Goal: Task Accomplishment & Management: Complete application form

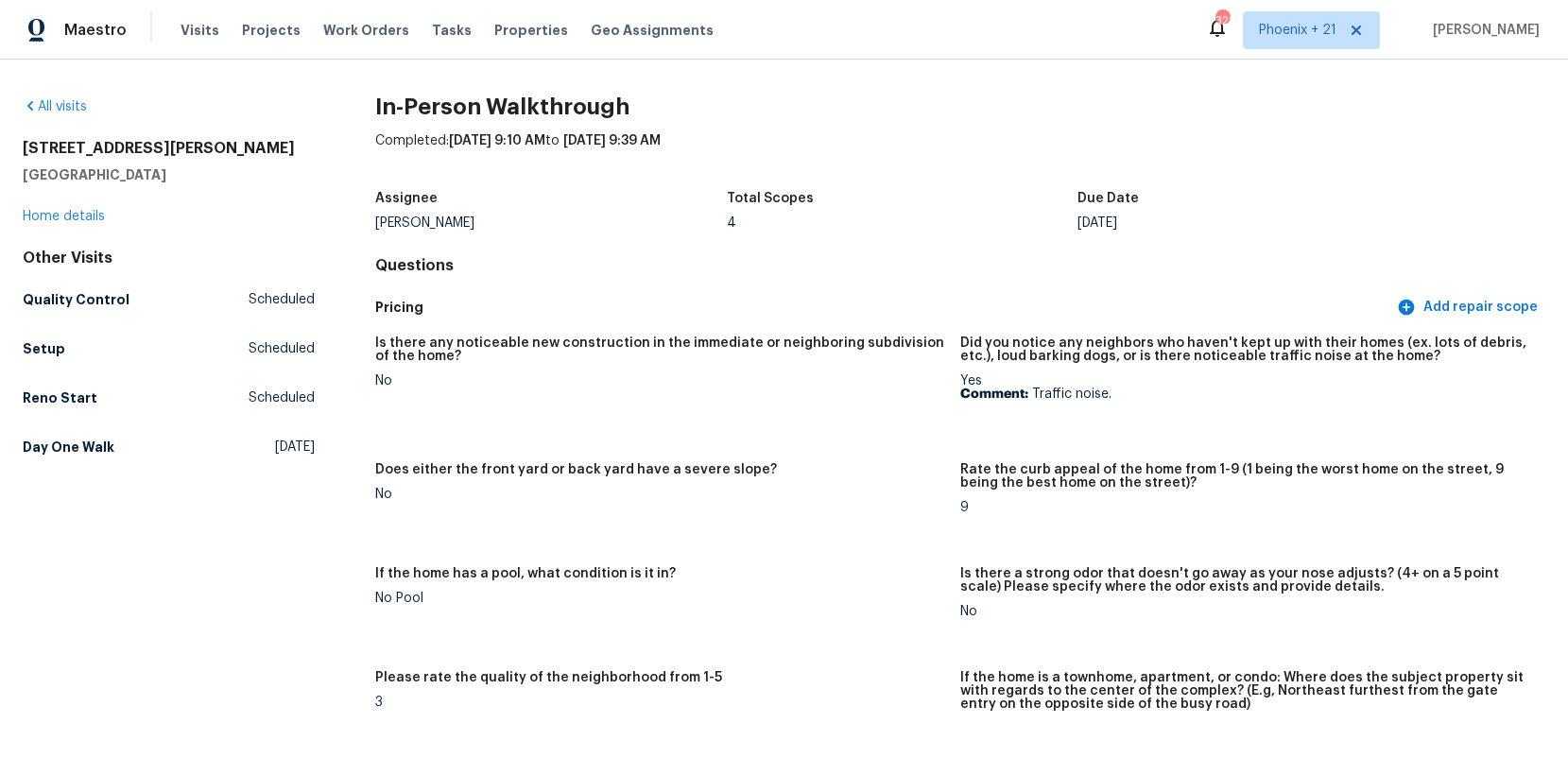
click at [72, 226] on div "All visits [STREET_ADDRESS][PERSON_NAME] Home details Other Visits Quality Cont…" at bounding box center [168, 280] width 292 height 366
click at [70, 217] on link "Home details" at bounding box center [64, 216] width 82 height 14
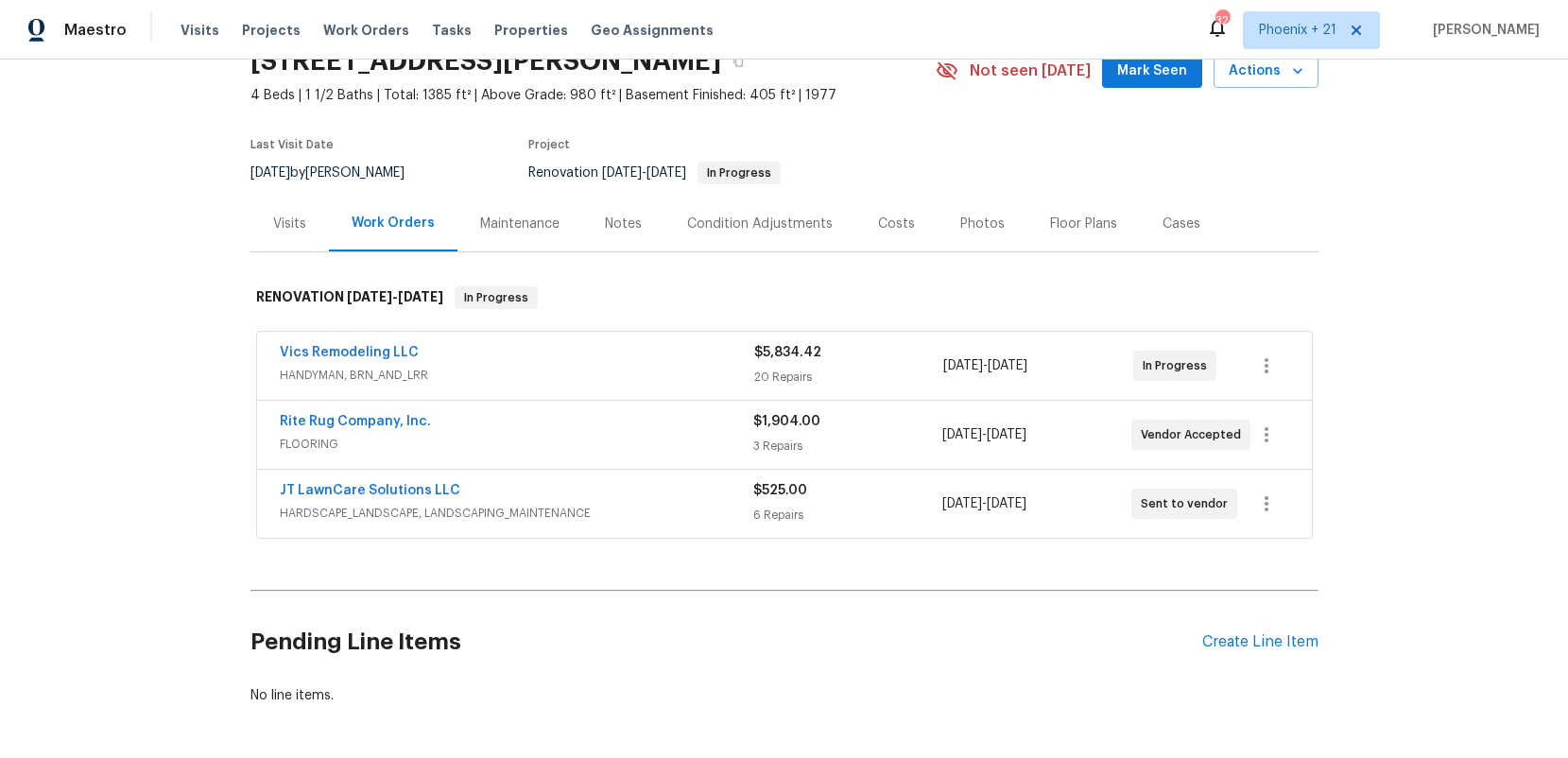
scroll to position [166, 0]
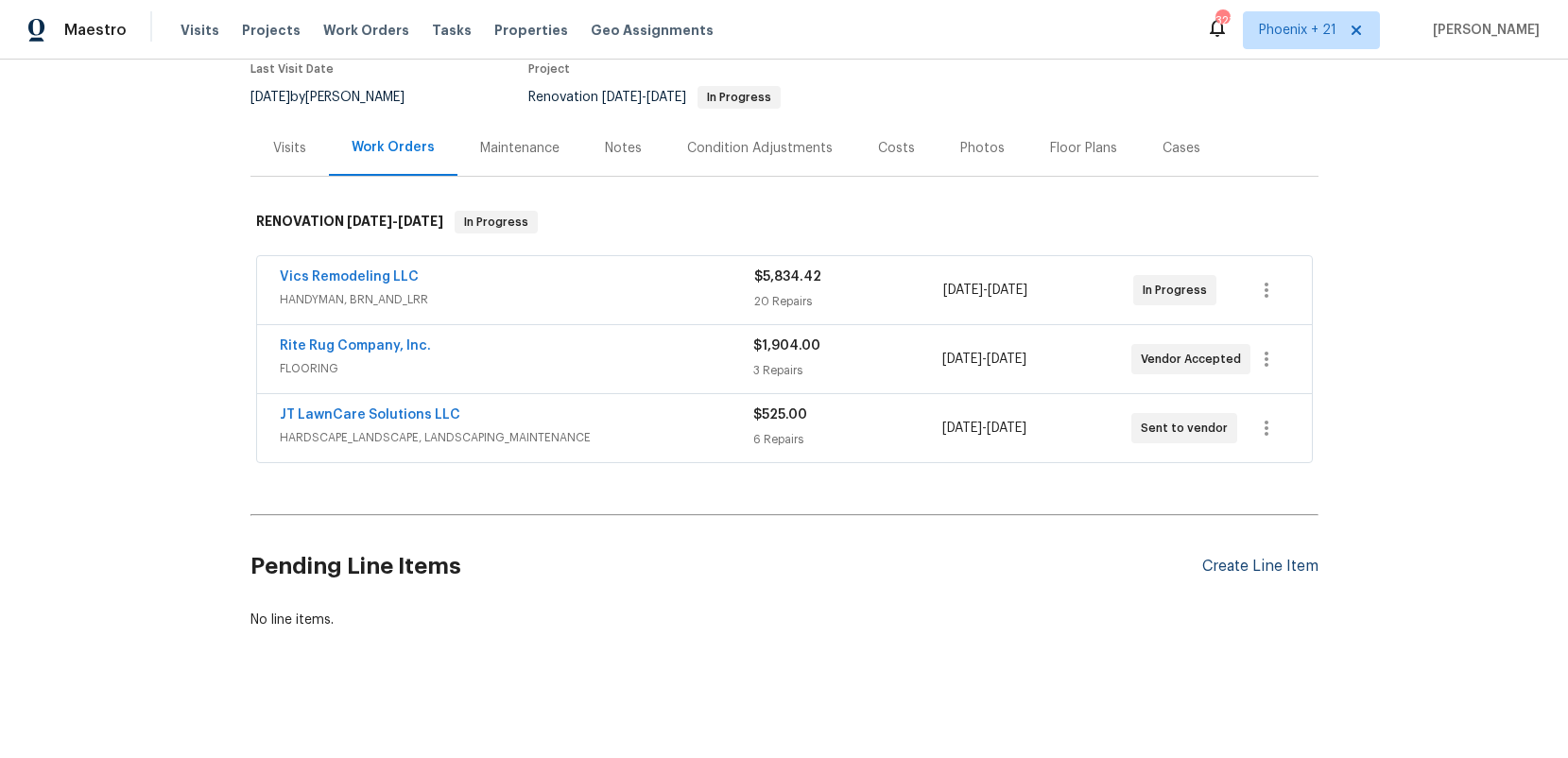
click at [1238, 560] on div "Create Line Item" at bounding box center [1259, 566] width 117 height 18
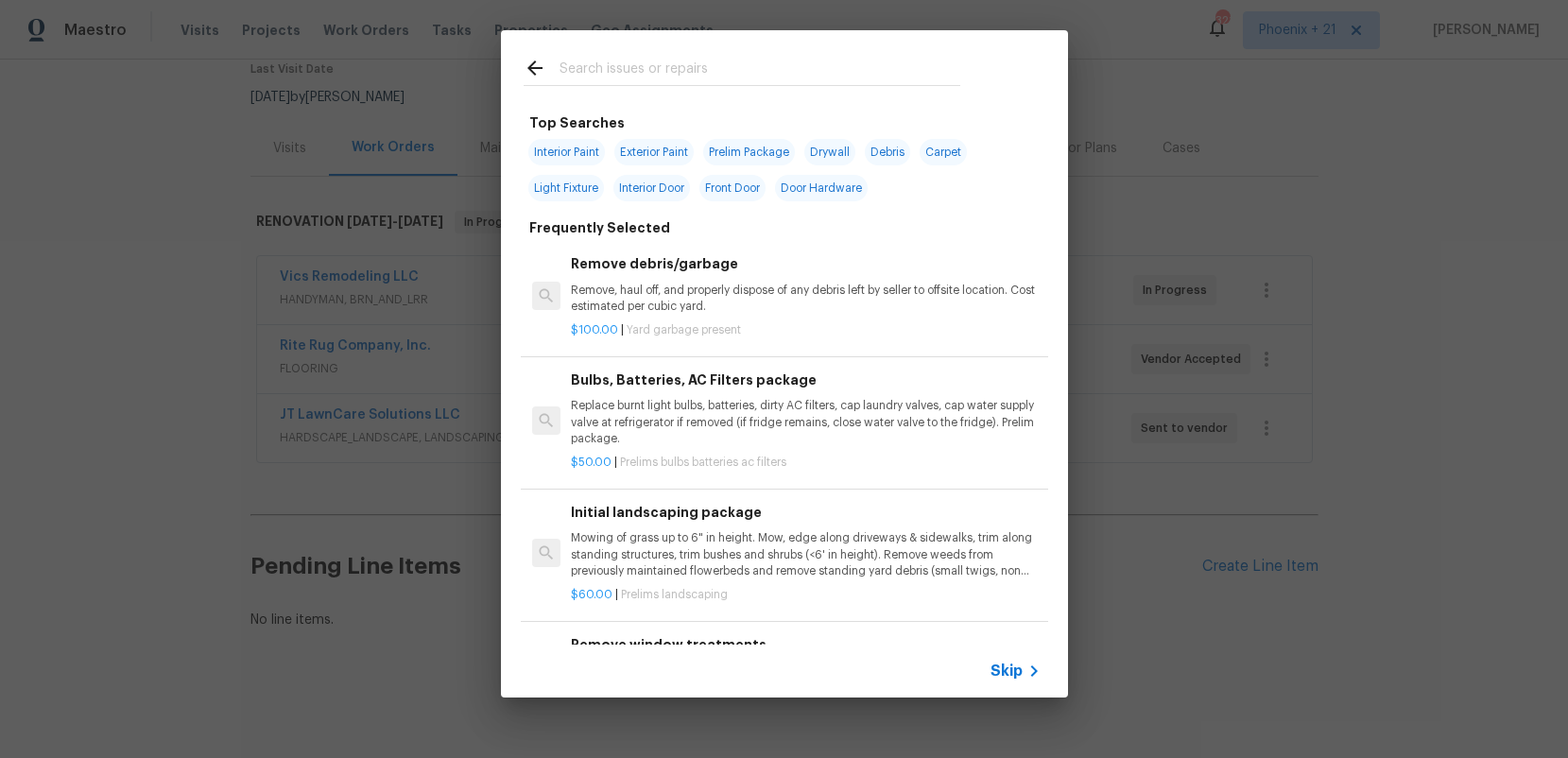
click at [674, 68] on input "text" at bounding box center [759, 71] width 401 height 28
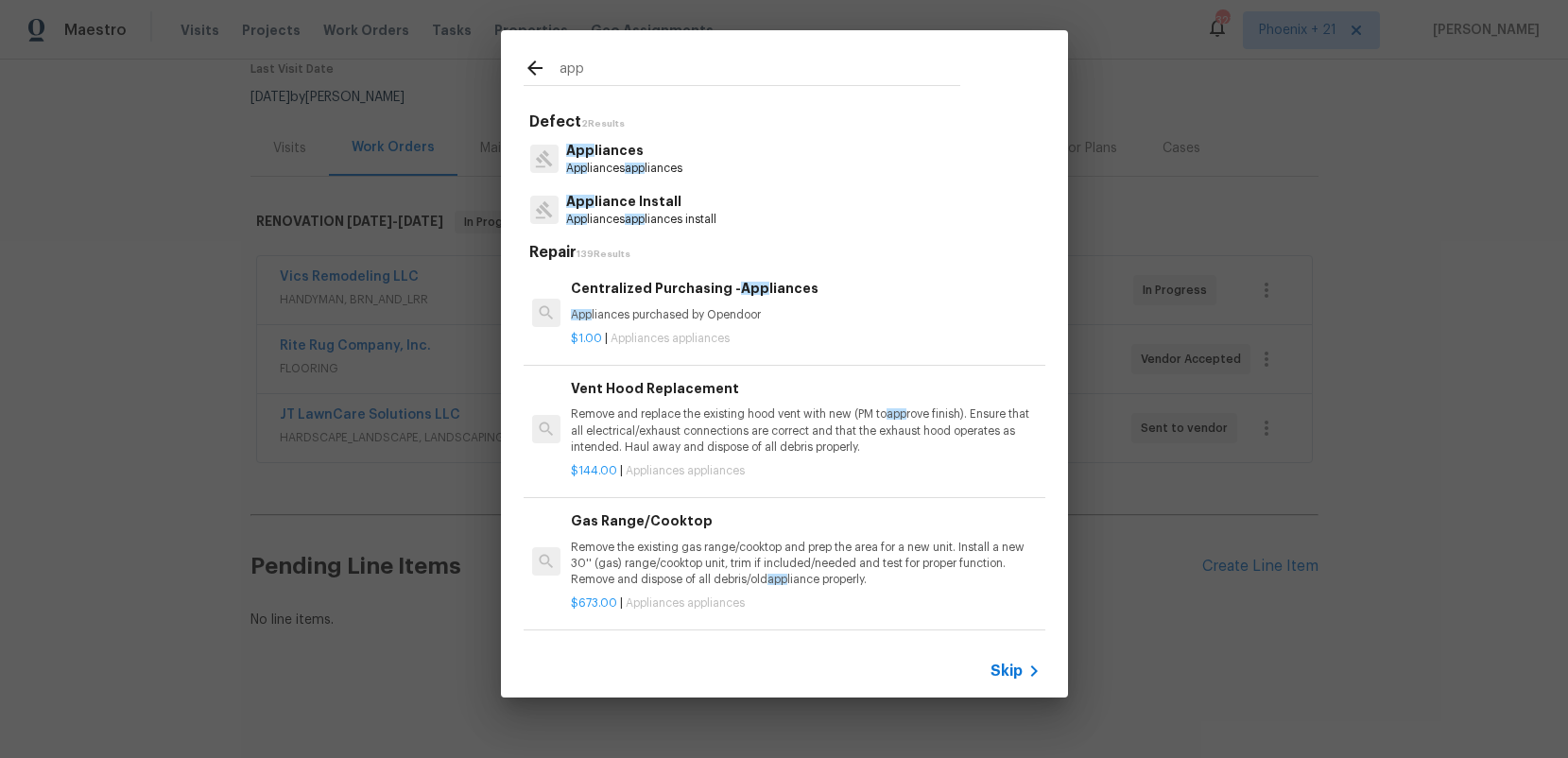
type input "app"
click at [818, 313] on p "App liances purchased by Opendoor" at bounding box center [805, 315] width 469 height 16
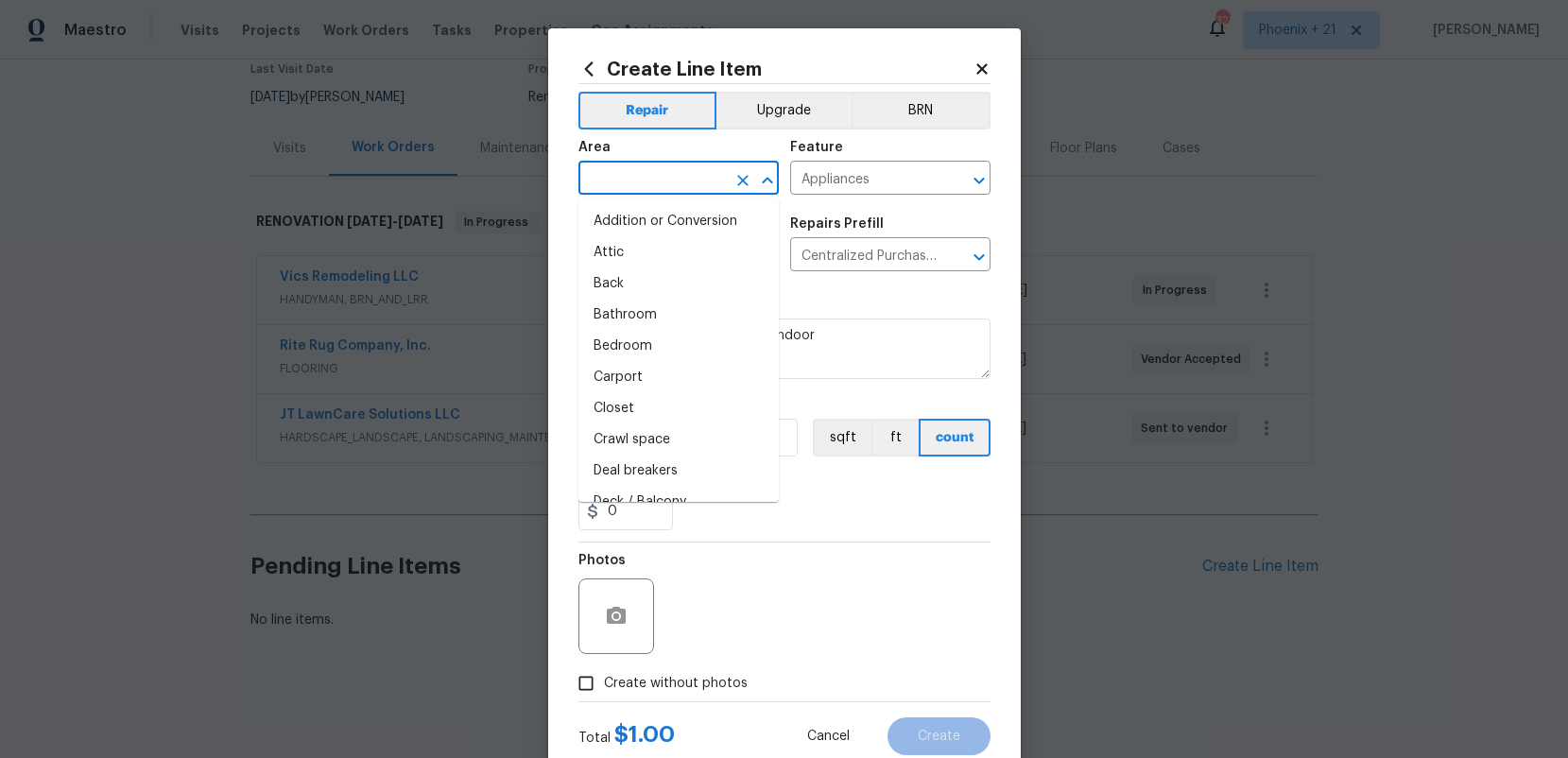
click at [683, 183] on input "text" at bounding box center [652, 180] width 148 height 29
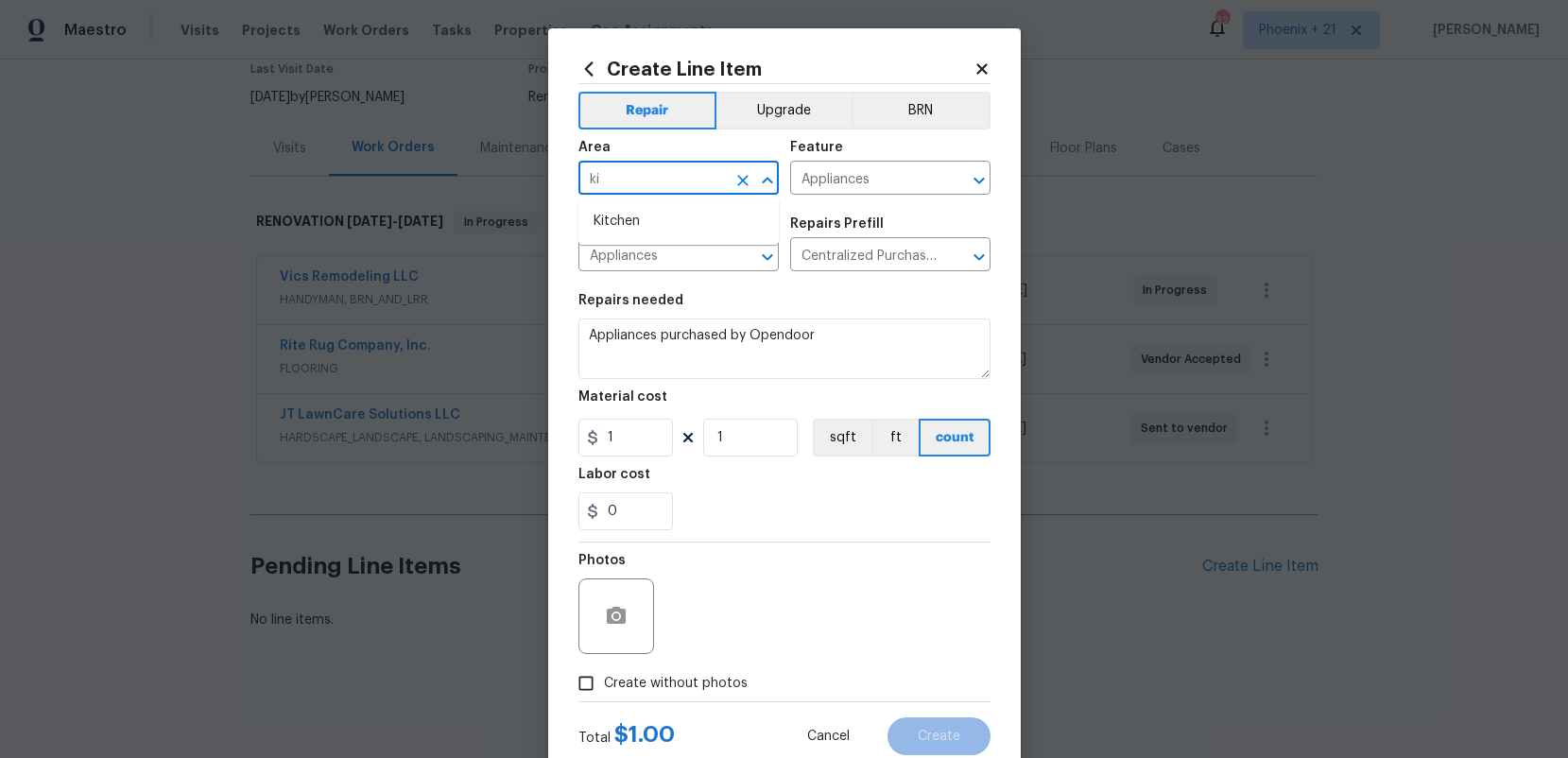
click at [689, 216] on li "Kitchen" at bounding box center [679, 221] width 201 height 31
type input "Kitchen"
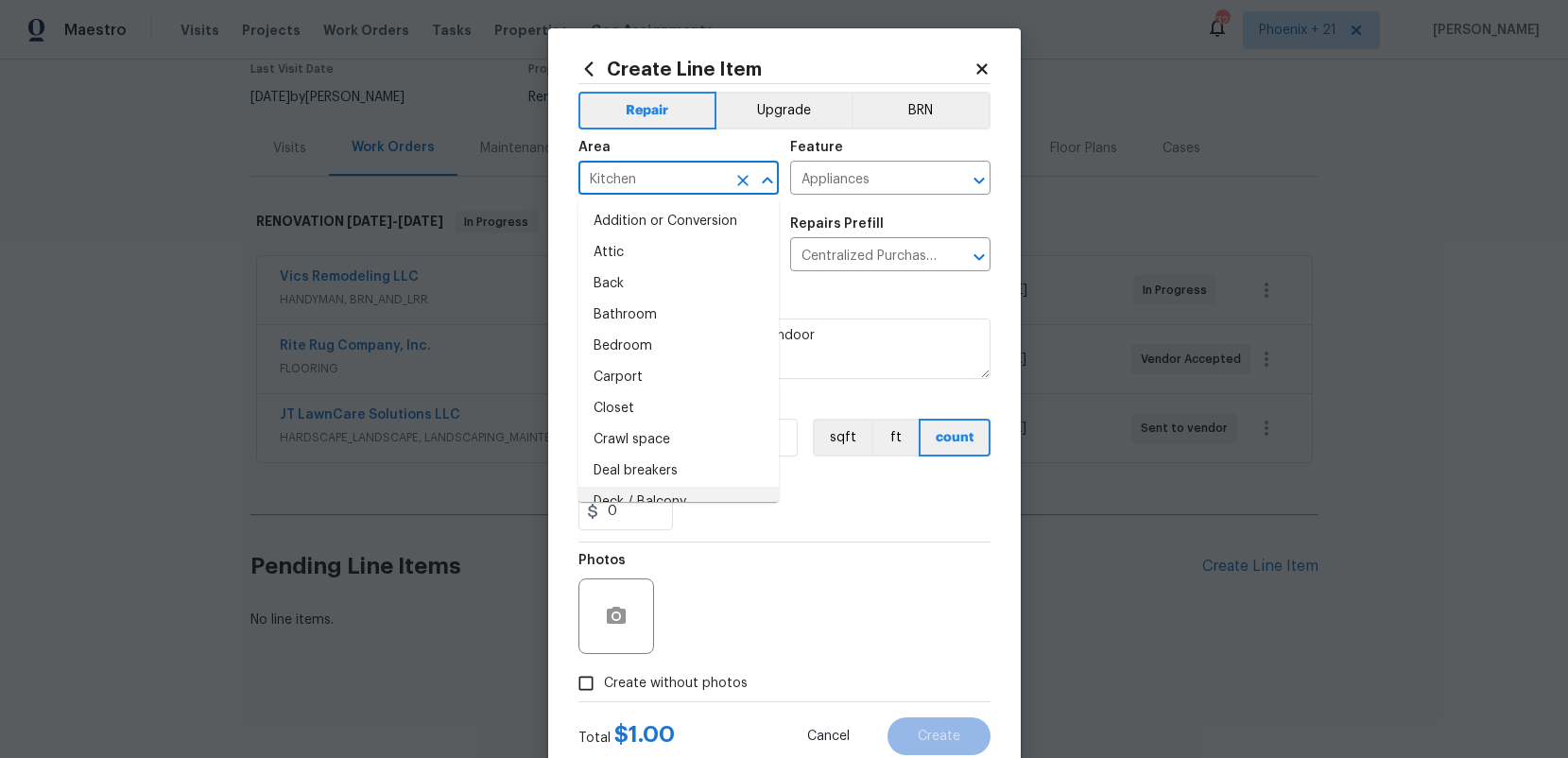
click at [788, 529] on section "Repairs needed Appliances purchased by Opendoor Material cost 1 1 sqft ft count…" at bounding box center [784, 411] width 412 height 259
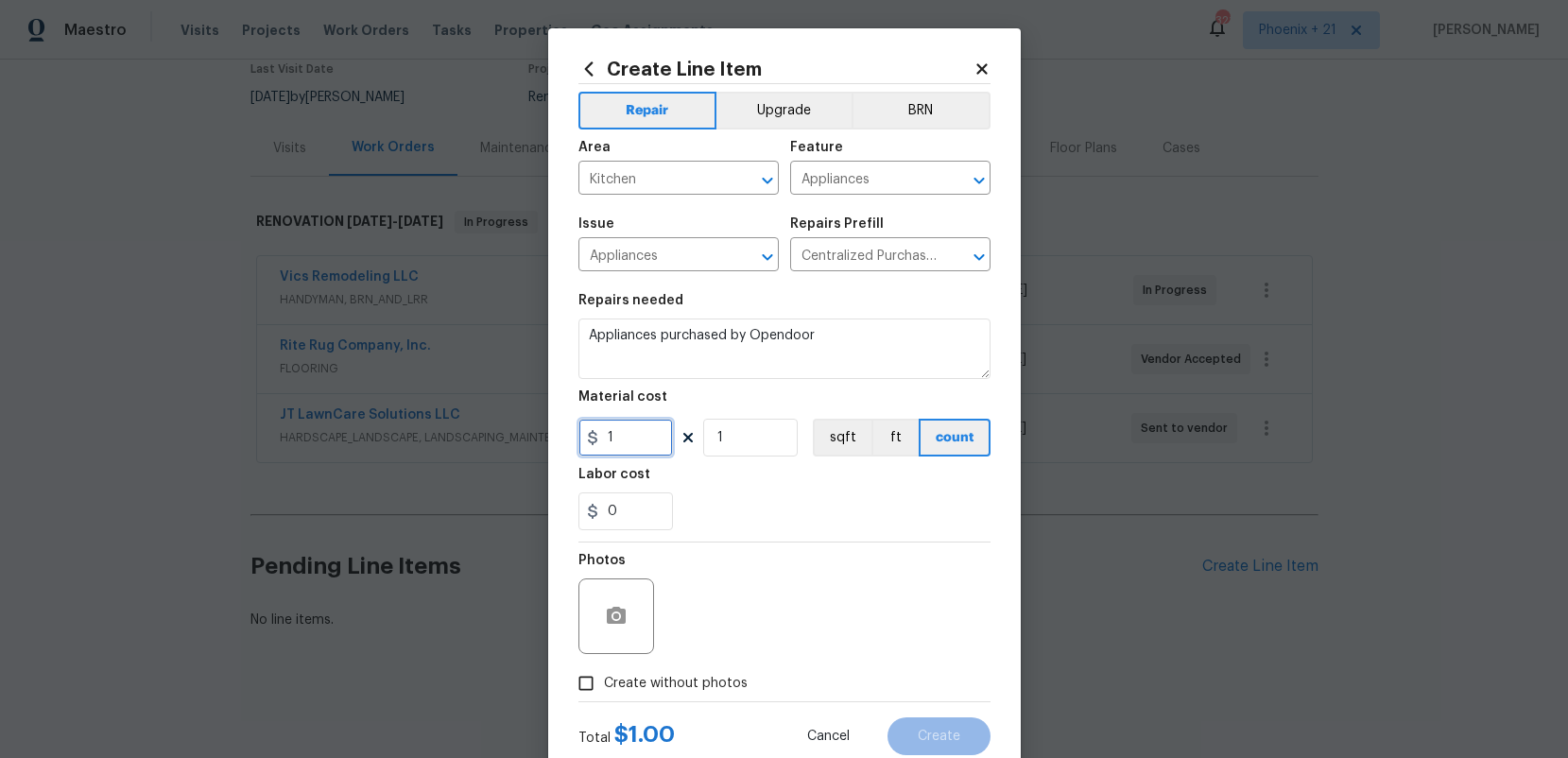
drag, startPoint x: 637, startPoint y: 436, endPoint x: 594, endPoint y: 434, distance: 43.0
click at [637, 436] on input "1" at bounding box center [626, 437] width 94 height 38
drag, startPoint x: 594, startPoint y: 434, endPoint x: 583, endPoint y: 433, distance: 11.0
click at [583, 433] on input "1" at bounding box center [626, 437] width 94 height 38
type input "2551.45"
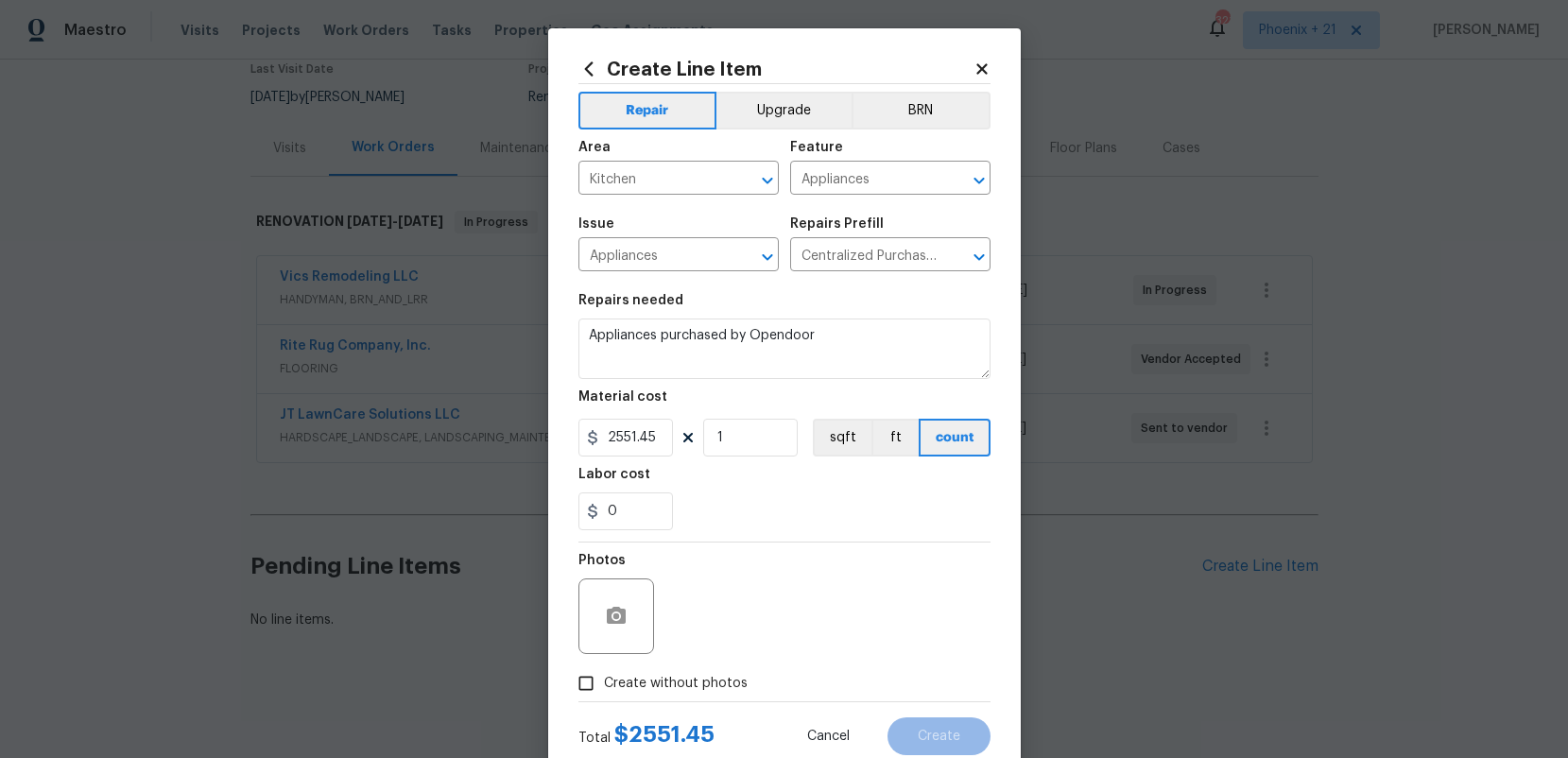
drag, startPoint x: 698, startPoint y: 701, endPoint x: 705, endPoint y: 677, distance: 25.0
click at [698, 702] on div "Total $ 2551.45 Cancel Create" at bounding box center [784, 729] width 412 height 53
drag, startPoint x: 706, startPoint y: 675, endPoint x: 720, endPoint y: 671, distance: 14.6
click at [708, 676] on span "Create without photos" at bounding box center [676, 684] width 144 height 20
click at [604, 676] on input "Create without photos" at bounding box center [586, 683] width 36 height 36
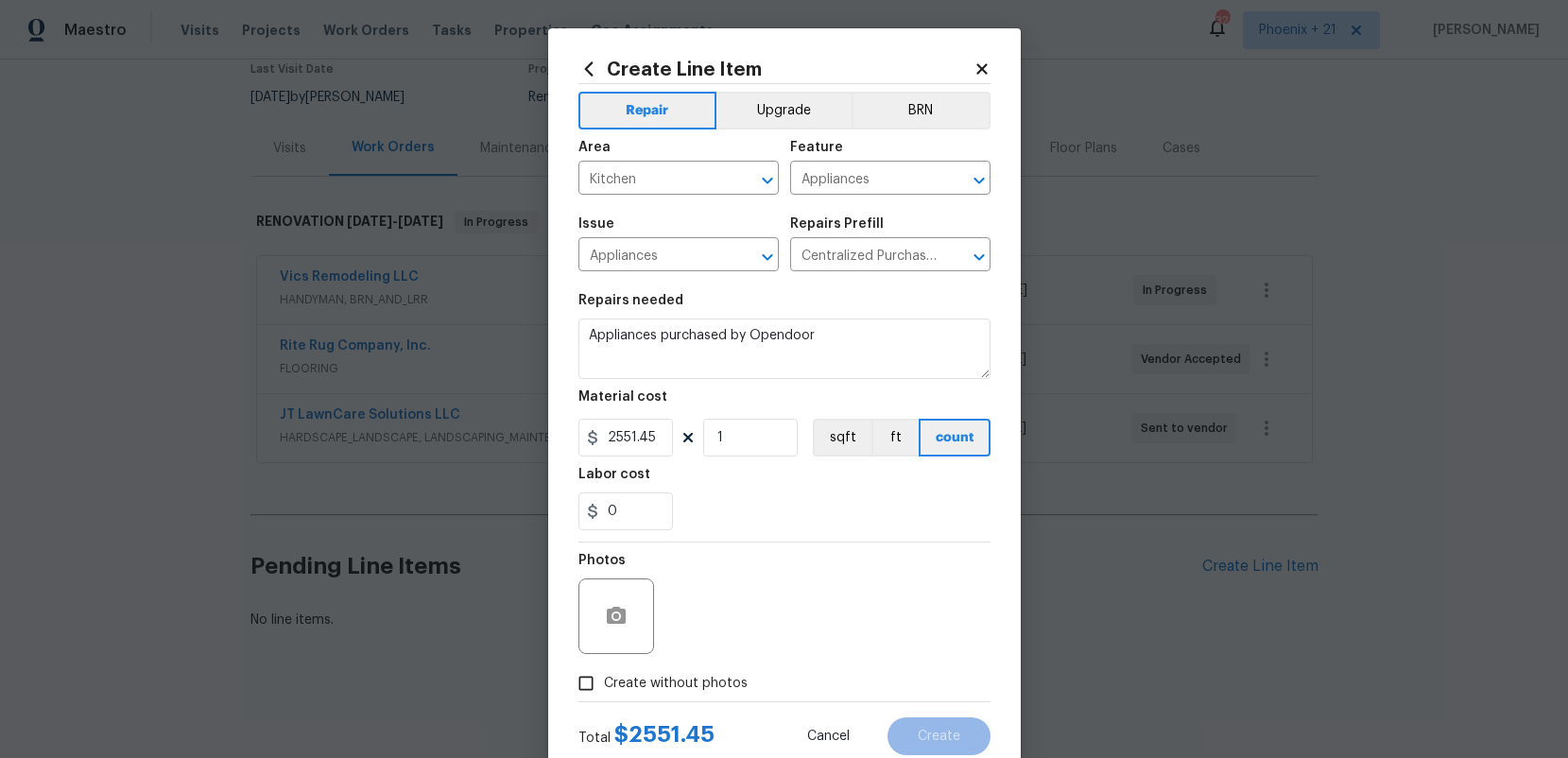
checkbox input "true"
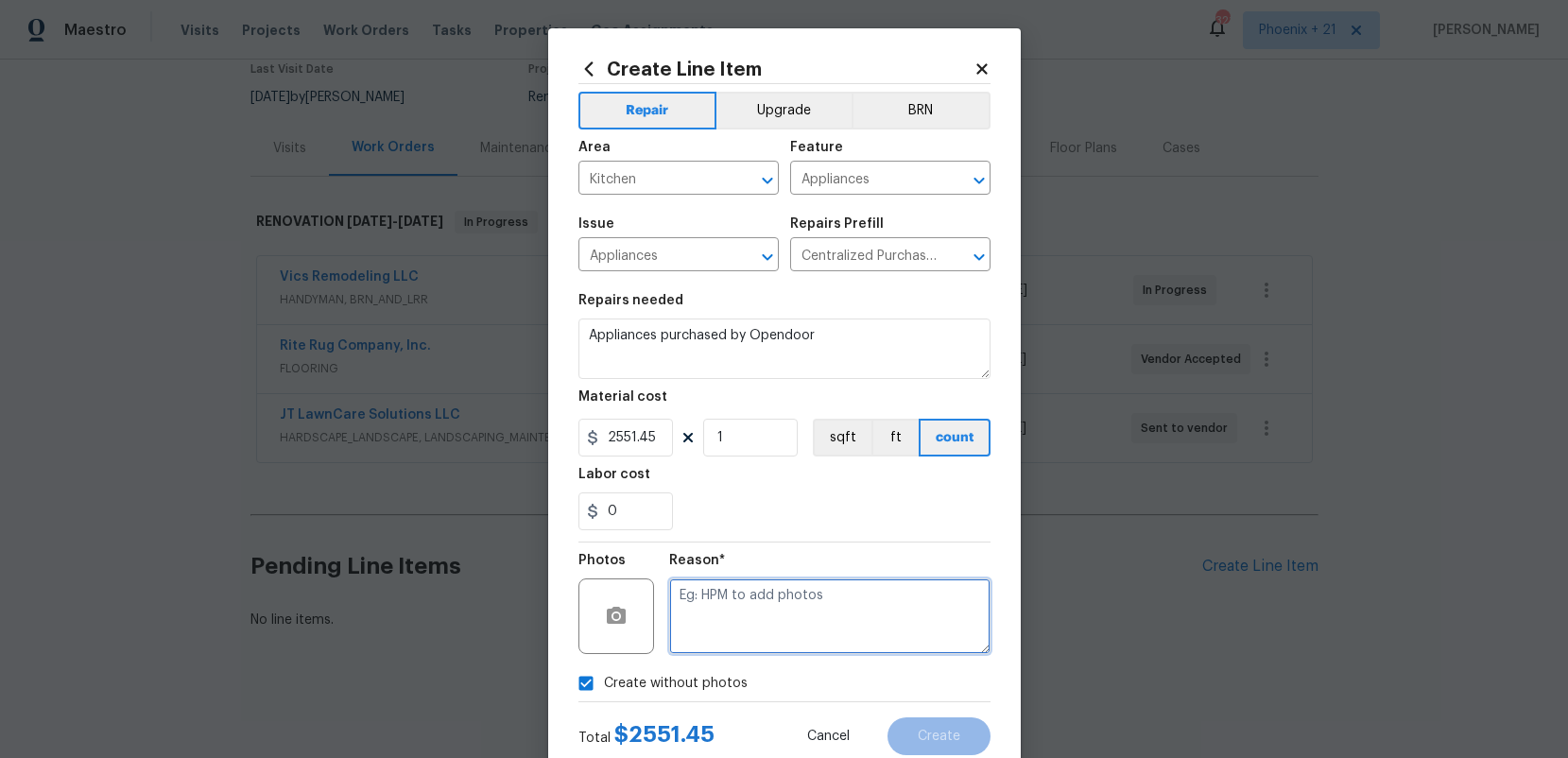
click at [763, 623] on textarea at bounding box center [830, 616] width 321 height 75
type textarea "NA"
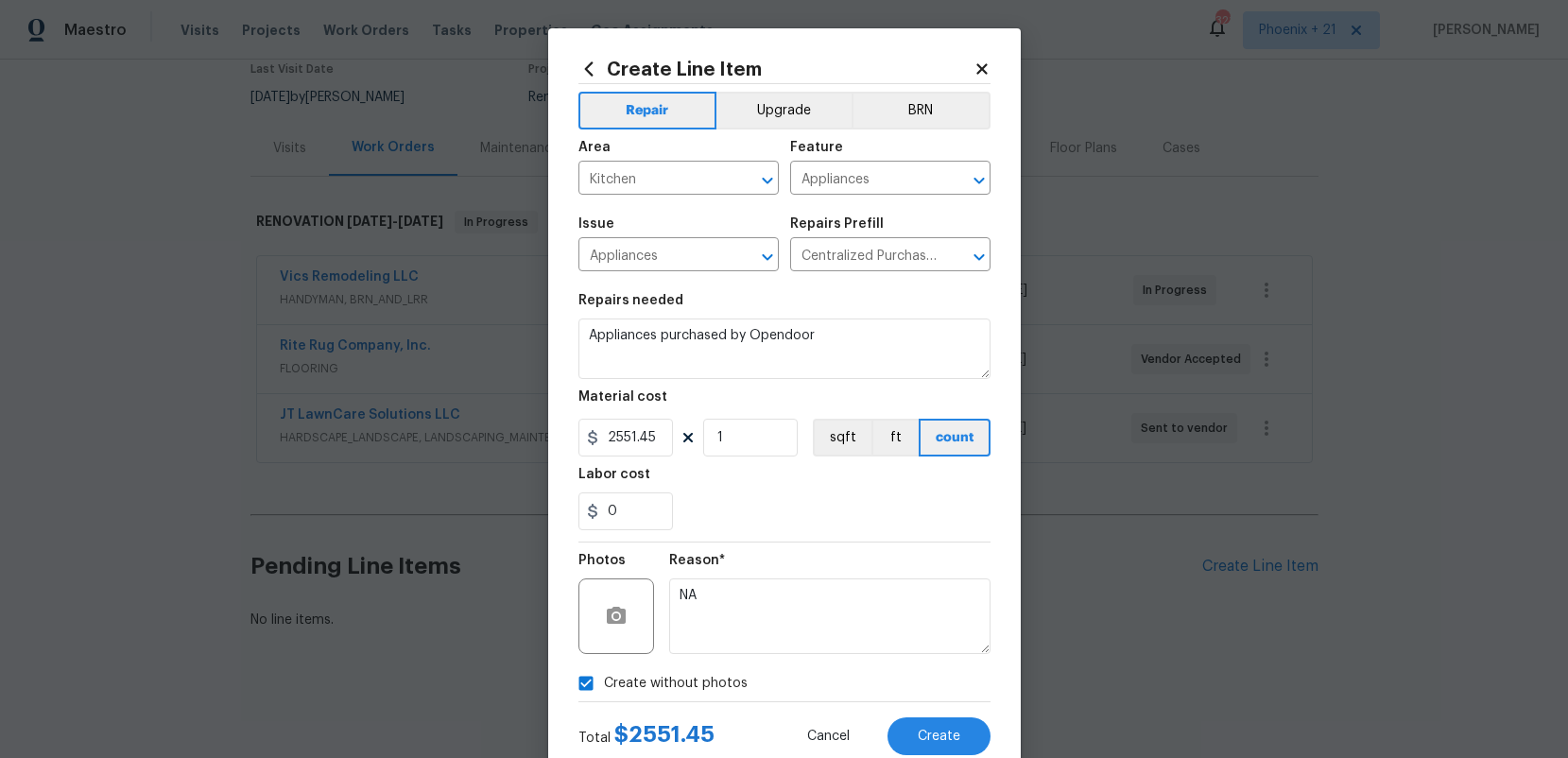
click at [788, 553] on div "Reason*" at bounding box center [830, 565] width 321 height 24
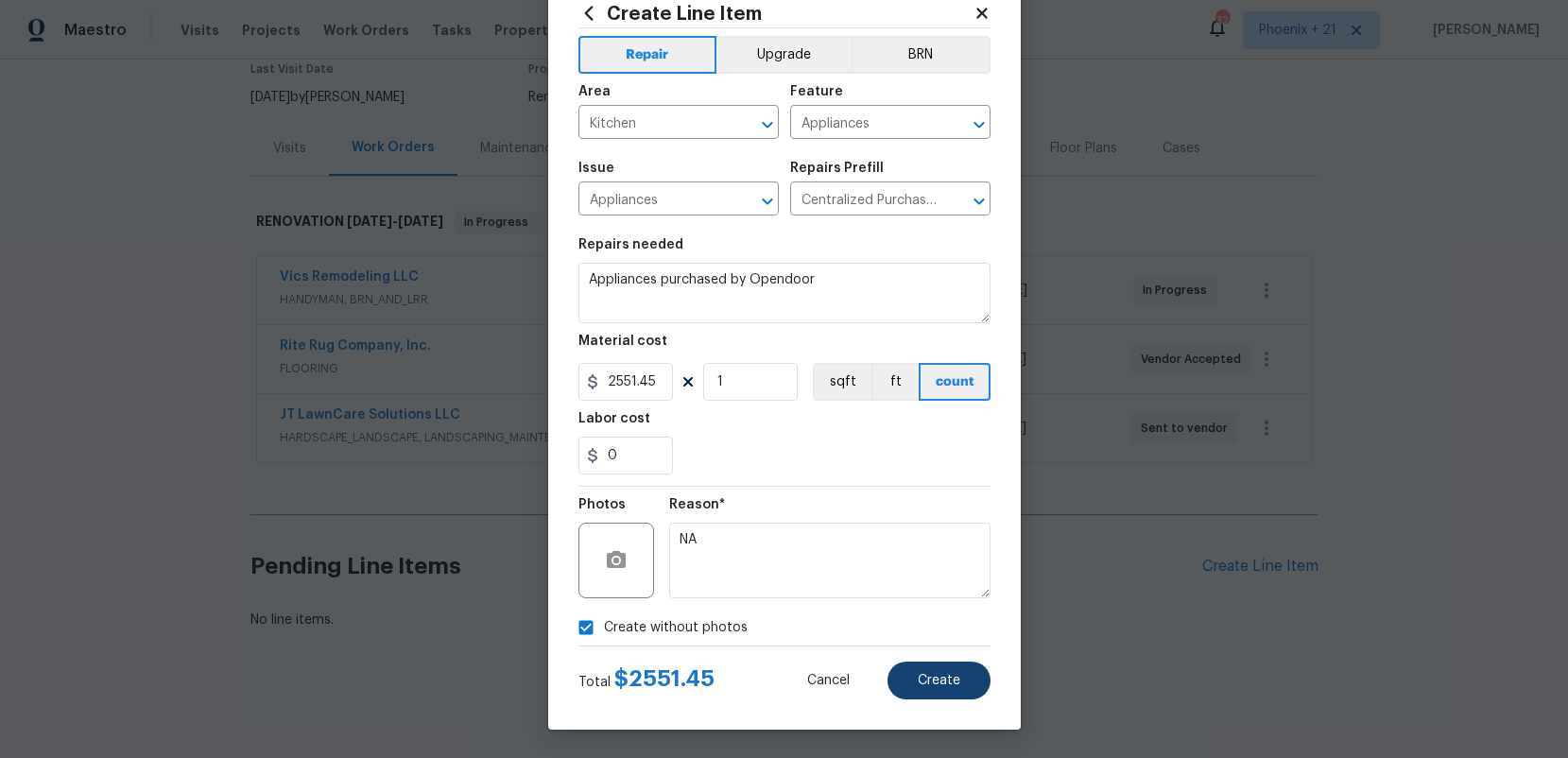
drag, startPoint x: 1005, startPoint y: 679, endPoint x: 972, endPoint y: 683, distance: 33.2
click at [1005, 679] on div "Create Line Item Repair Upgrade BRN Area Kitchen ​ Feature Appliances ​ Issue A…" at bounding box center [784, 351] width 472 height 757
click at [970, 683] on button "Create" at bounding box center [938, 680] width 103 height 38
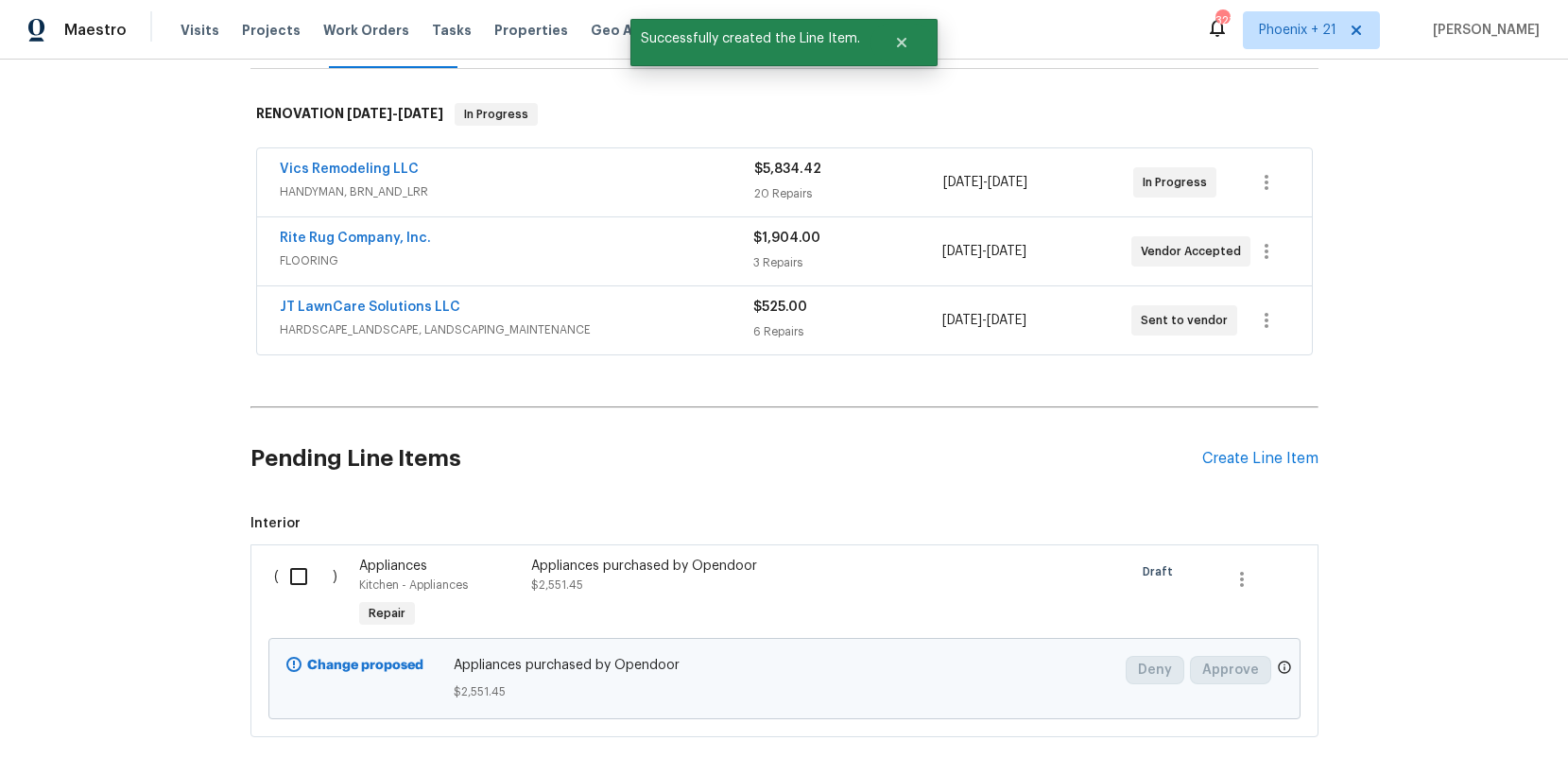
scroll to position [382, 0]
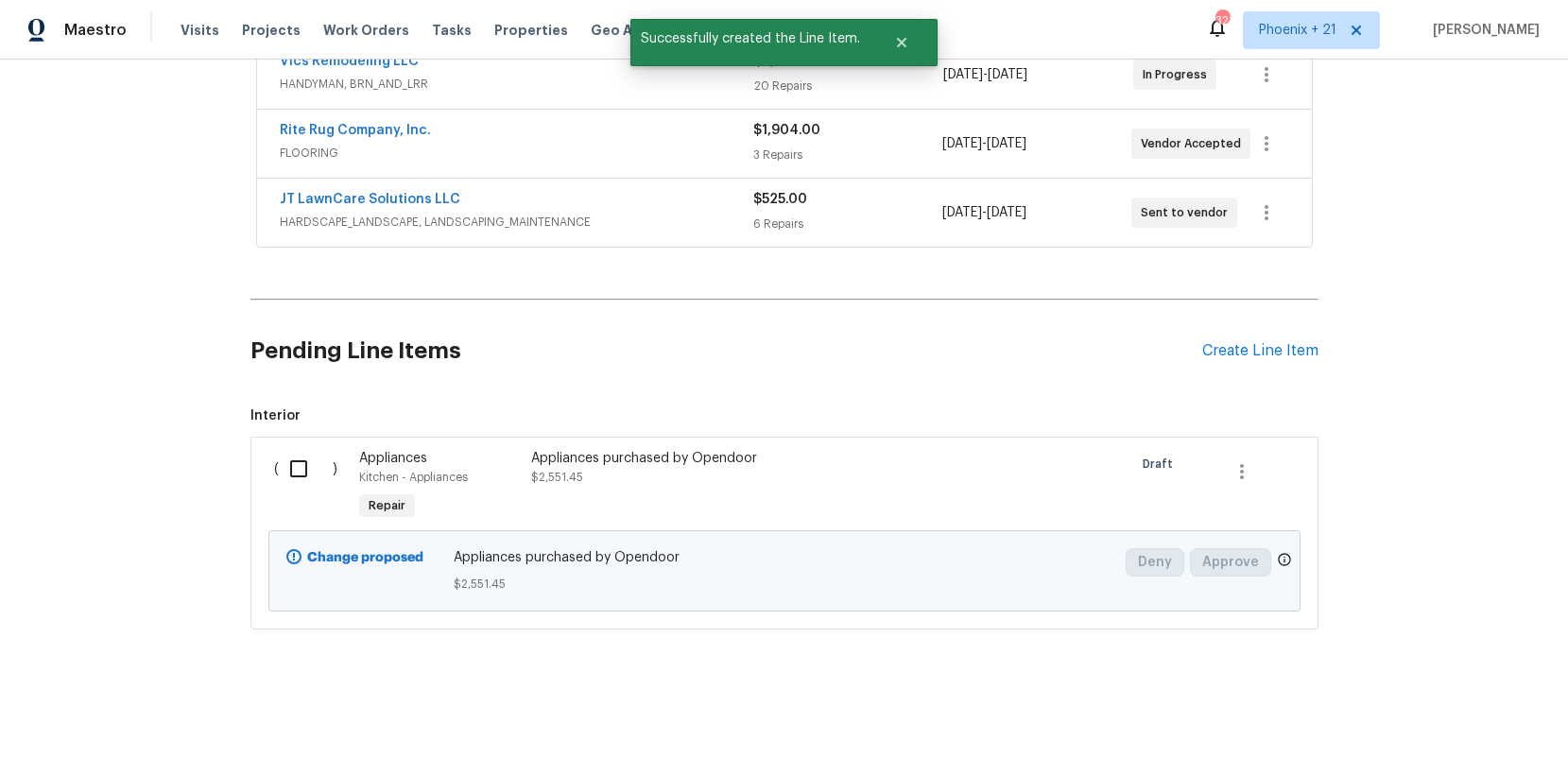
drag, startPoint x: 293, startPoint y: 468, endPoint x: 336, endPoint y: 489, distance: 47.9
click at [293, 468] on input "checkbox" at bounding box center [306, 468] width 54 height 40
checkbox input "true"
click at [1401, 712] on button "Create Work Order" at bounding box center [1459, 711] width 156 height 35
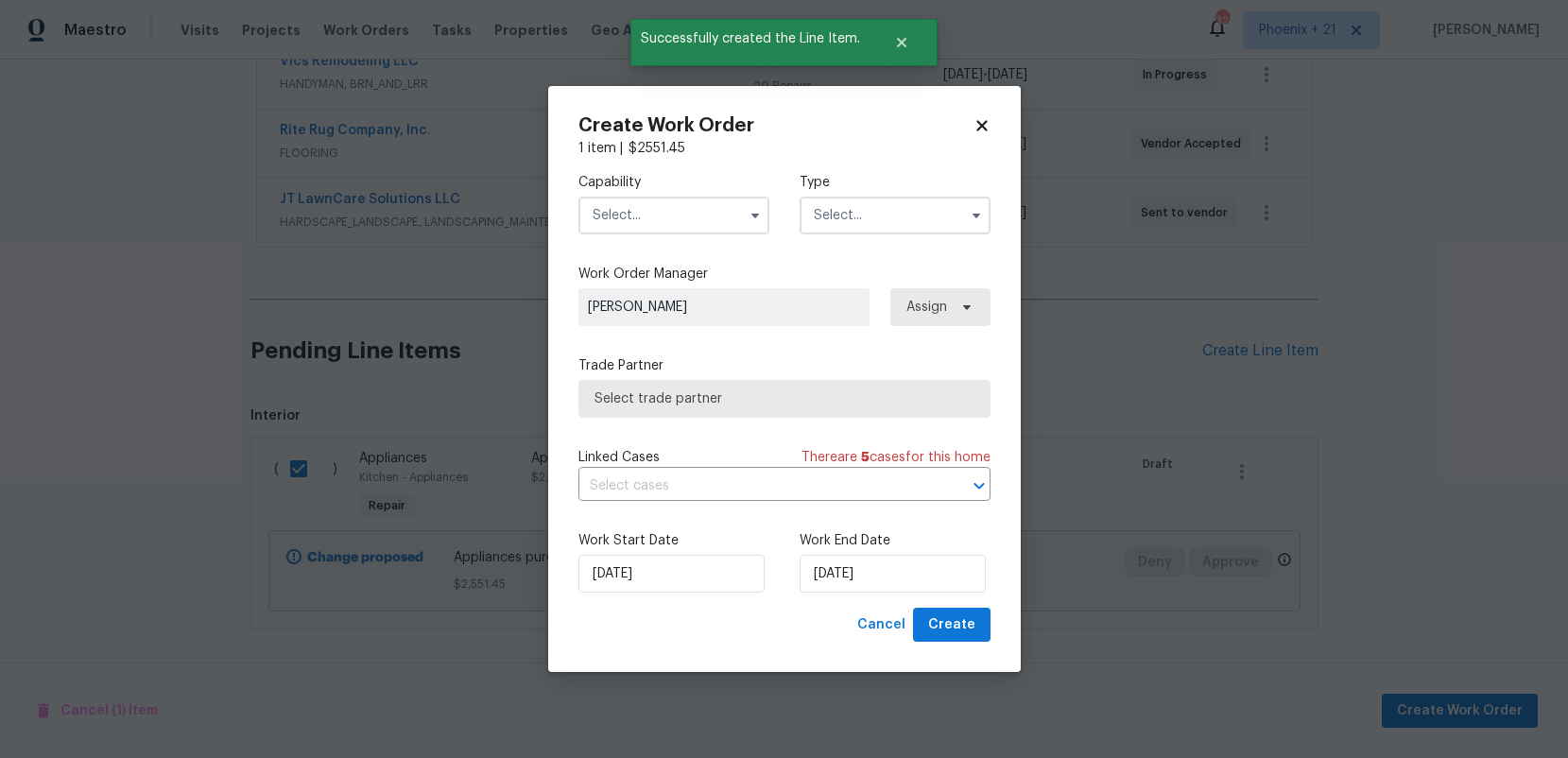
click at [705, 229] on input "text" at bounding box center [674, 215] width 191 height 38
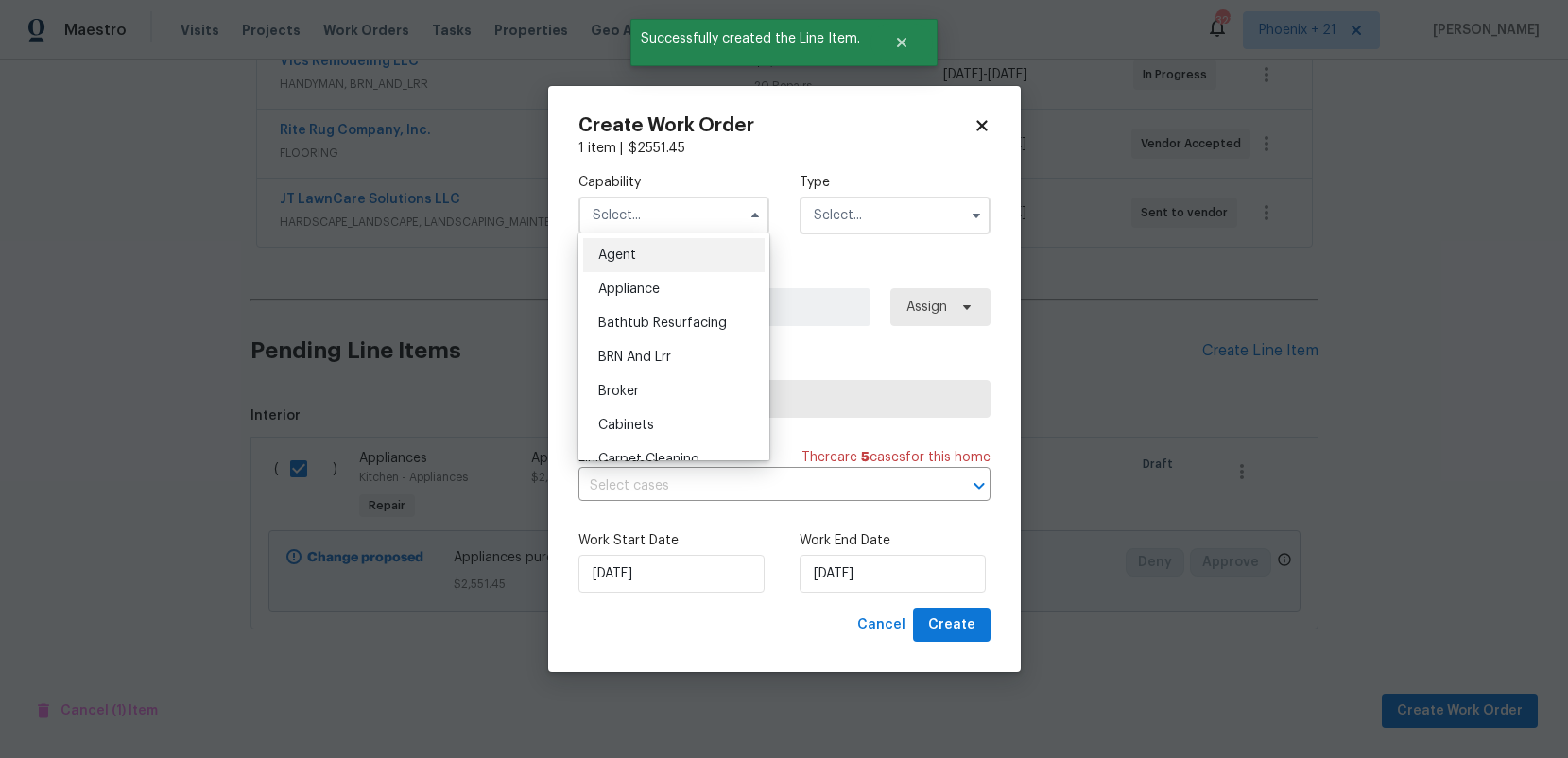
click at [704, 300] on div "Appliance" at bounding box center [673, 289] width 181 height 34
type input "Appliance"
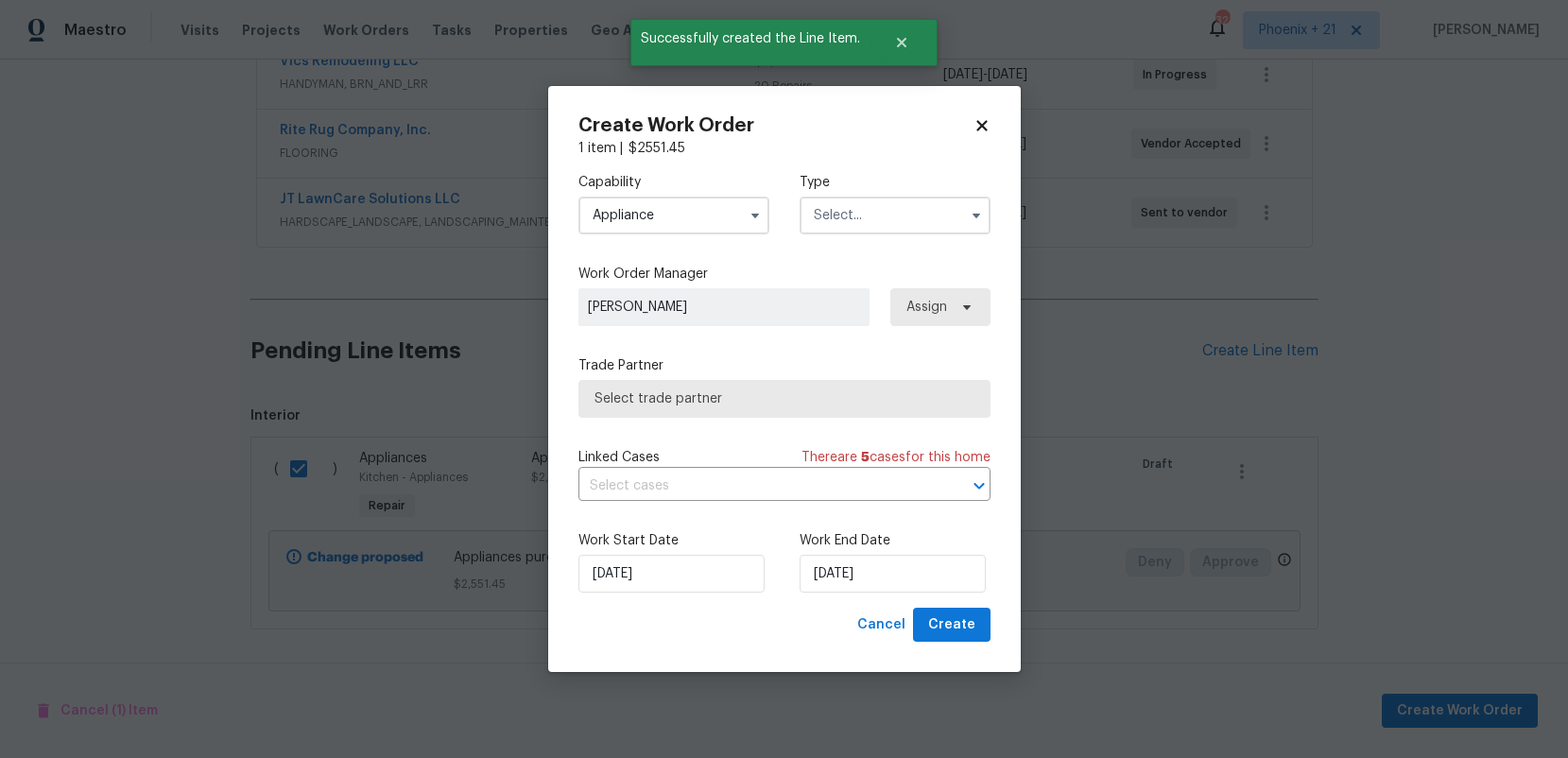
drag, startPoint x: 859, startPoint y: 222, endPoint x: 851, endPoint y: 229, distance: 10.6
click at [858, 223] on input "text" at bounding box center [894, 215] width 191 height 38
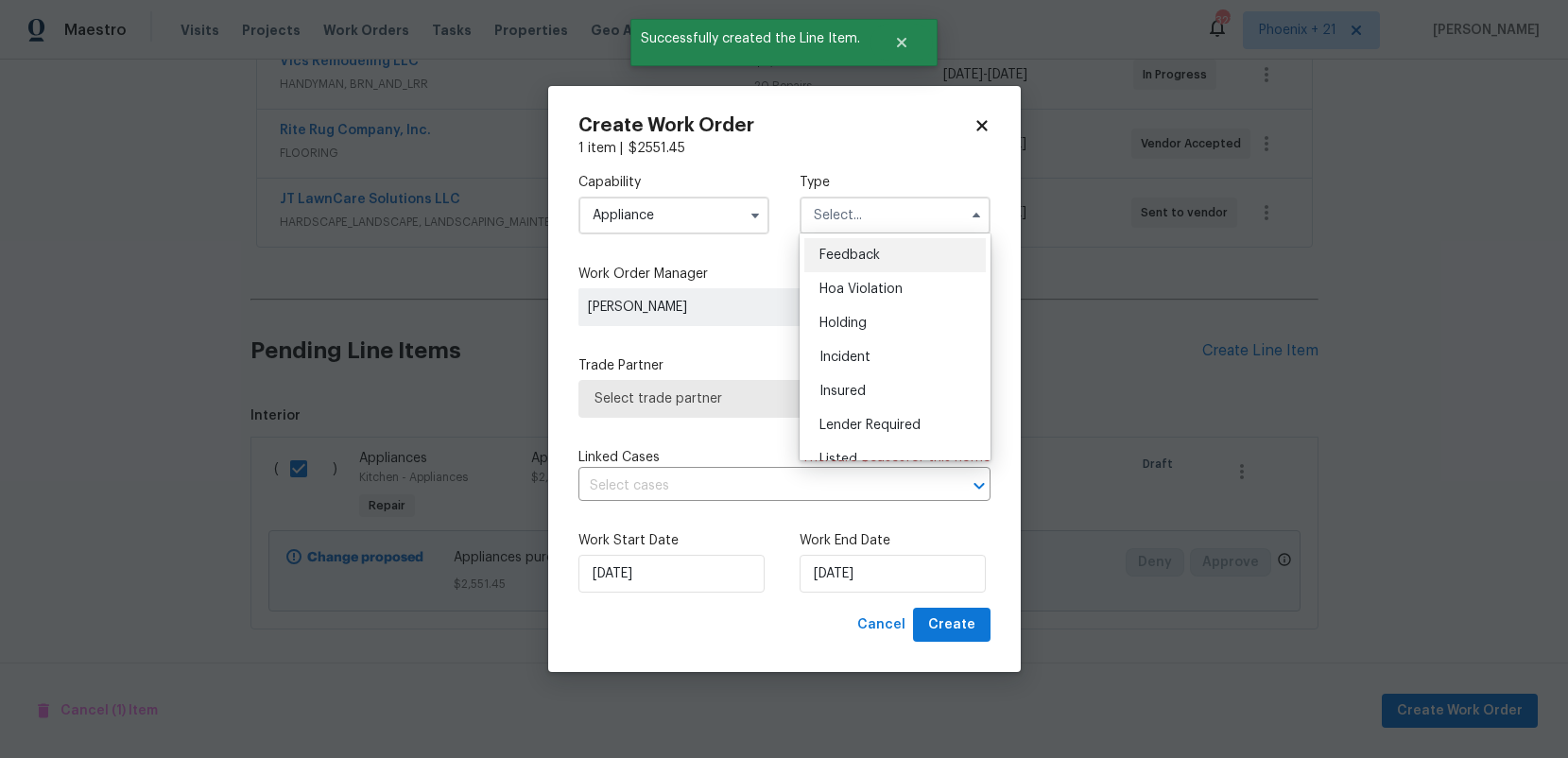
scroll to position [429, 0]
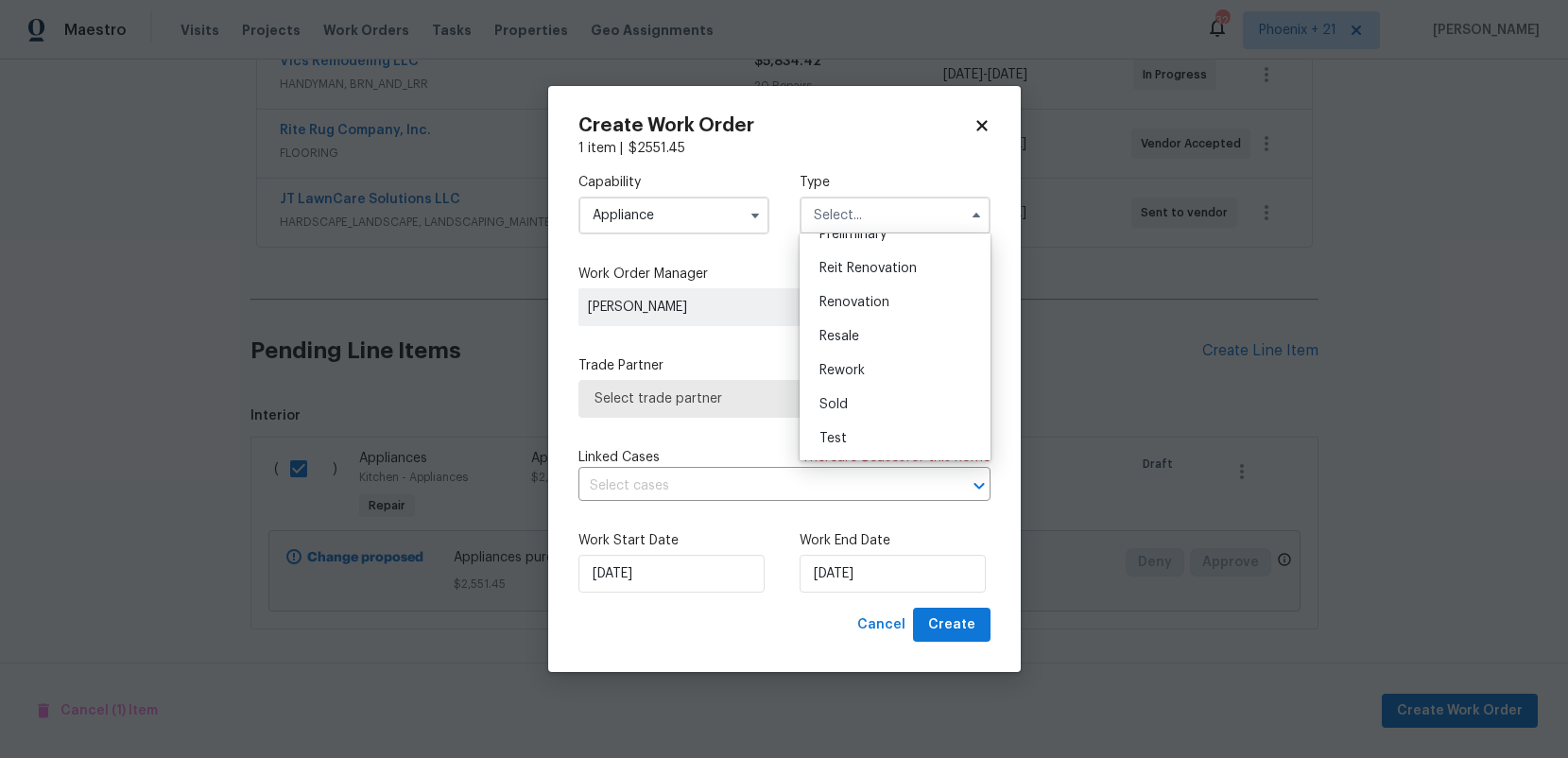
drag, startPoint x: 874, startPoint y: 297, endPoint x: 936, endPoint y: 321, distance: 66.5
click at [874, 297] on span "Renovation" at bounding box center [854, 303] width 70 height 14
type input "Renovation"
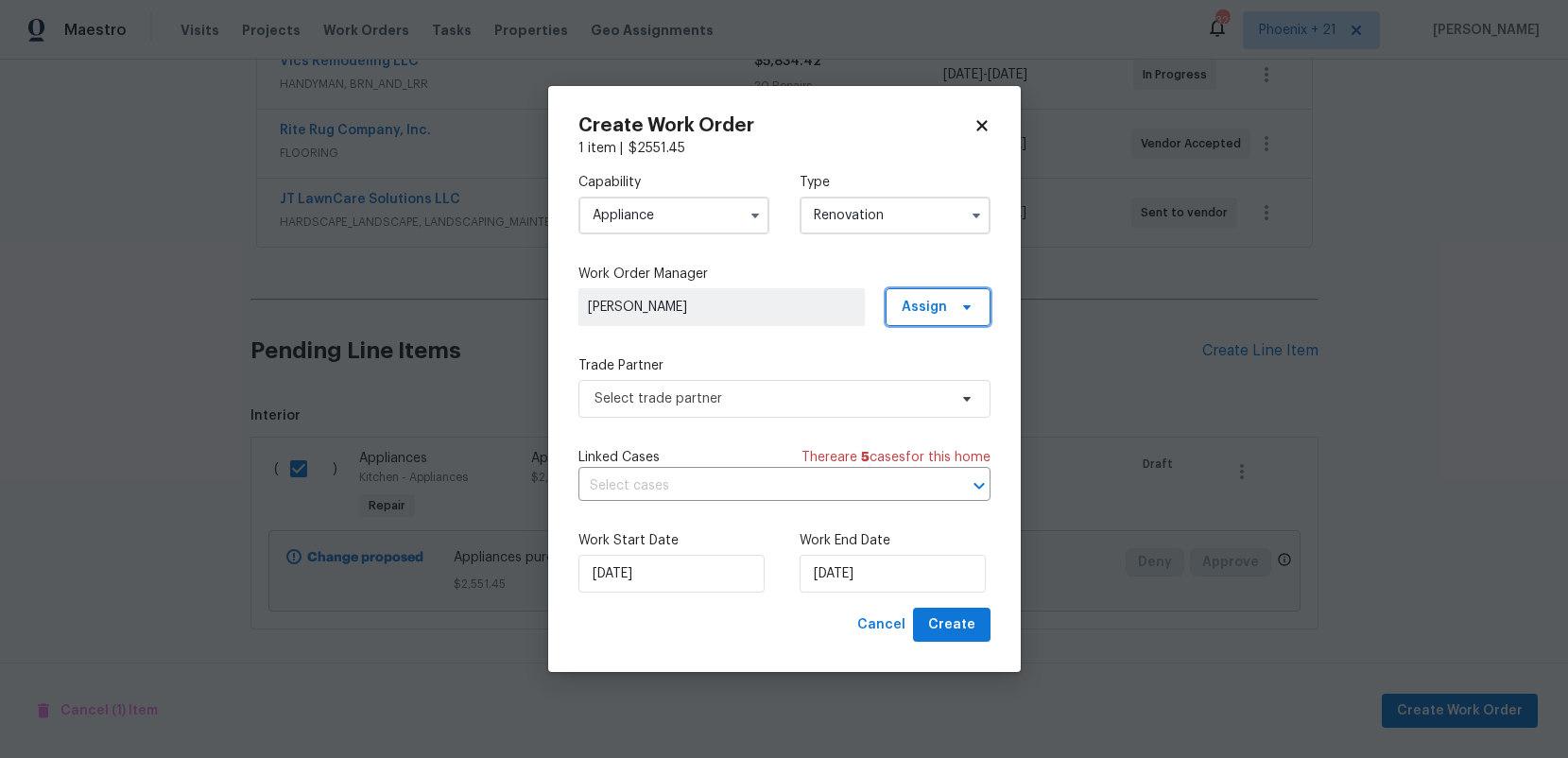
click at [936, 321] on span "Assign" at bounding box center [937, 307] width 105 height 38
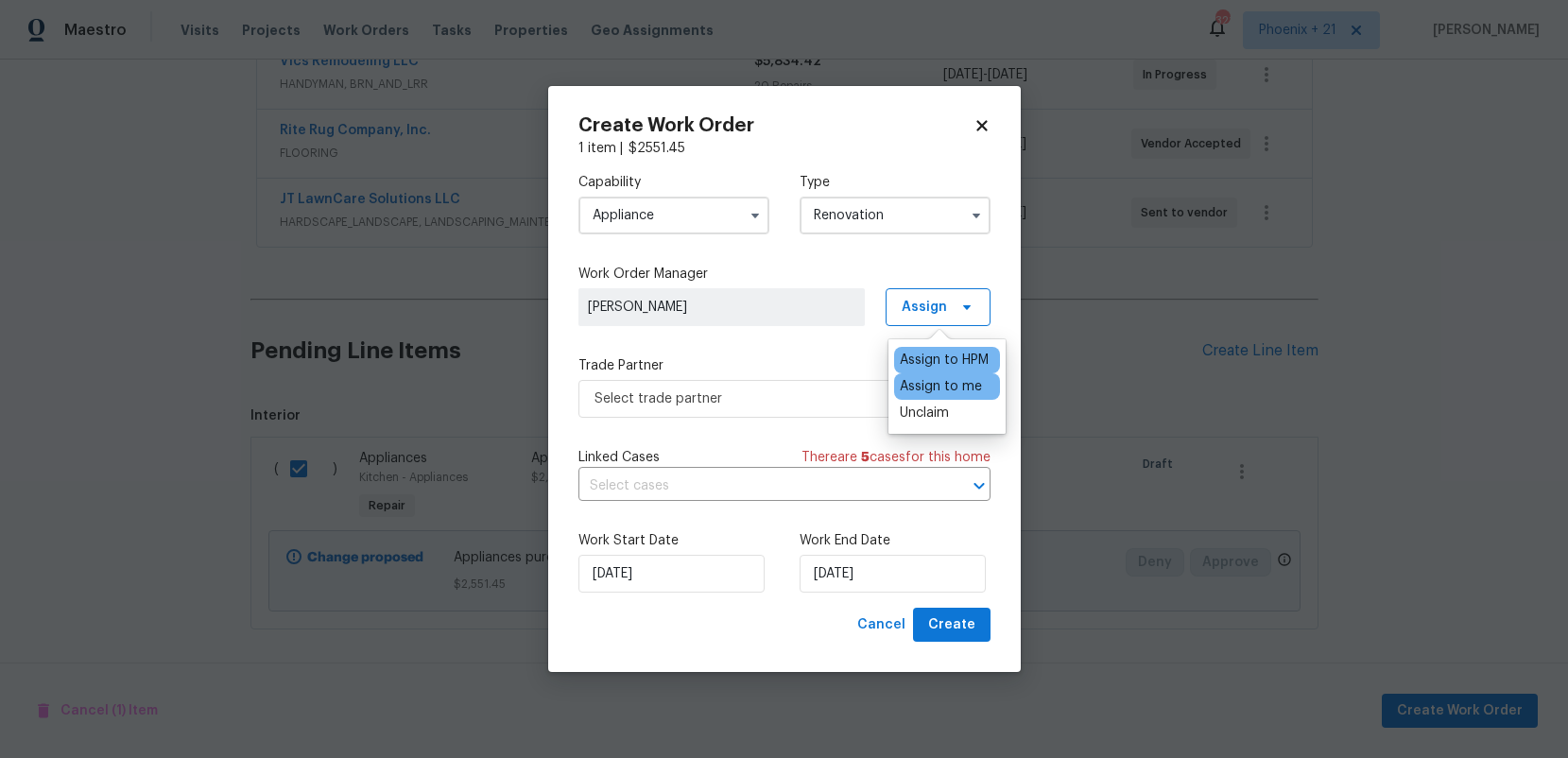
click at [930, 379] on div "Assign to me" at bounding box center [941, 386] width 82 height 19
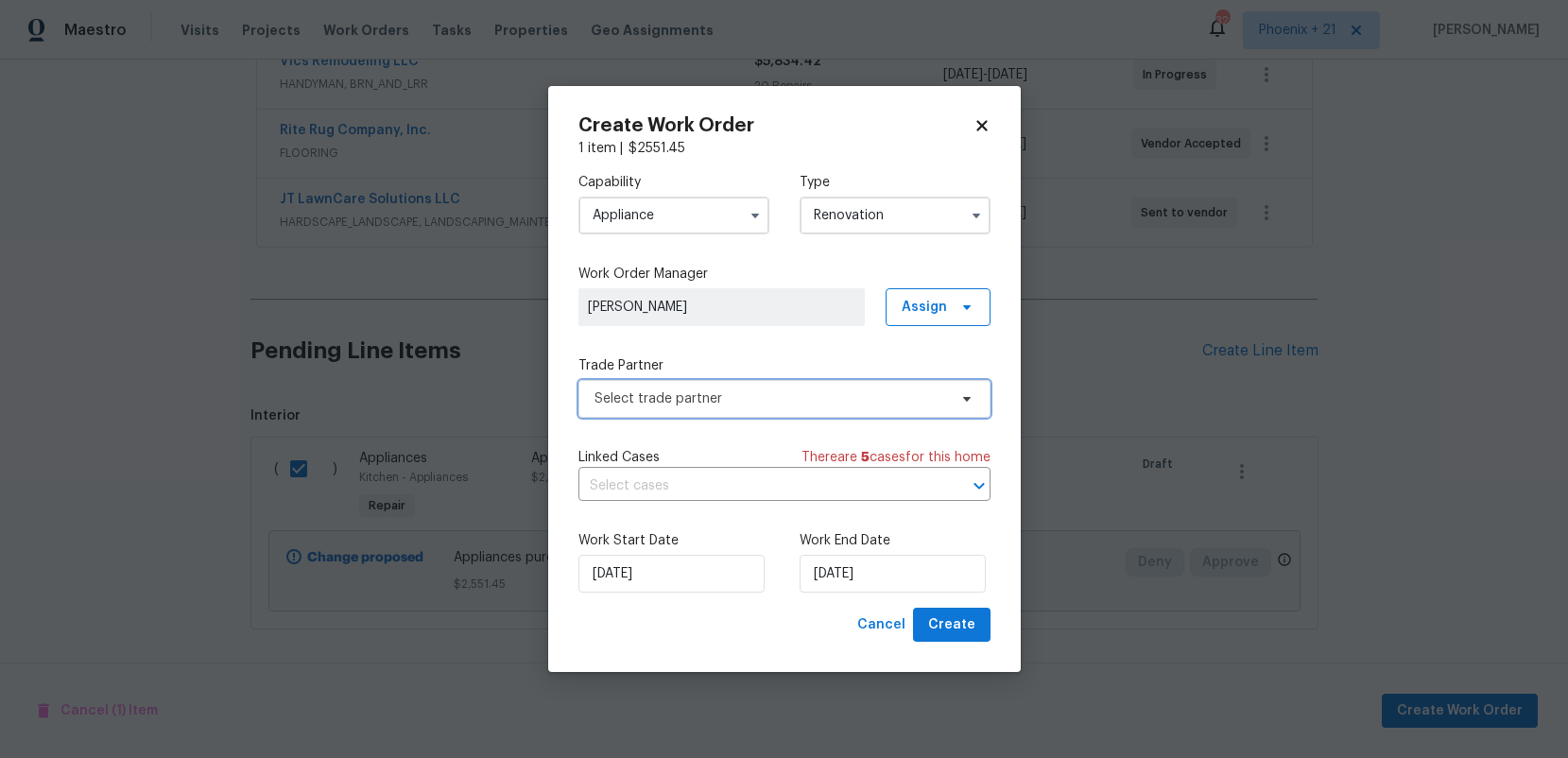
click at [835, 394] on span "Select trade partner" at bounding box center [771, 399] width 353 height 19
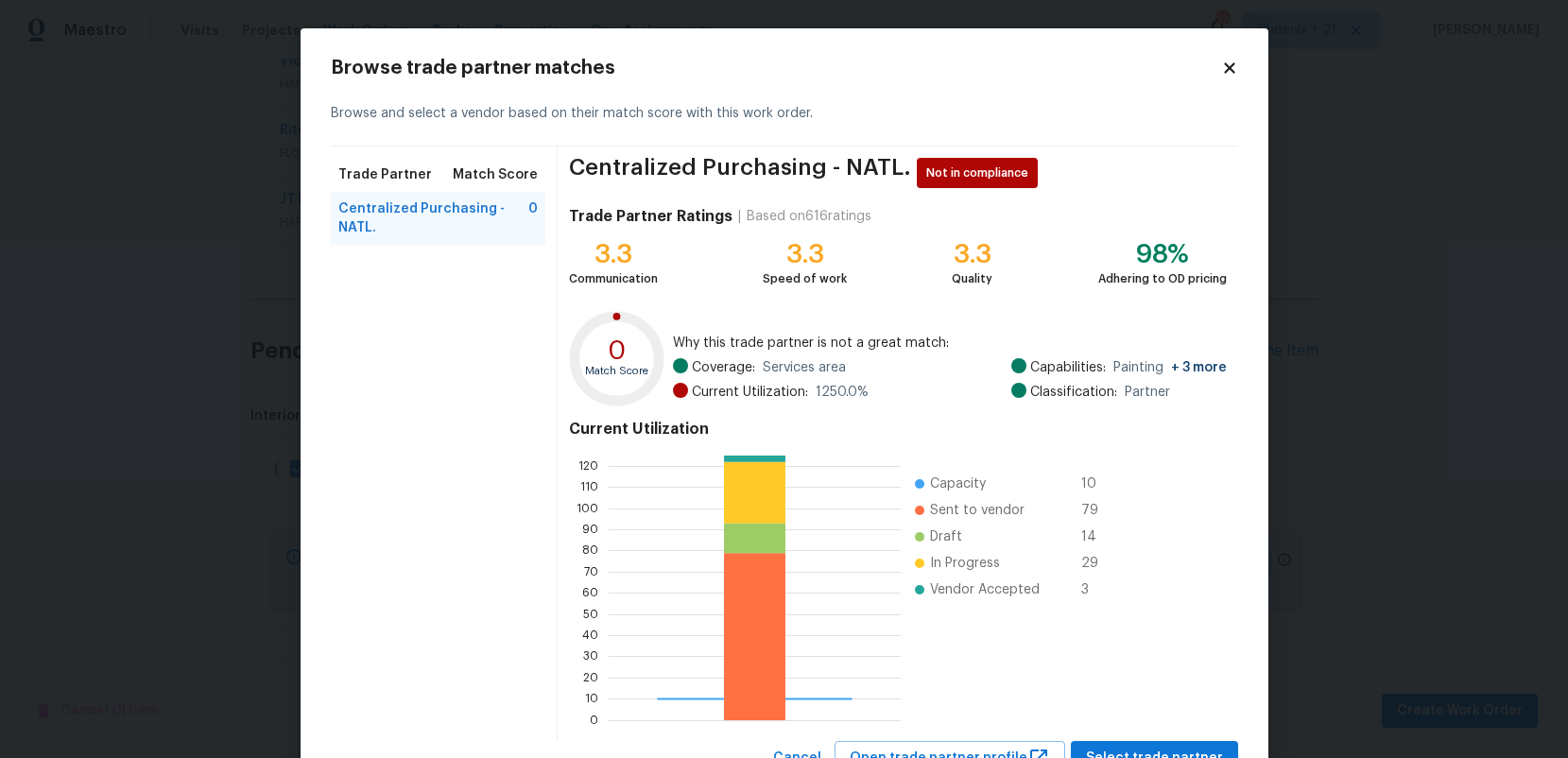
scroll to position [76, 0]
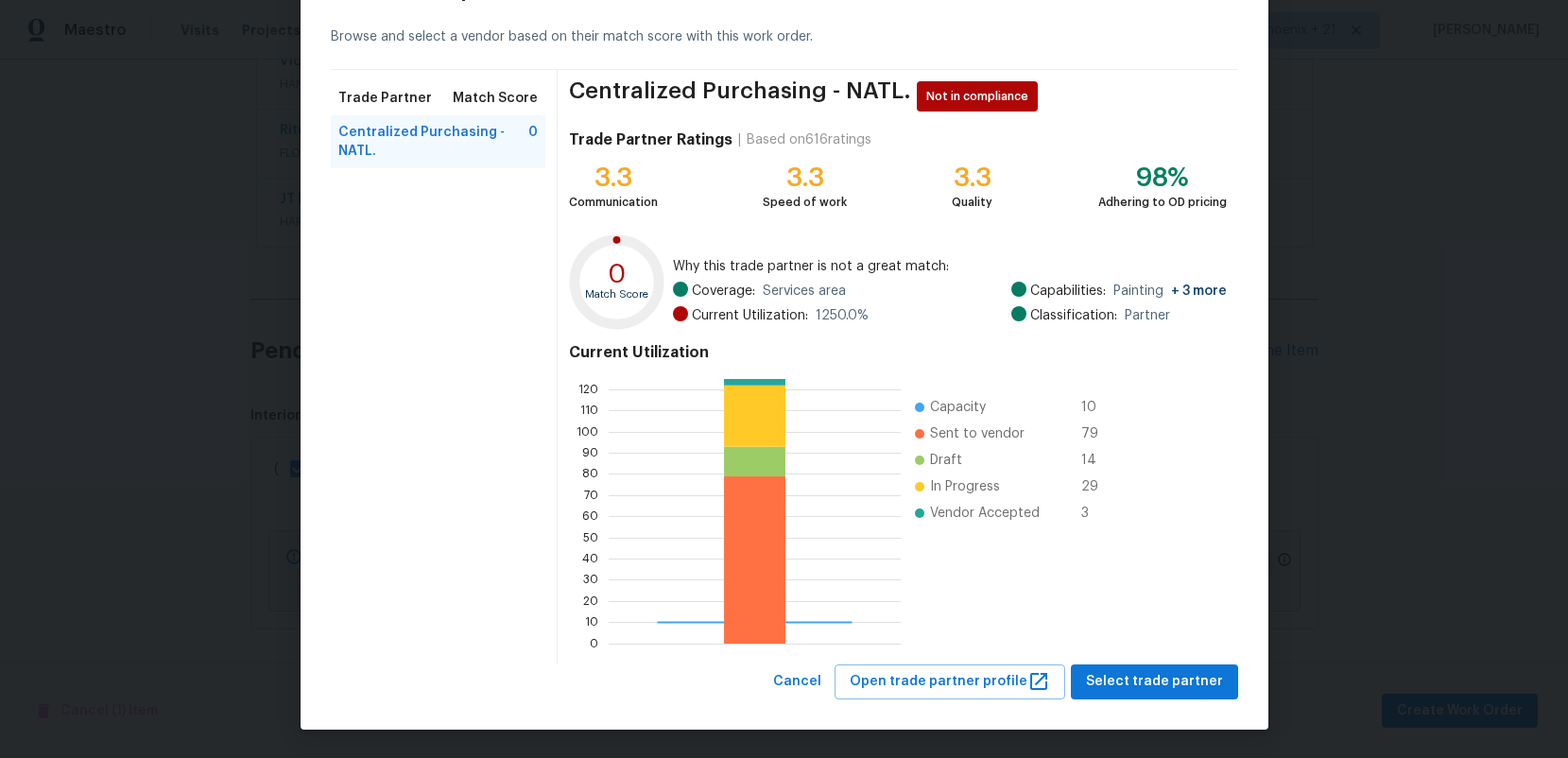
click at [1161, 659] on div "Centralized Purchasing - NATL. Not in compliance Trade Partner Ratings | Based …" at bounding box center [897, 366] width 680 height 594
click at [1140, 671] on span "Select trade partner" at bounding box center [1155, 682] width 137 height 24
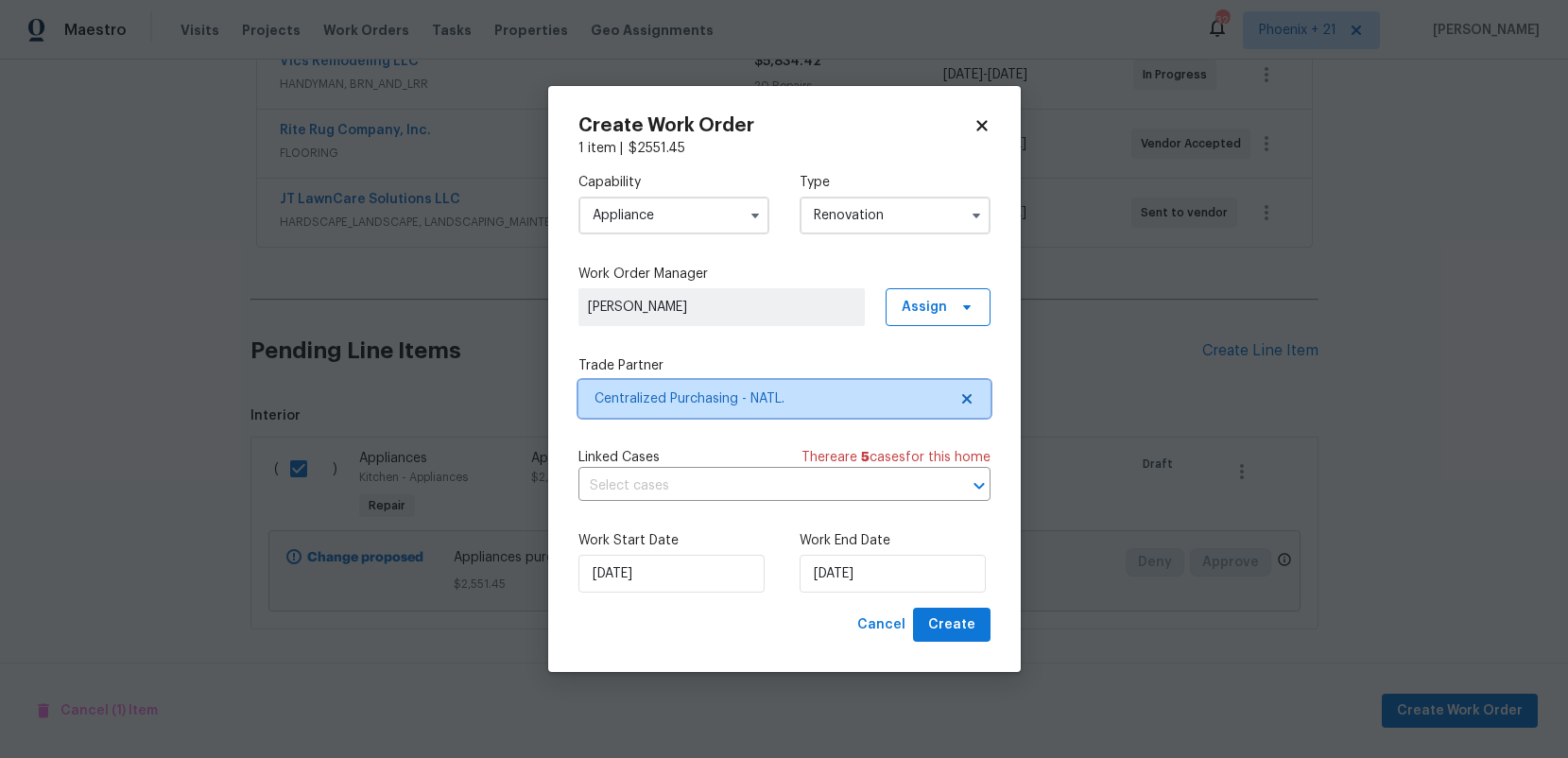
scroll to position [0, 0]
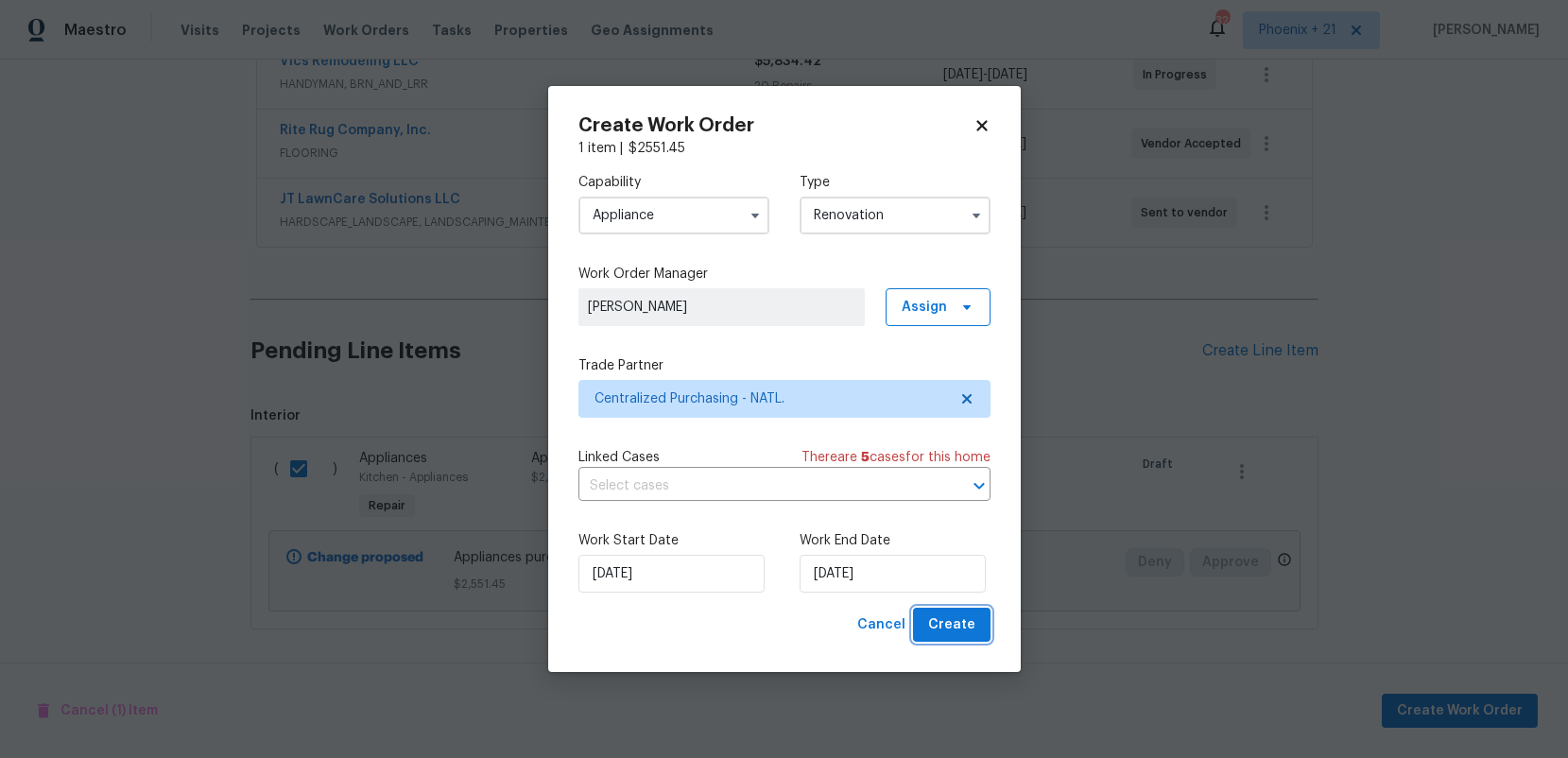
click at [982, 618] on button "Create" at bounding box center [951, 625] width 77 height 35
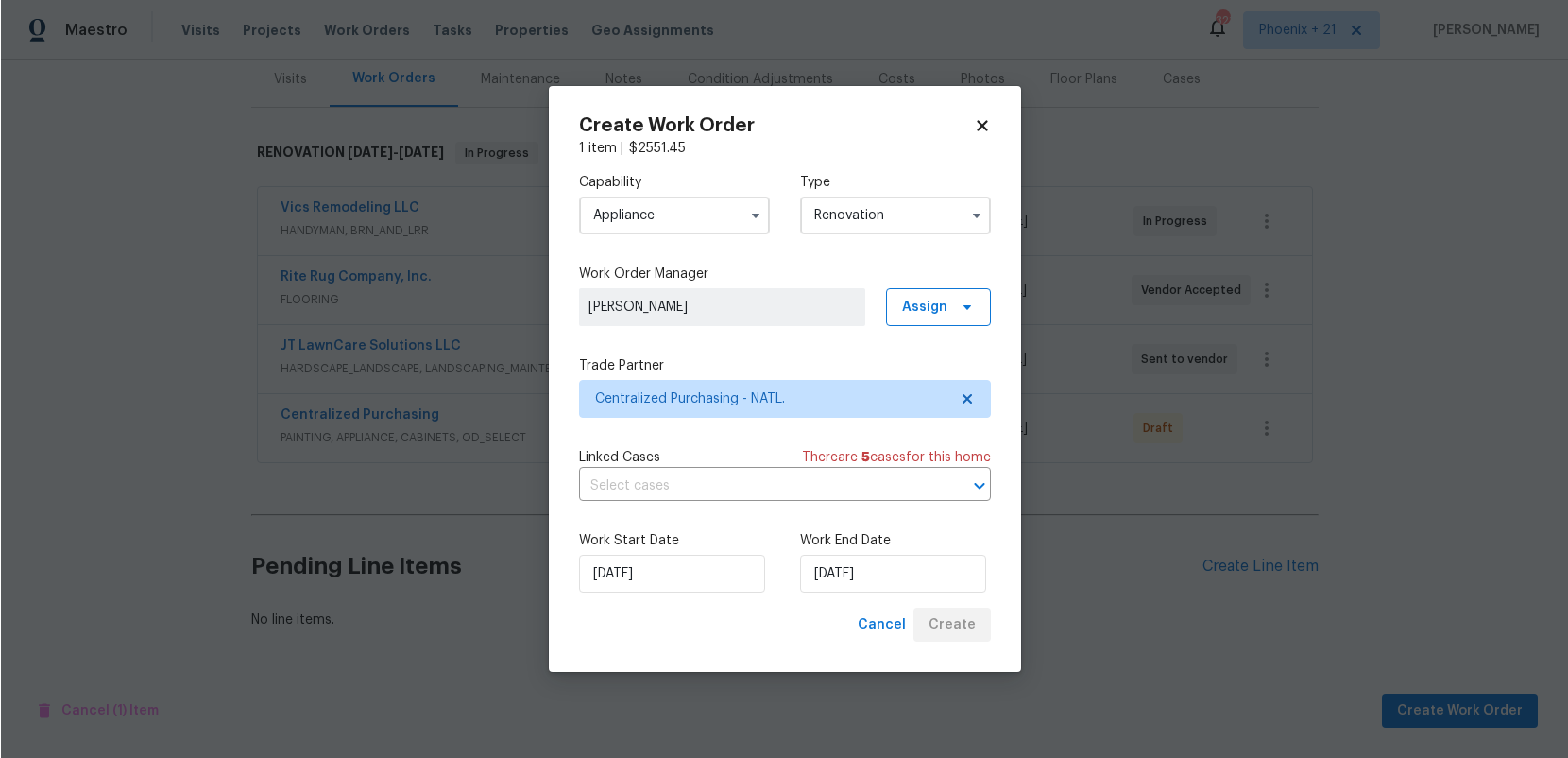
scroll to position [235, 0]
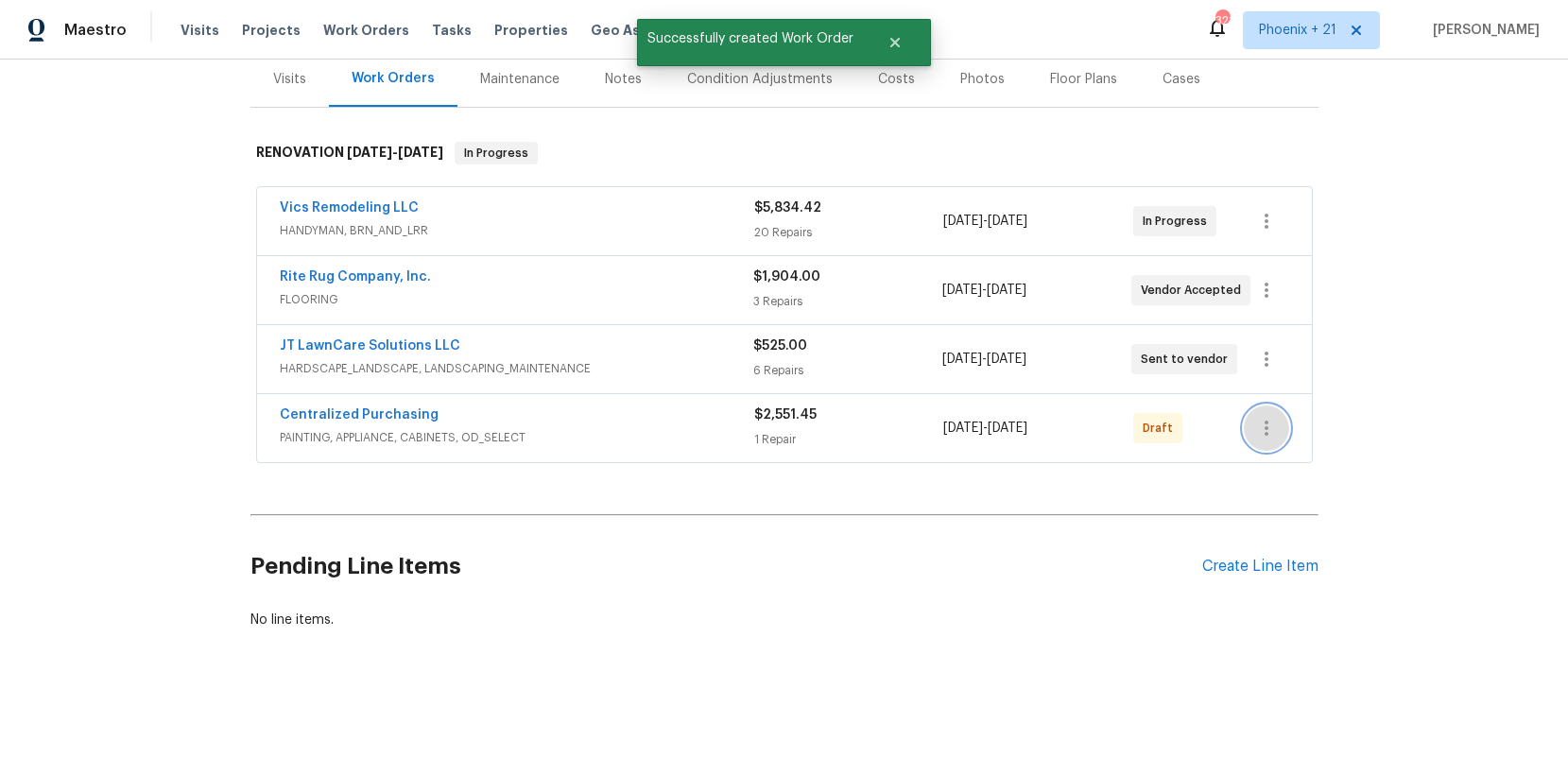
click at [1269, 421] on icon "button" at bounding box center [1265, 428] width 23 height 23
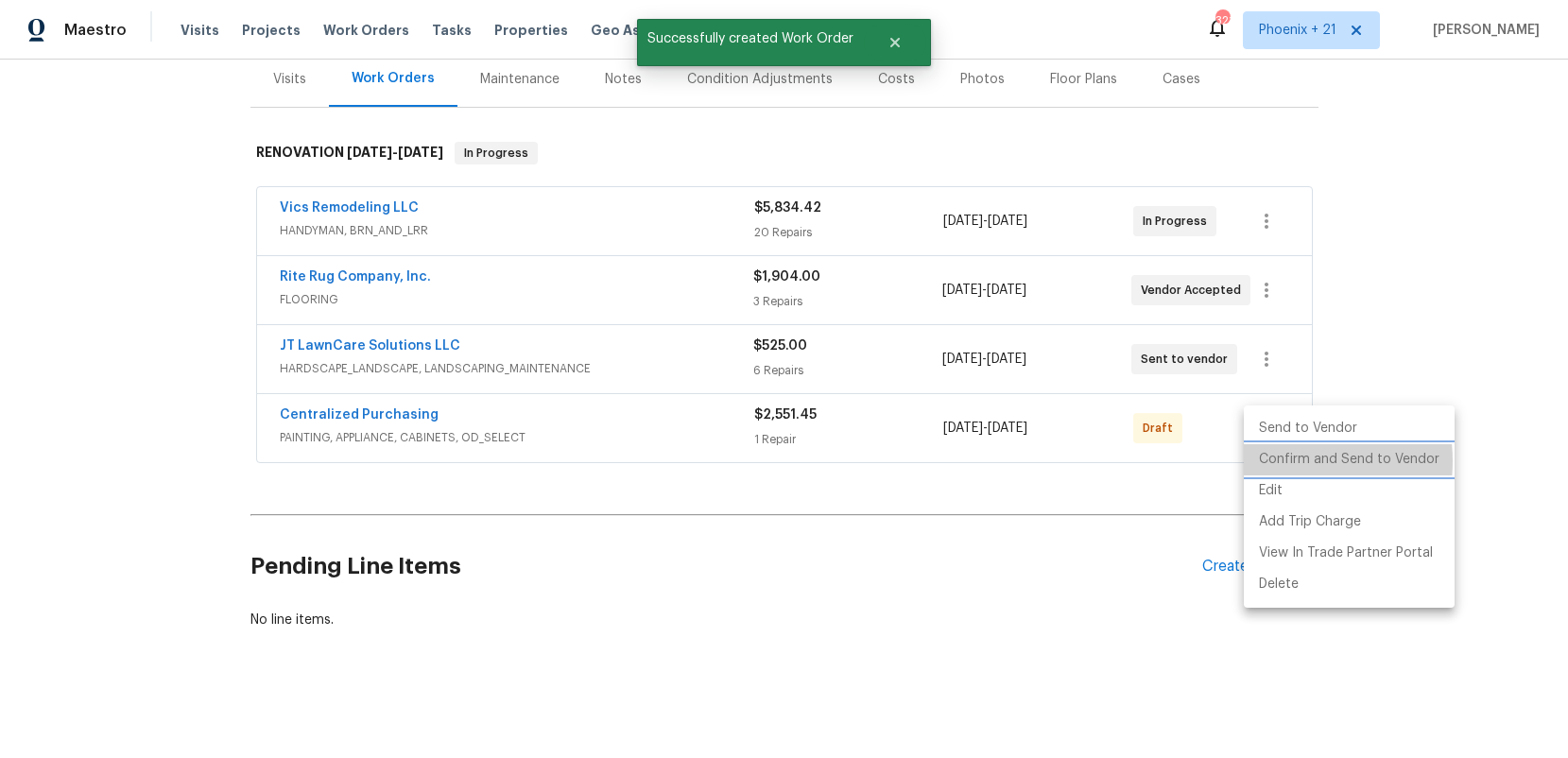
click at [1272, 461] on li "Confirm and Send to Vendor" at bounding box center [1349, 459] width 211 height 31
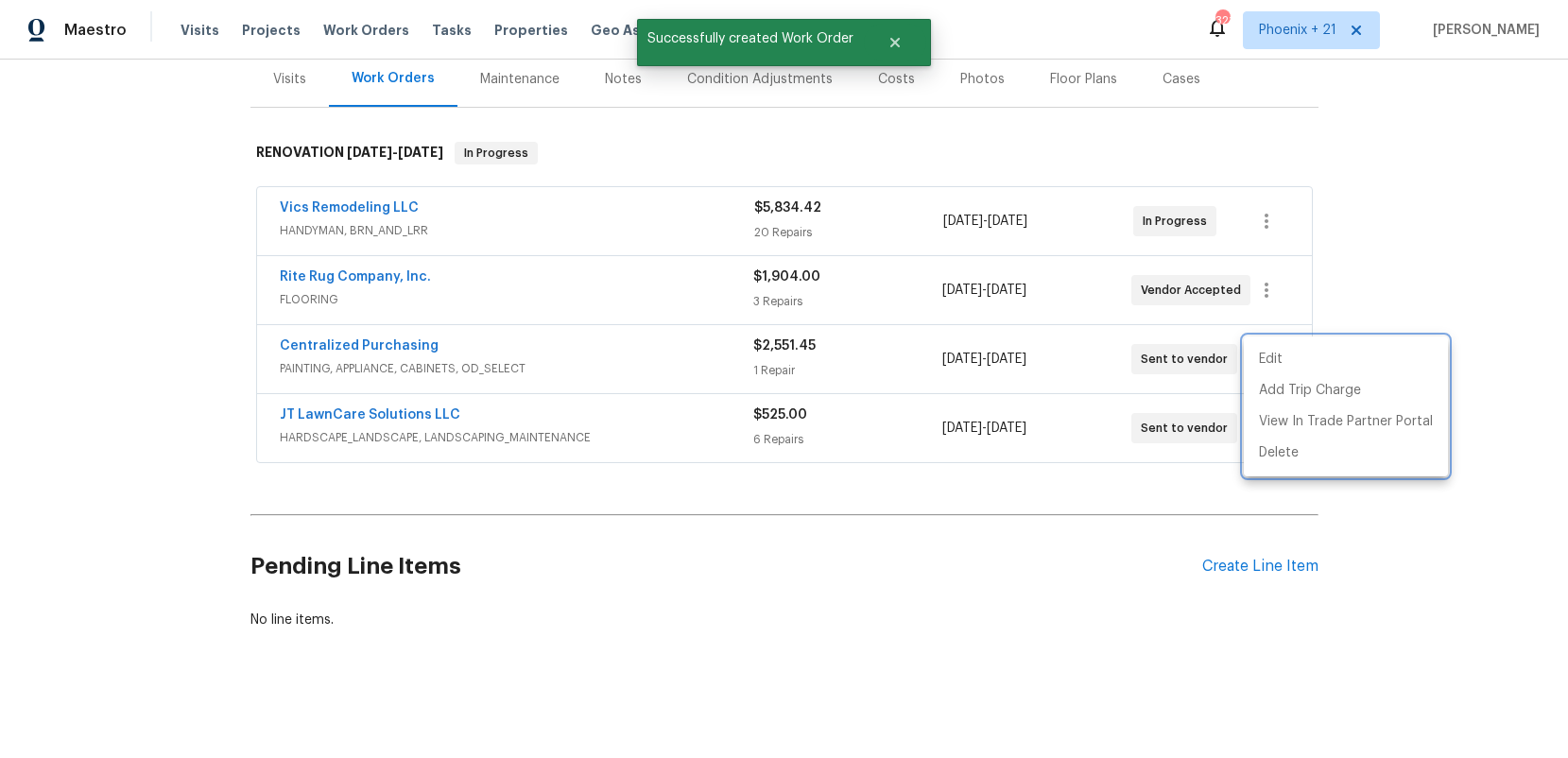
drag, startPoint x: 707, startPoint y: 355, endPoint x: 367, endPoint y: 346, distance: 340.1
click at [687, 355] on div at bounding box center [784, 379] width 1568 height 758
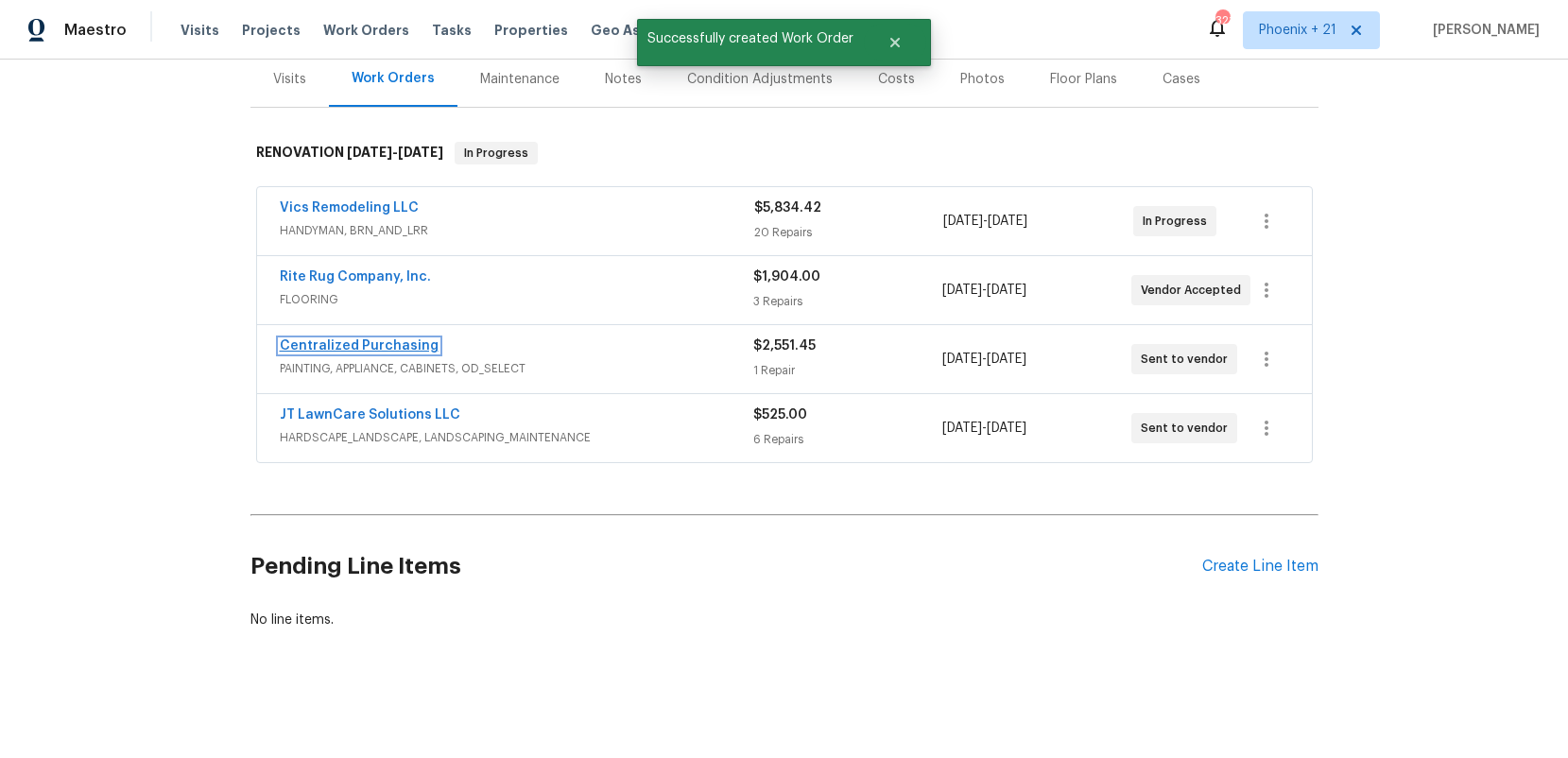
click at [313, 344] on link "Centralized Purchasing" at bounding box center [359, 346] width 159 height 14
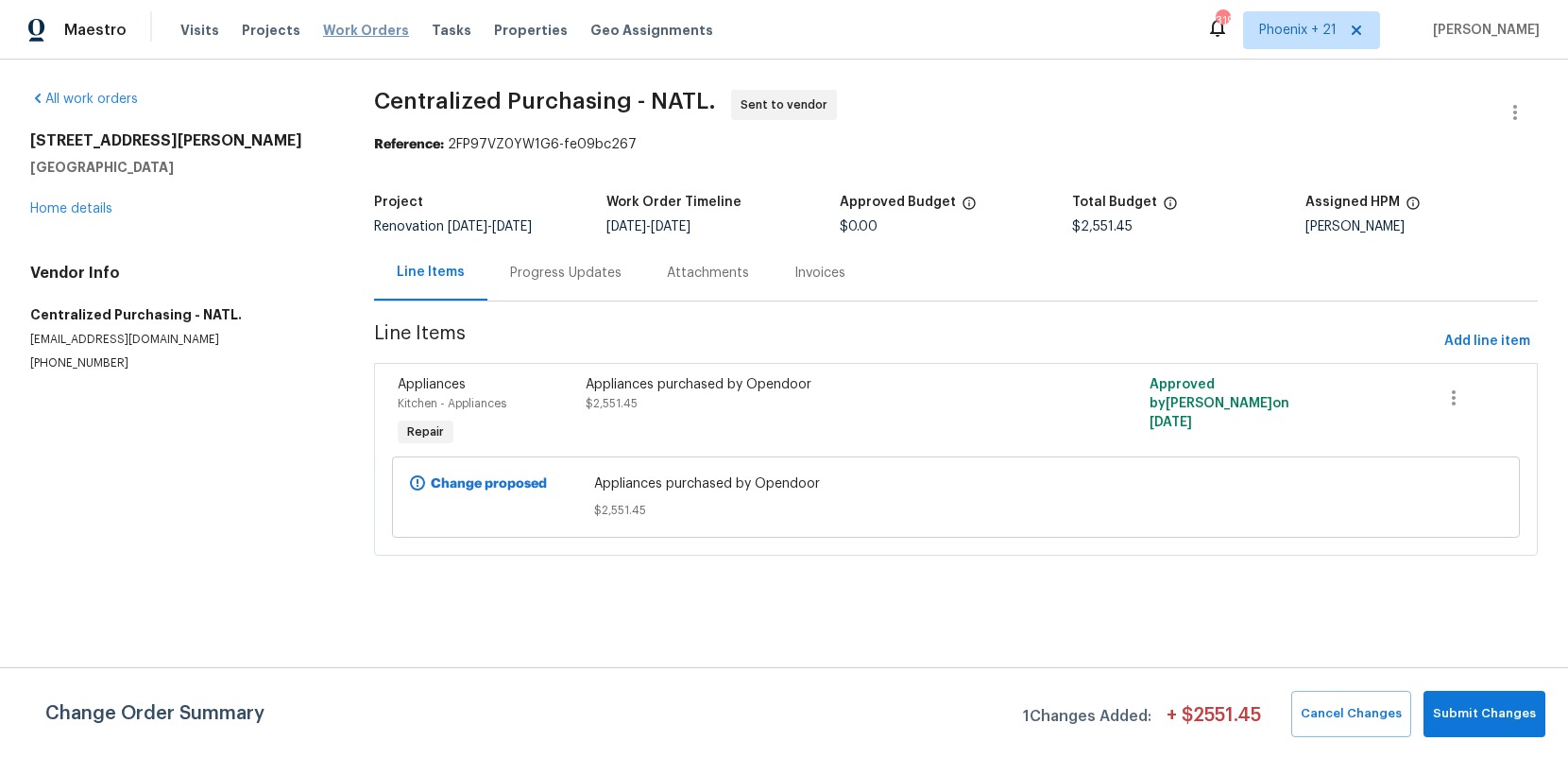
click at [376, 34] on span "Work Orders" at bounding box center [366, 29] width 86 height 19
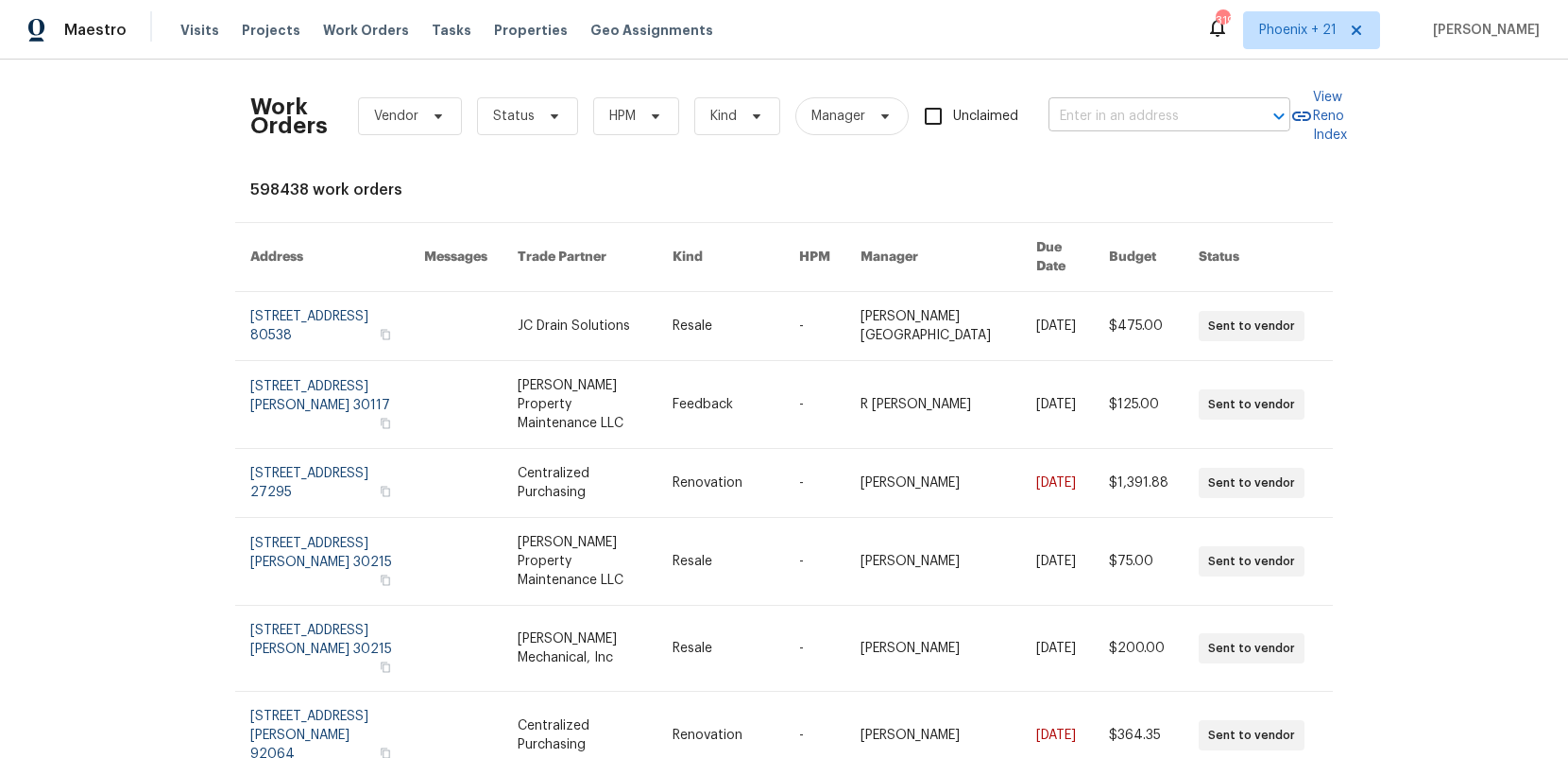
click at [1121, 102] on input "text" at bounding box center [1142, 117] width 189 height 29
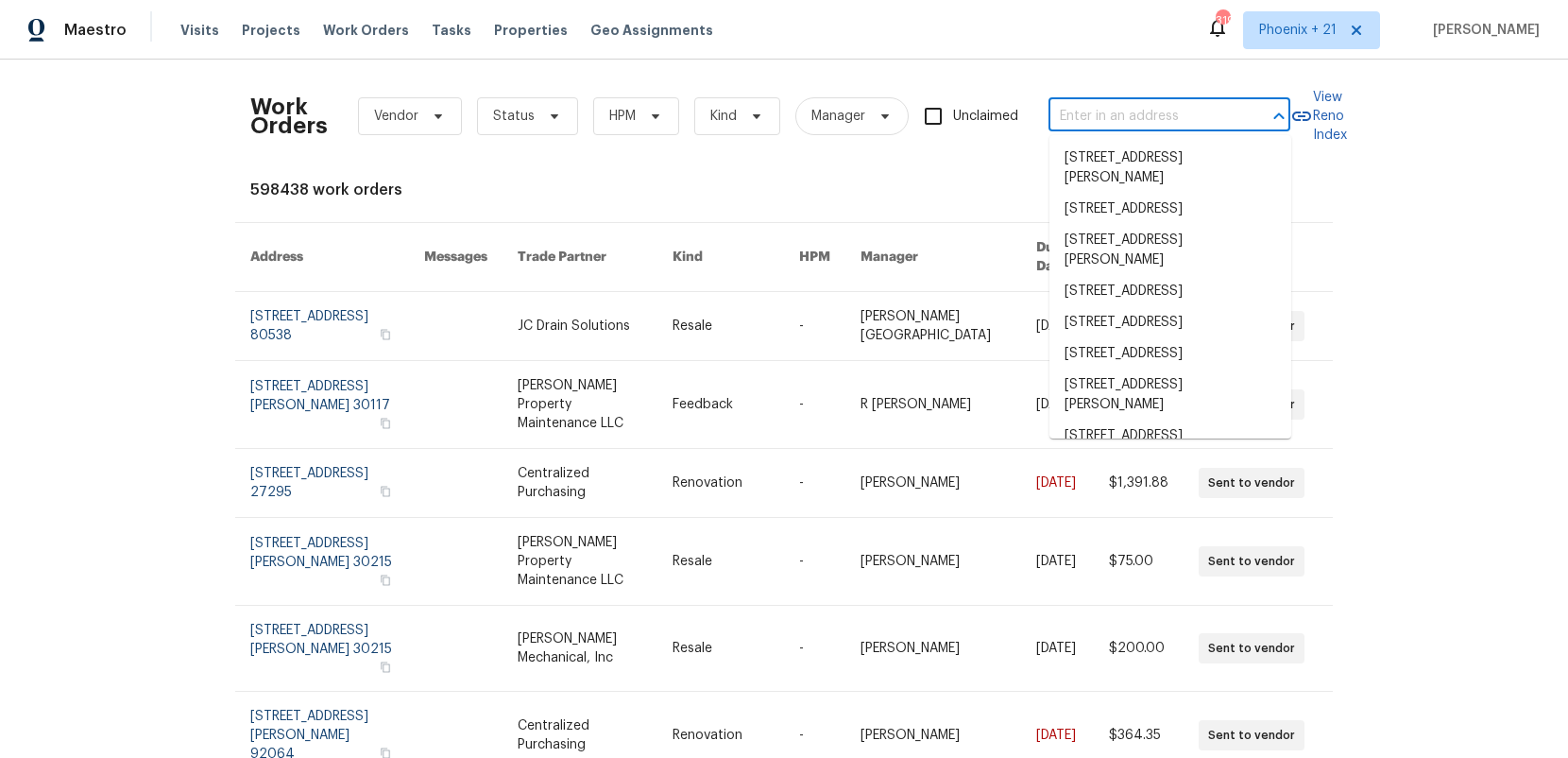
paste input "1805 [GEOGRAPHIC_DATA][PERSON_NAME]"
type input "1805 [GEOGRAPHIC_DATA][PERSON_NAME]"
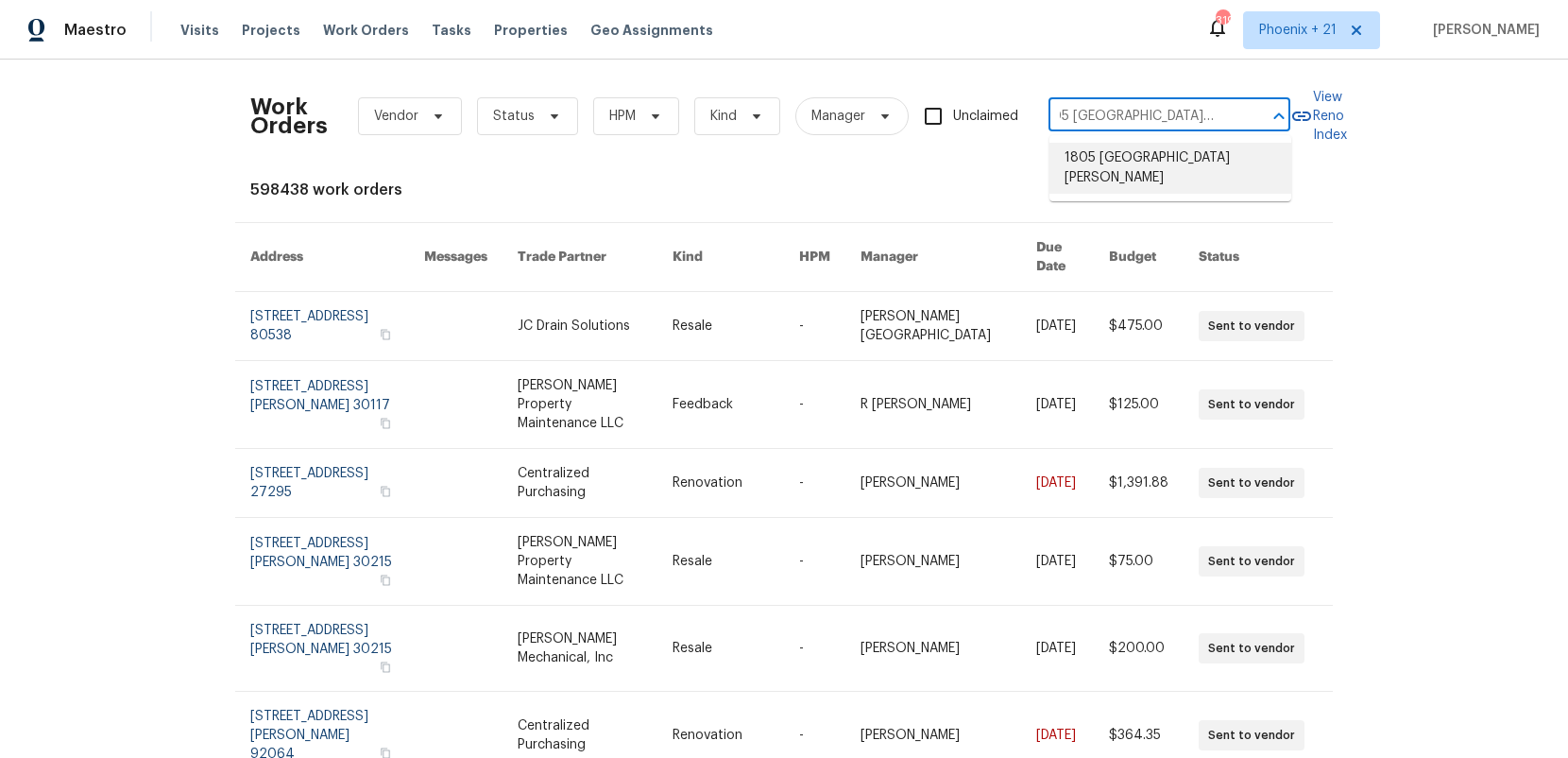
click at [1111, 169] on li "1805 [GEOGRAPHIC_DATA][PERSON_NAME]" at bounding box center [1170, 168] width 242 height 51
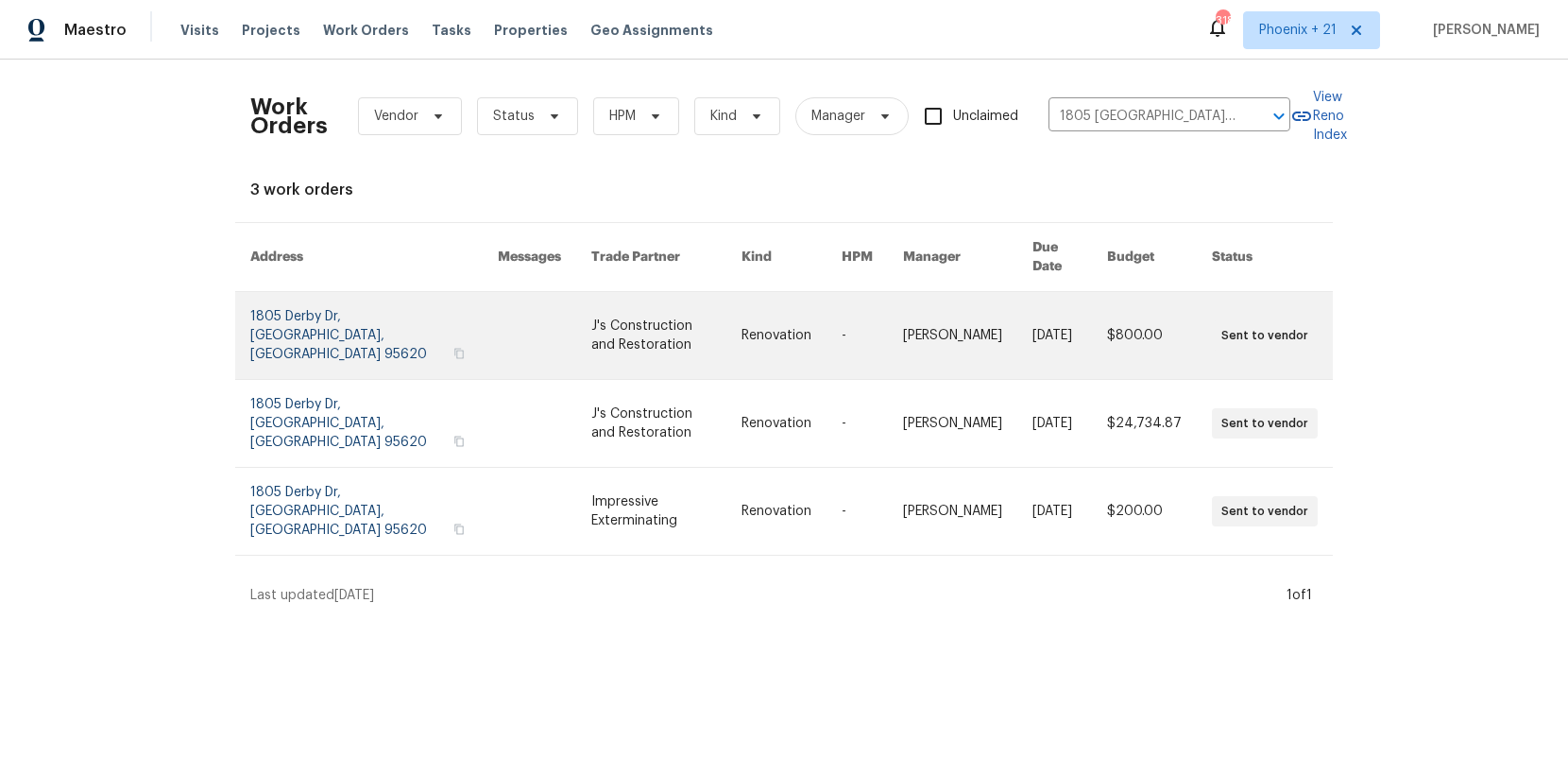
click at [828, 292] on td "-" at bounding box center [856, 336] width 62 height 88
click at [591, 313] on link at bounding box center [666, 335] width 150 height 87
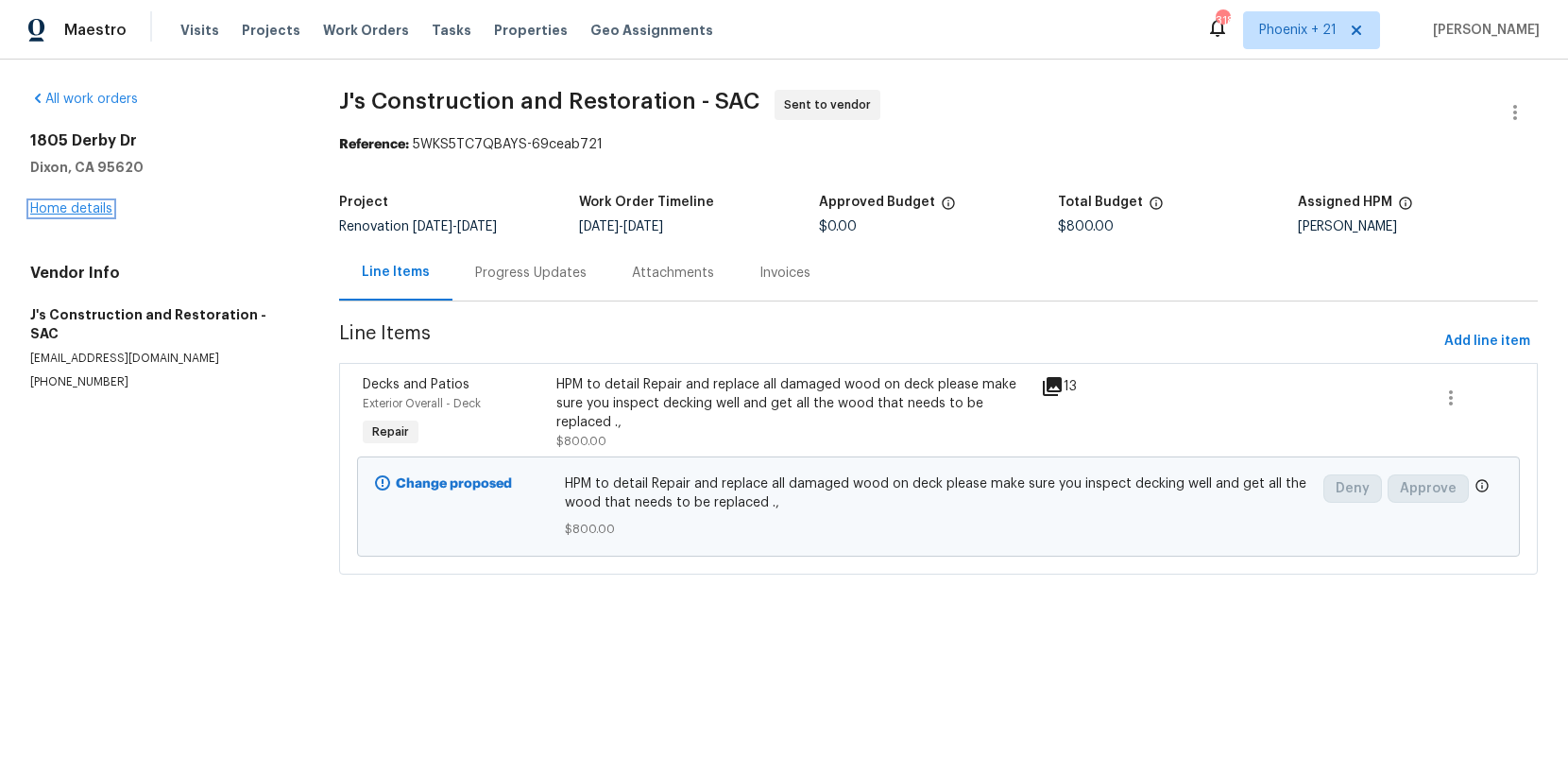
click at [75, 207] on link "Home details" at bounding box center [71, 209] width 82 height 14
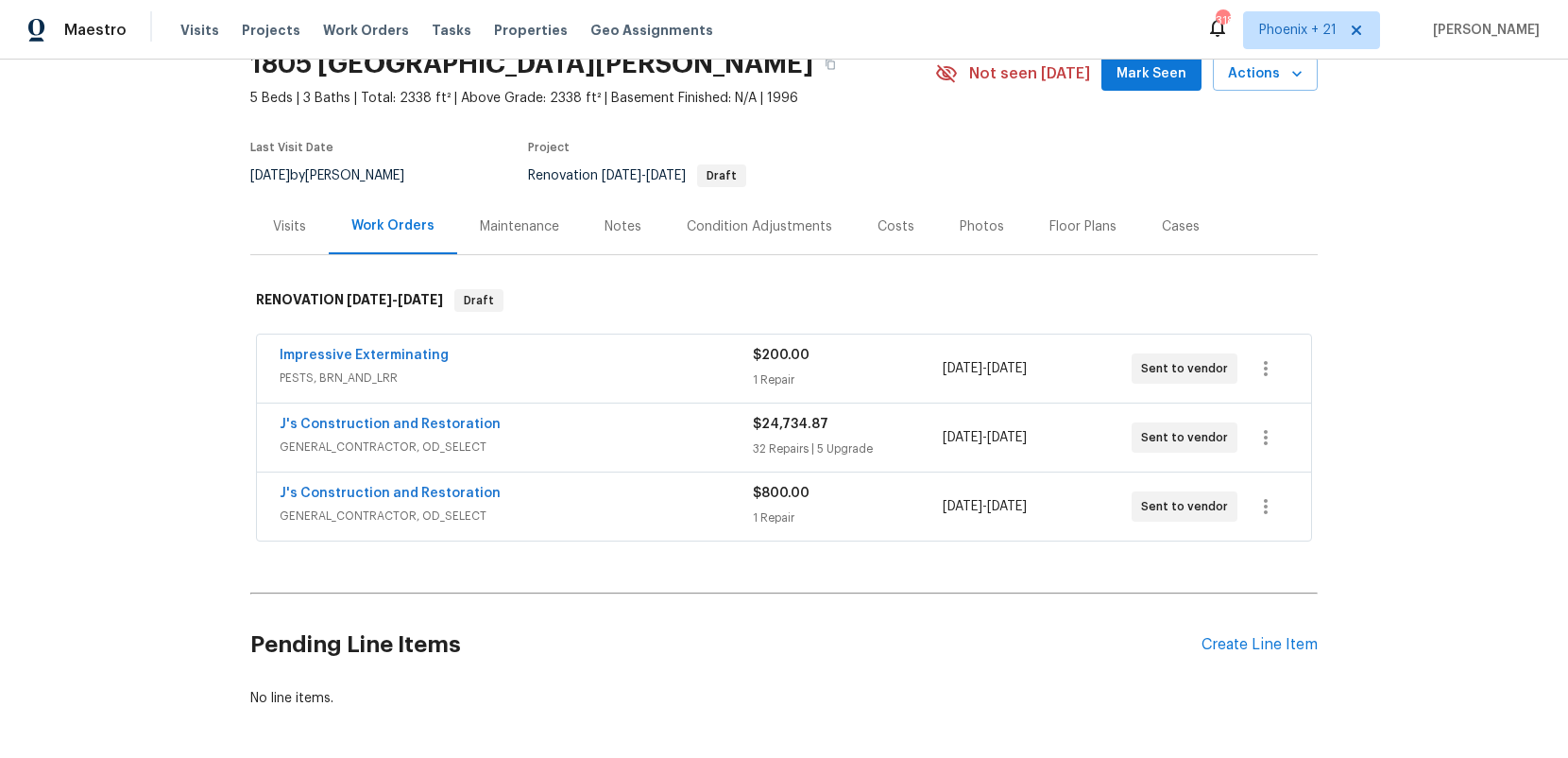
scroll to position [157, 0]
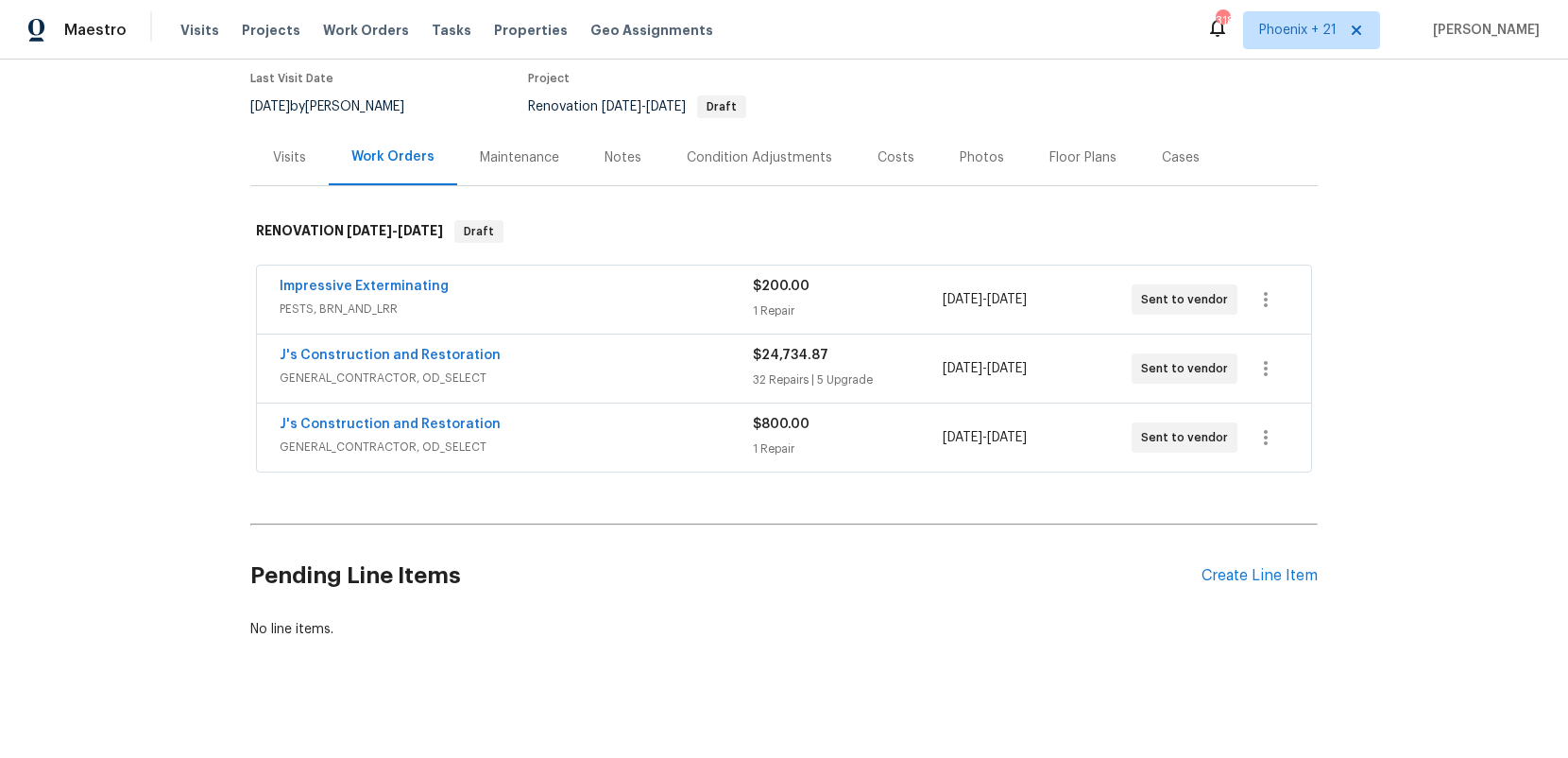
click at [1284, 538] on div "Pending Line Items Create Line Item" at bounding box center [784, 576] width 1067 height 88
click at [1290, 571] on div "Create Line Item" at bounding box center [1259, 576] width 116 height 18
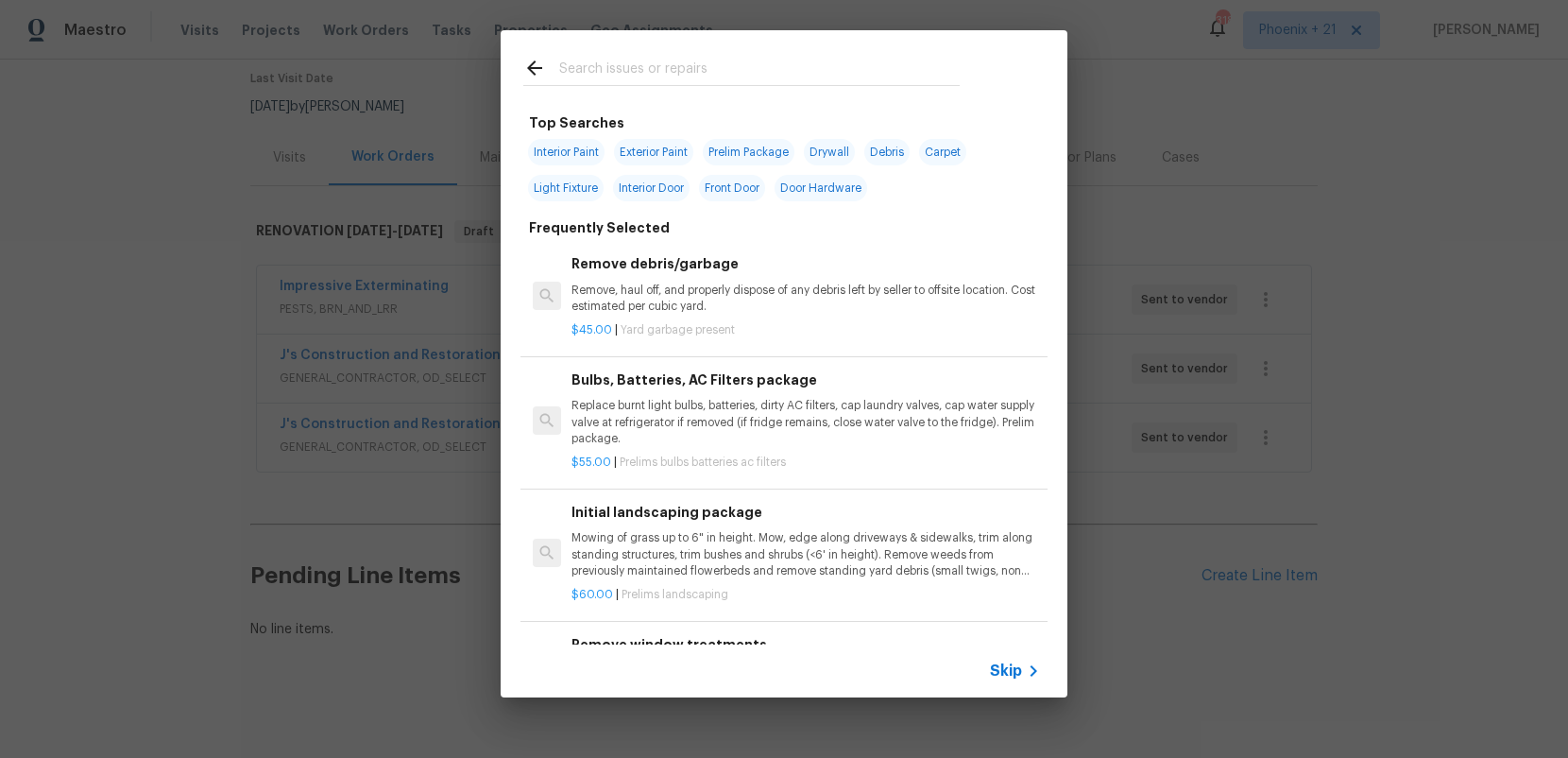
click at [713, 59] on input "text" at bounding box center [759, 71] width 400 height 28
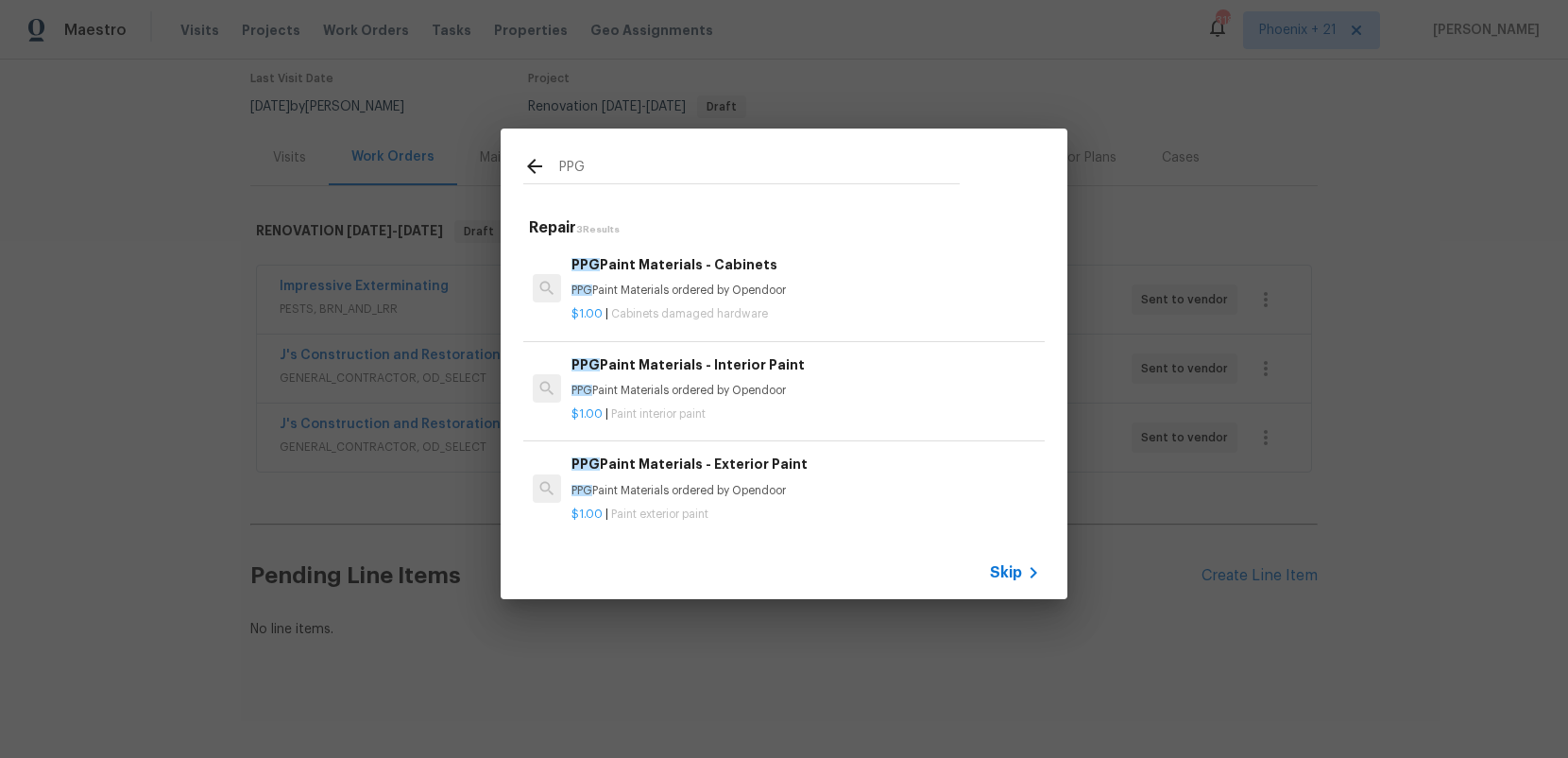
type input "PPG"
click at [793, 291] on p "PPG Paint Materials ordered by Opendoor" at bounding box center [806, 290] width 469 height 16
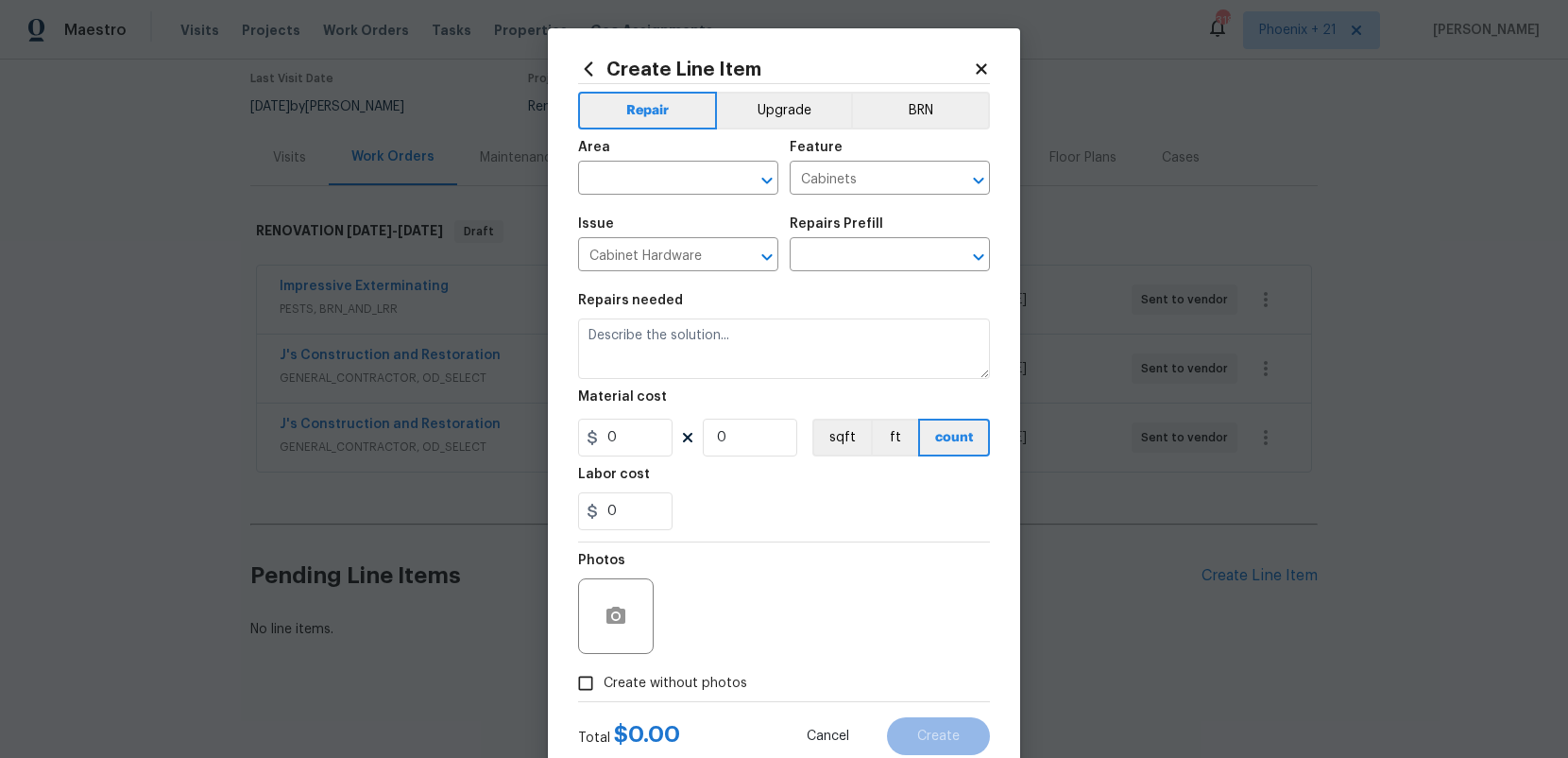
type input "PPG Paint Materials - Cabinets $1.00"
type textarea "PPG Paint Materials ordered by Opendoor"
type input "1"
drag, startPoint x: 684, startPoint y: 148, endPoint x: 686, endPoint y: 171, distance: 23.1
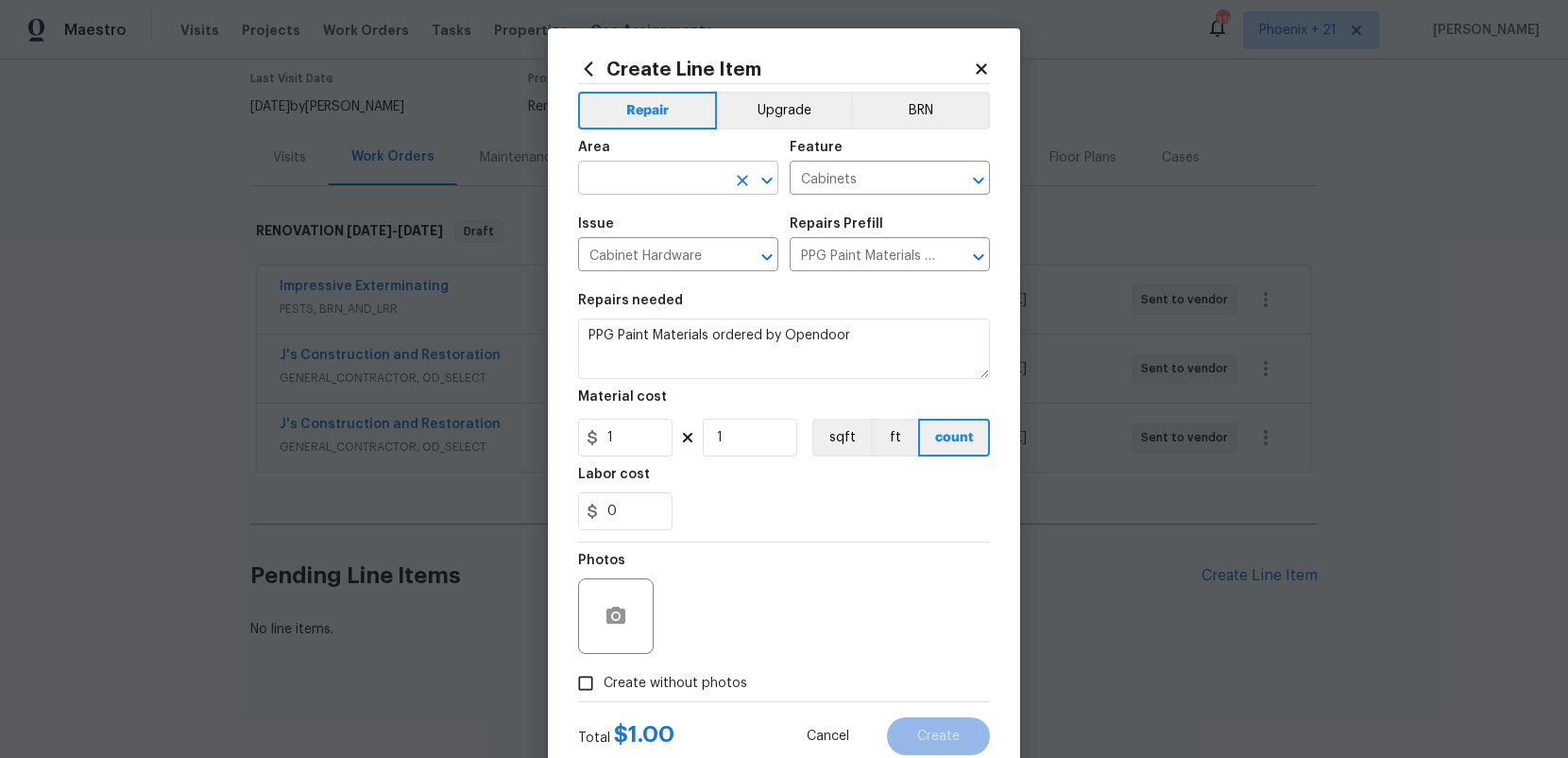
click at [684, 150] on div "Area" at bounding box center [678, 153] width 201 height 24
click at [686, 171] on input "text" at bounding box center [652, 180] width 148 height 29
click at [697, 244] on li "Interior Overall" at bounding box center [678, 253] width 201 height 31
type input "Interior Overall"
drag, startPoint x: 618, startPoint y: 478, endPoint x: 635, endPoint y: 449, distance: 33.6
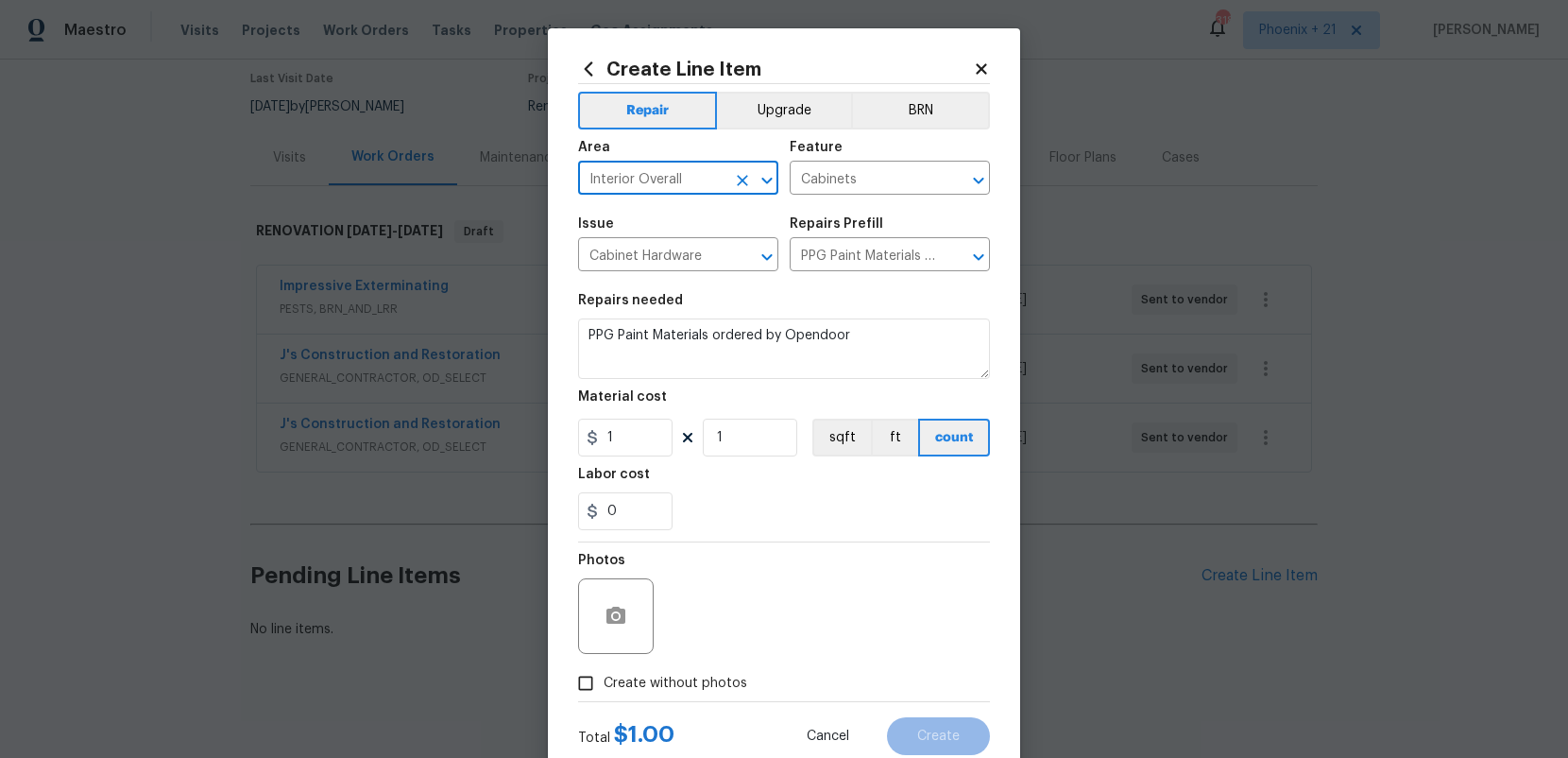
click at [620, 472] on h5 "Labor cost" at bounding box center [614, 475] width 71 height 14
click at [635, 449] on input "1" at bounding box center [625, 437] width 94 height 38
drag, startPoint x: 649, startPoint y: 442, endPoint x: 525, endPoint y: 430, distance: 124.6
click at [525, 430] on div "Create Line Item Repair Upgrade BRN Area Interior Overall ​ Feature Cabinets ​ …" at bounding box center [784, 379] width 1568 height 758
type input "692.95"
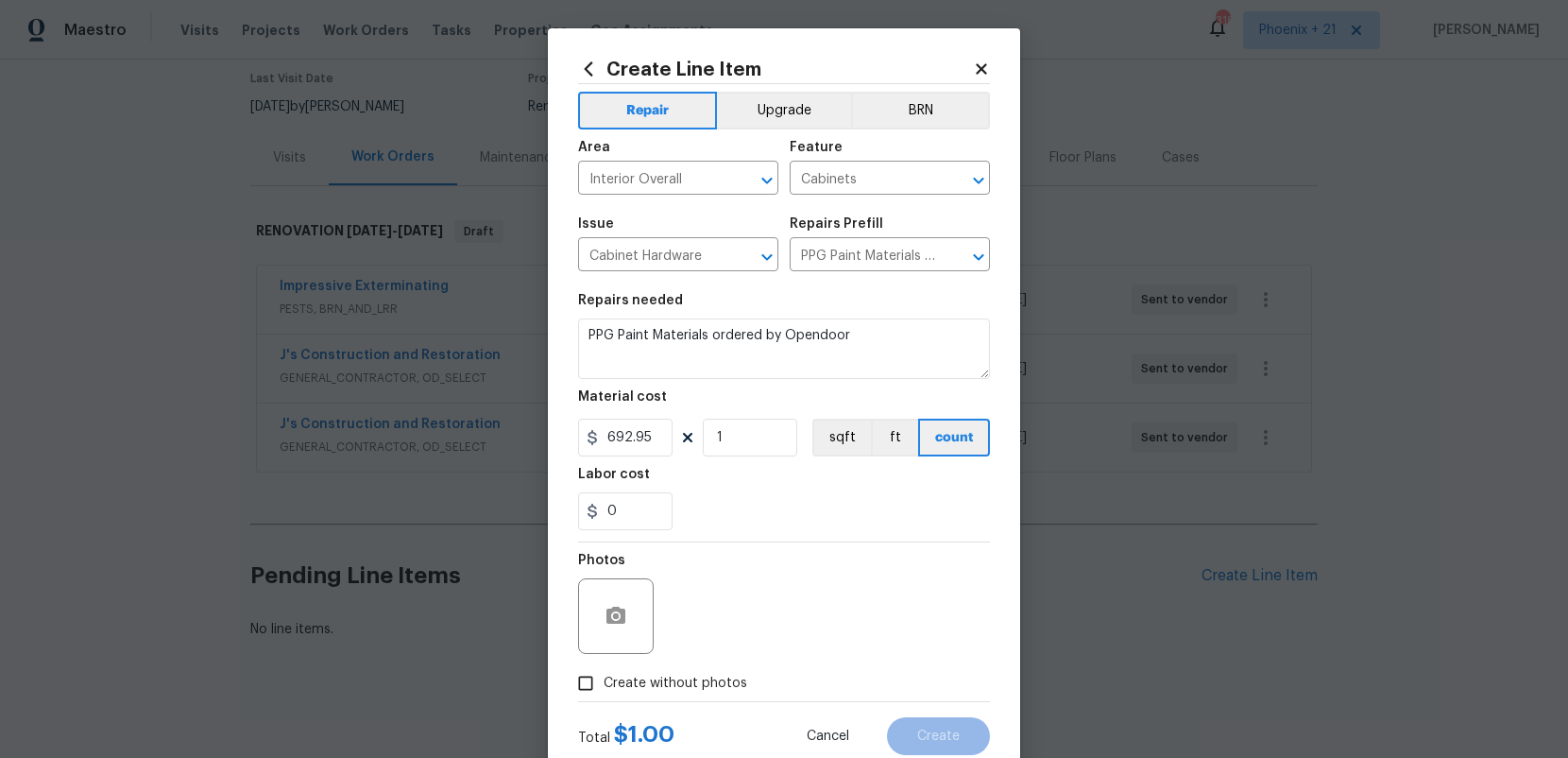
drag, startPoint x: 668, startPoint y: 690, endPoint x: 686, endPoint y: 681, distance: 20.1
click at [668, 689] on span "Create without photos" at bounding box center [675, 684] width 144 height 20
click at [604, 689] on input "Create without photos" at bounding box center [585, 683] width 36 height 36
checkbox input "true"
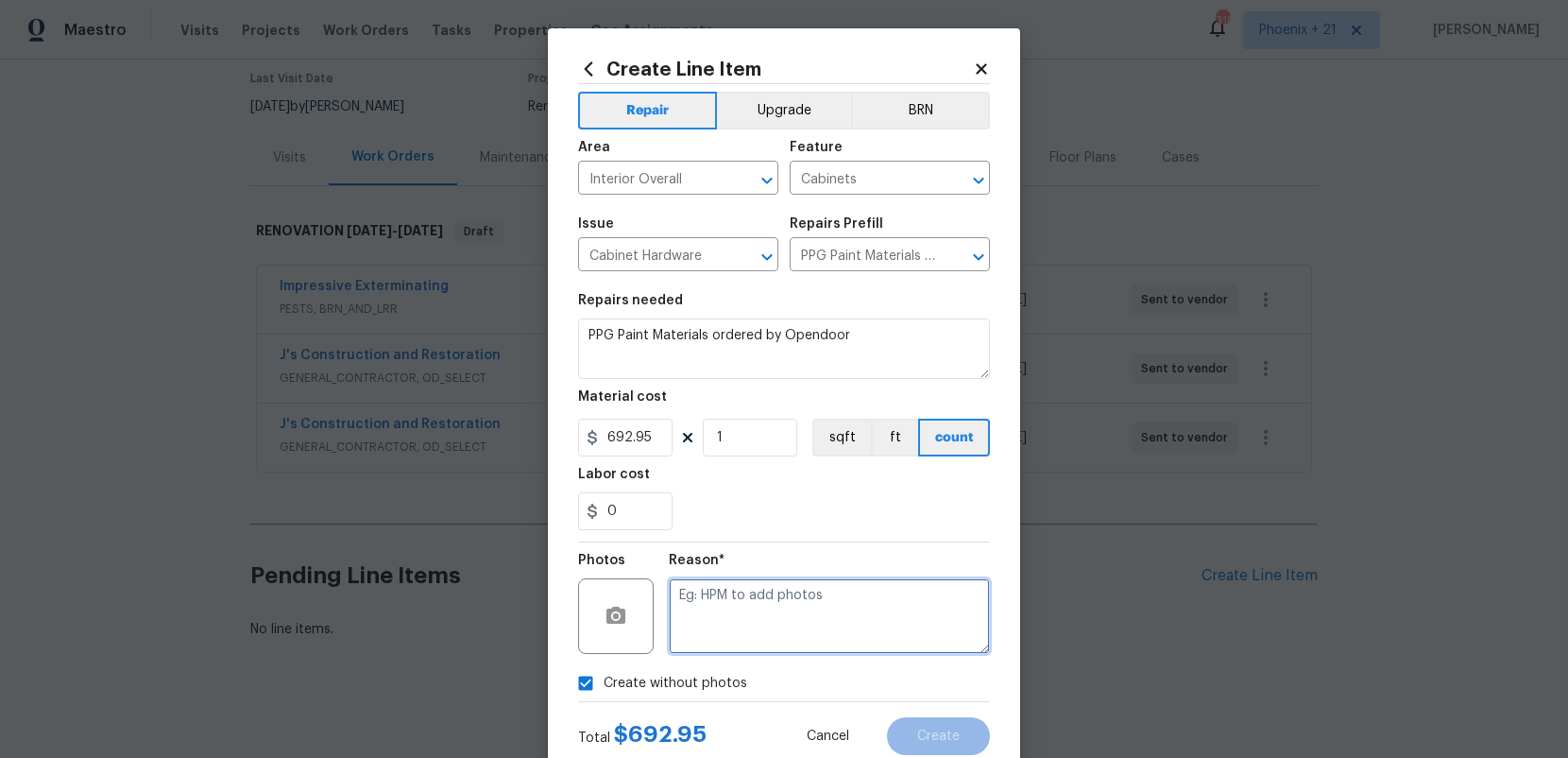
click at [735, 635] on textarea at bounding box center [829, 616] width 321 height 75
type textarea "na"
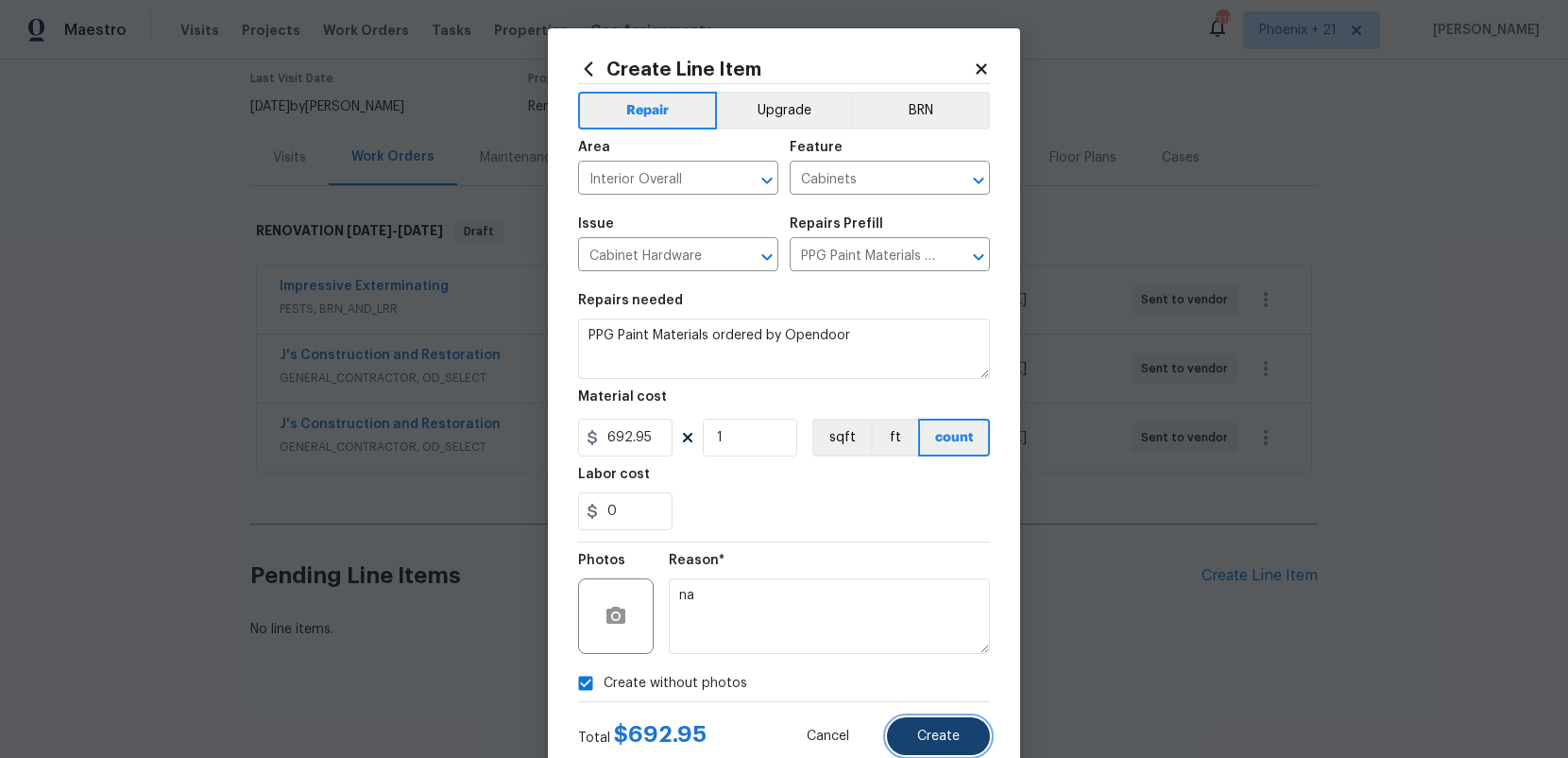
click at [935, 730] on span "Create" at bounding box center [938, 736] width 42 height 14
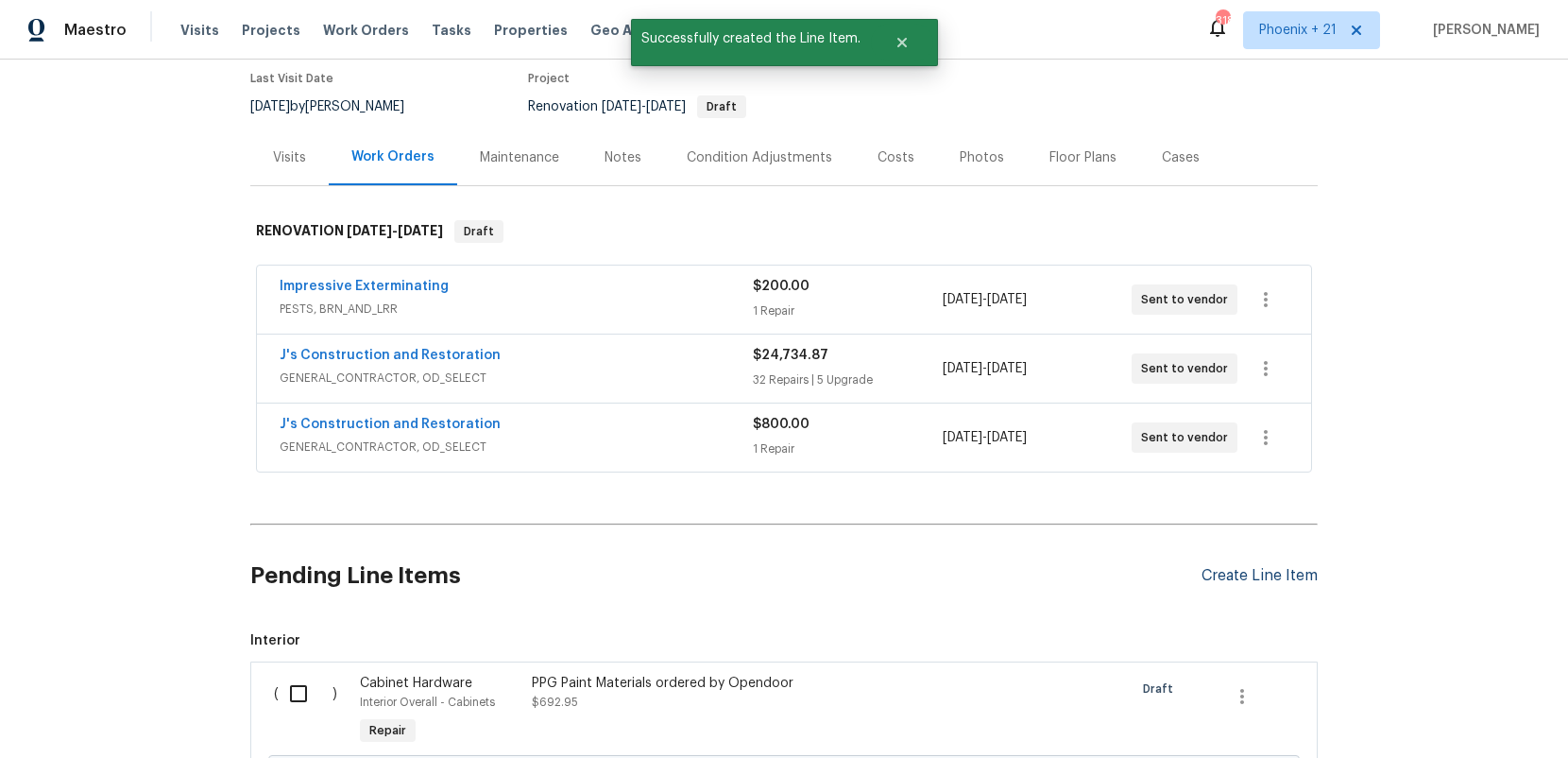
click at [1276, 576] on div "Create Line Item" at bounding box center [1259, 576] width 116 height 18
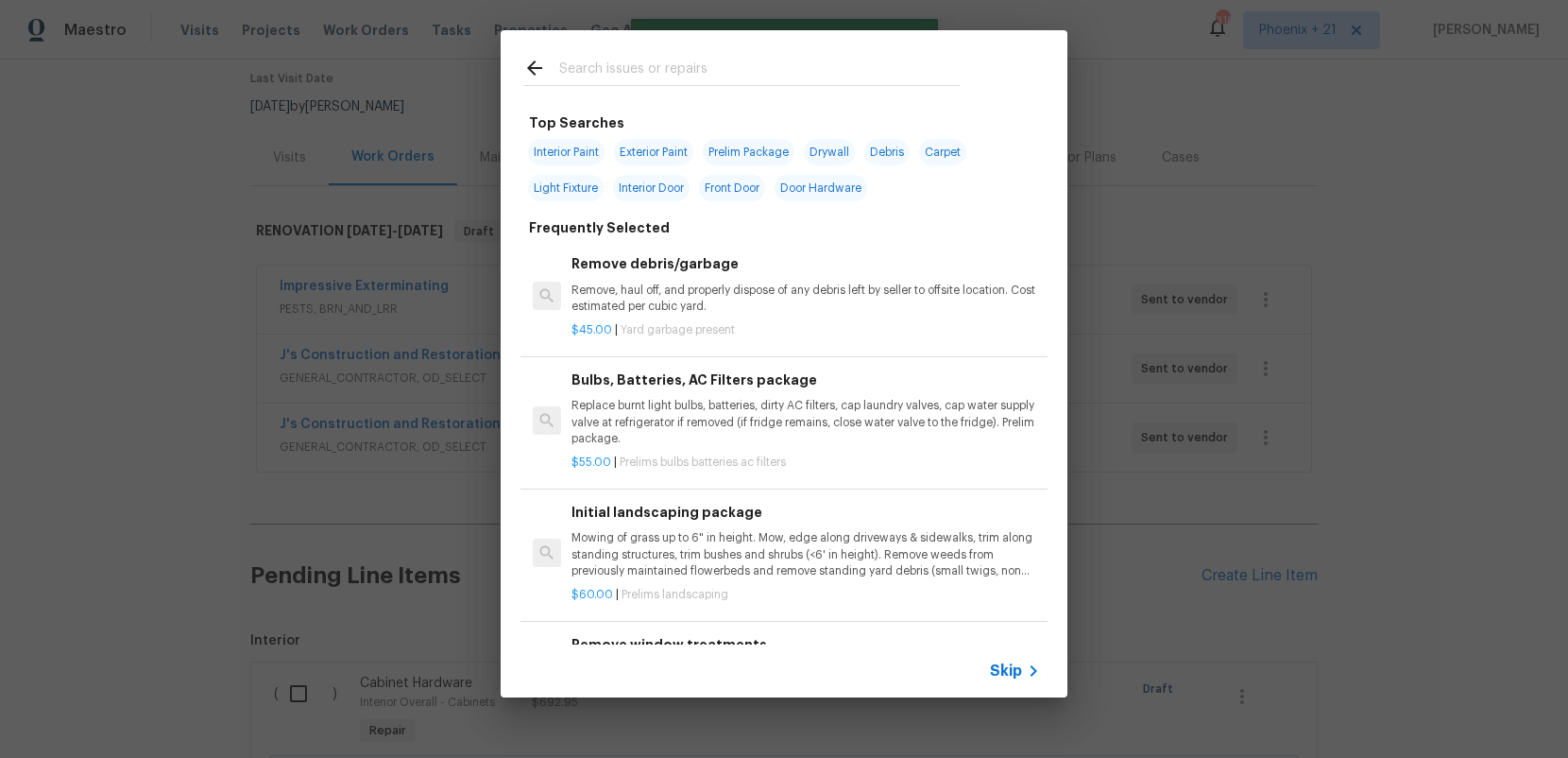
click at [728, 59] on input "text" at bounding box center [759, 71] width 400 height 28
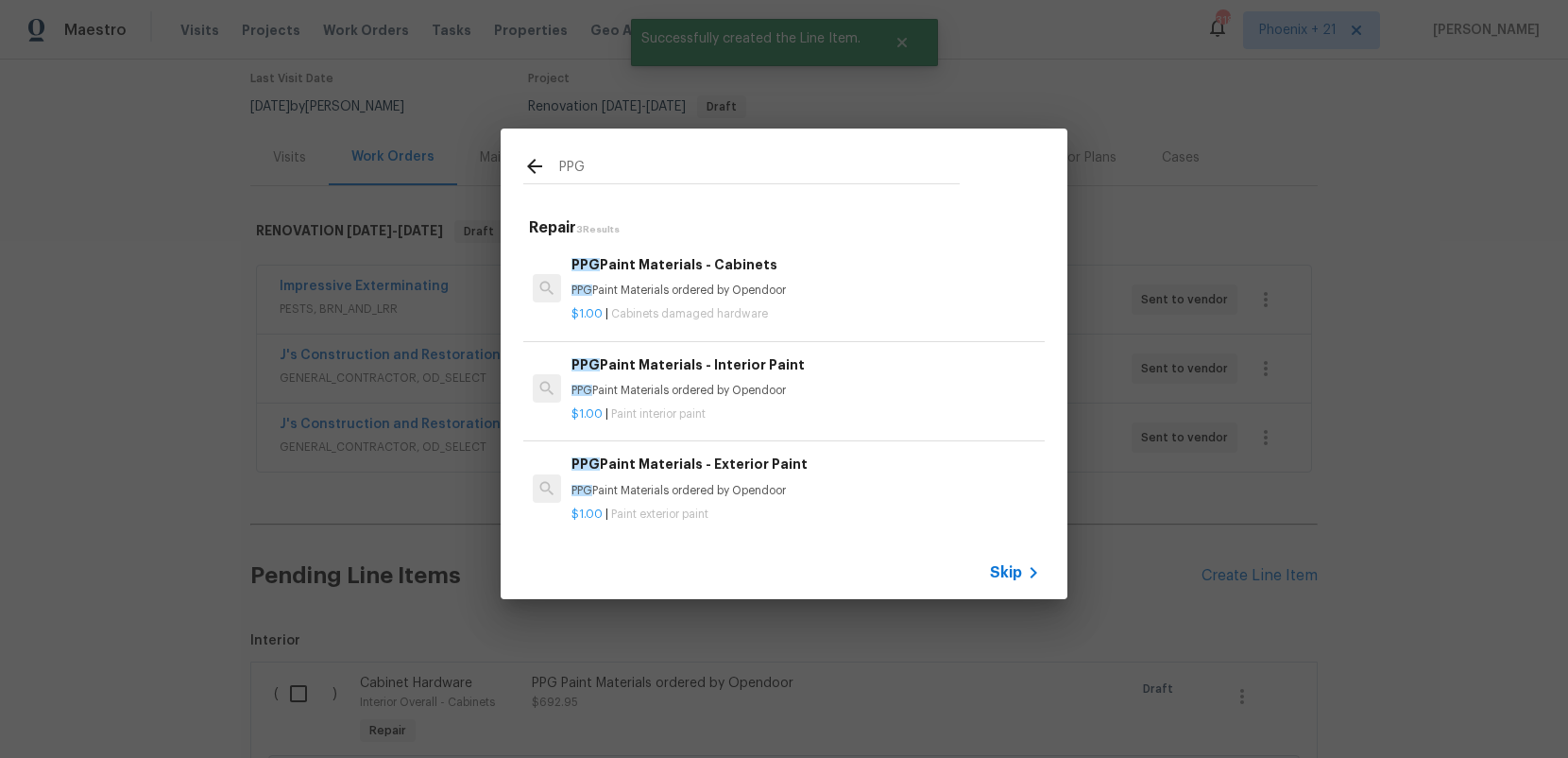
type input "PPG"
click at [863, 374] on h6 "PPG Paint Materials - Interior Paint" at bounding box center [806, 364] width 469 height 21
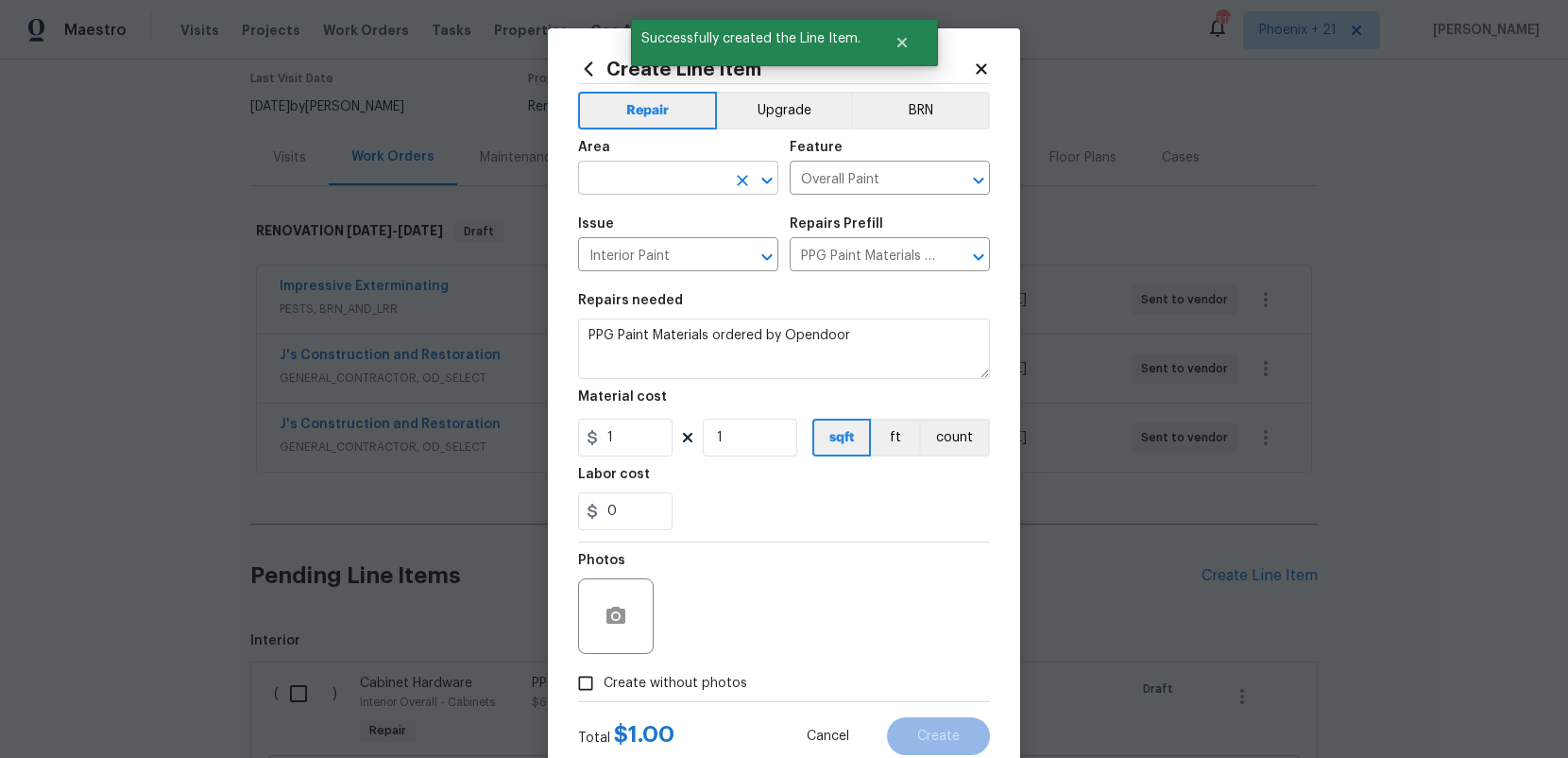
click at [688, 178] on input "text" at bounding box center [652, 180] width 148 height 29
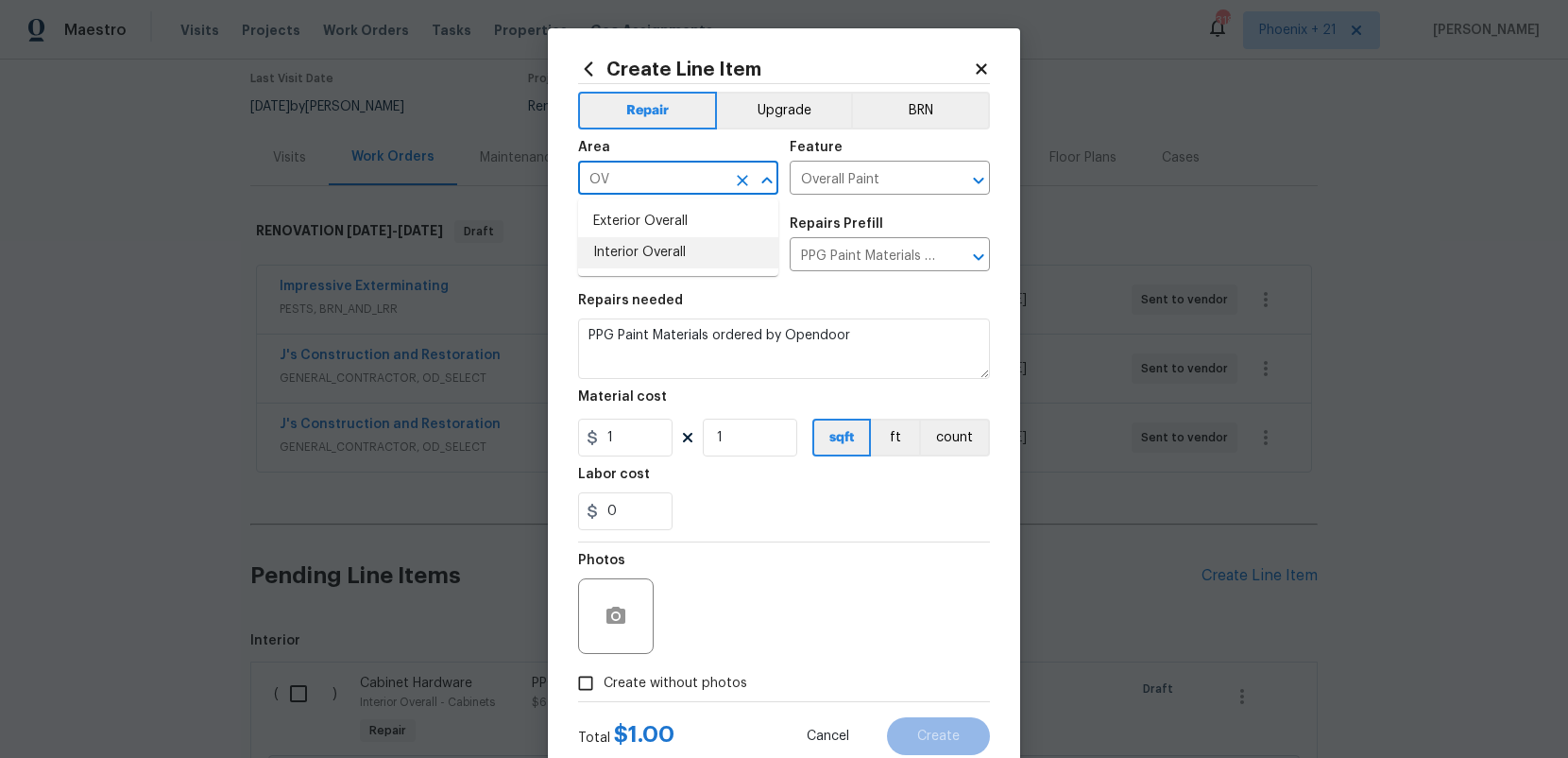
click at [711, 256] on li "Interior Overall" at bounding box center [678, 253] width 201 height 31
type input "Interior Overall"
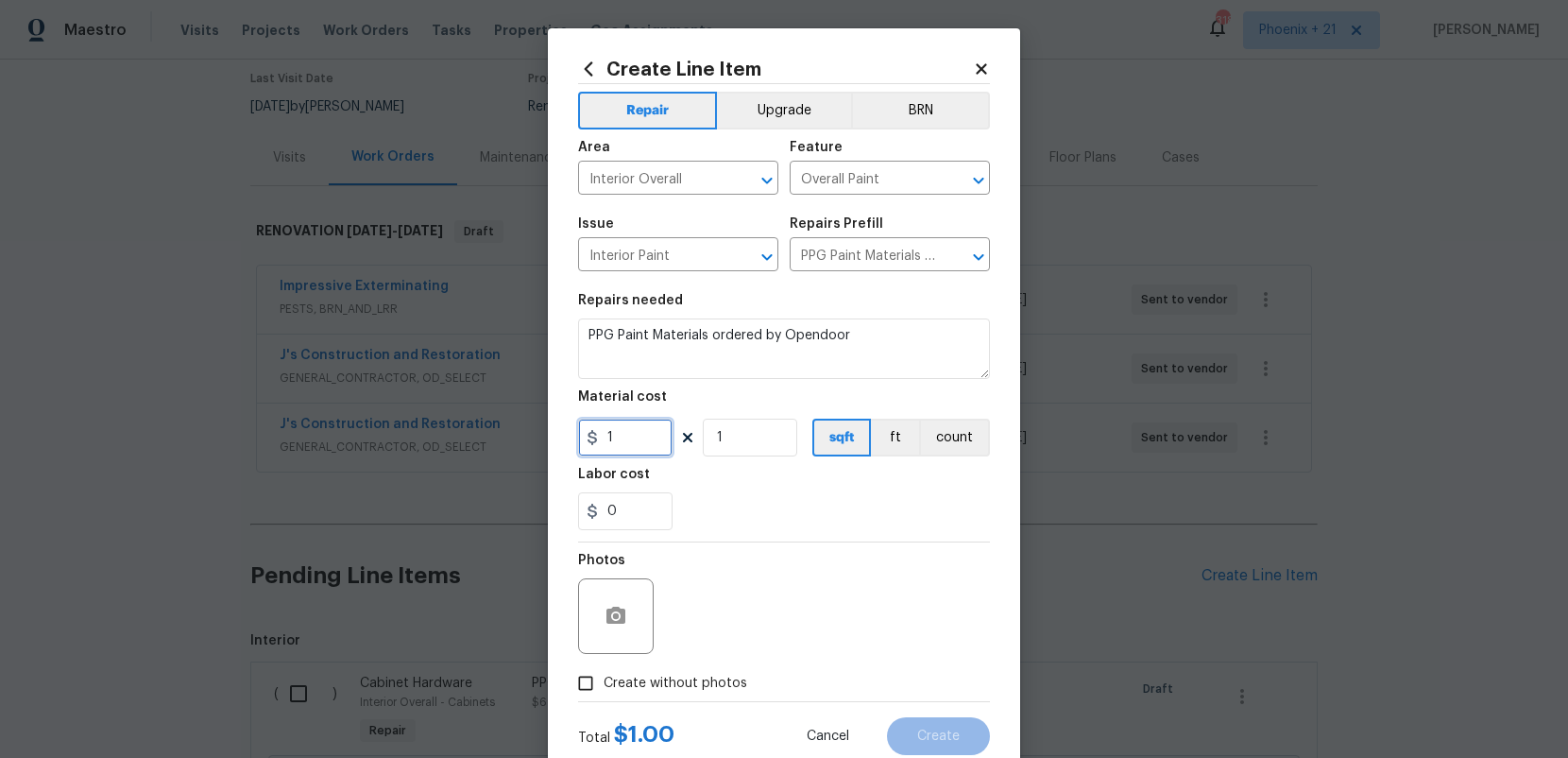
click at [659, 450] on input "1" at bounding box center [625, 437] width 94 height 38
drag, startPoint x: 623, startPoint y: 448, endPoint x: 570, endPoint y: 444, distance: 53.2
click at [570, 444] on div "Create Line Item Repair Upgrade BRN Area Interior Overall ​ Feature Overall Pai…" at bounding box center [784, 406] width 472 height 757
type input "732.74"
click at [731, 684] on span "Create without photos" at bounding box center [675, 684] width 144 height 20
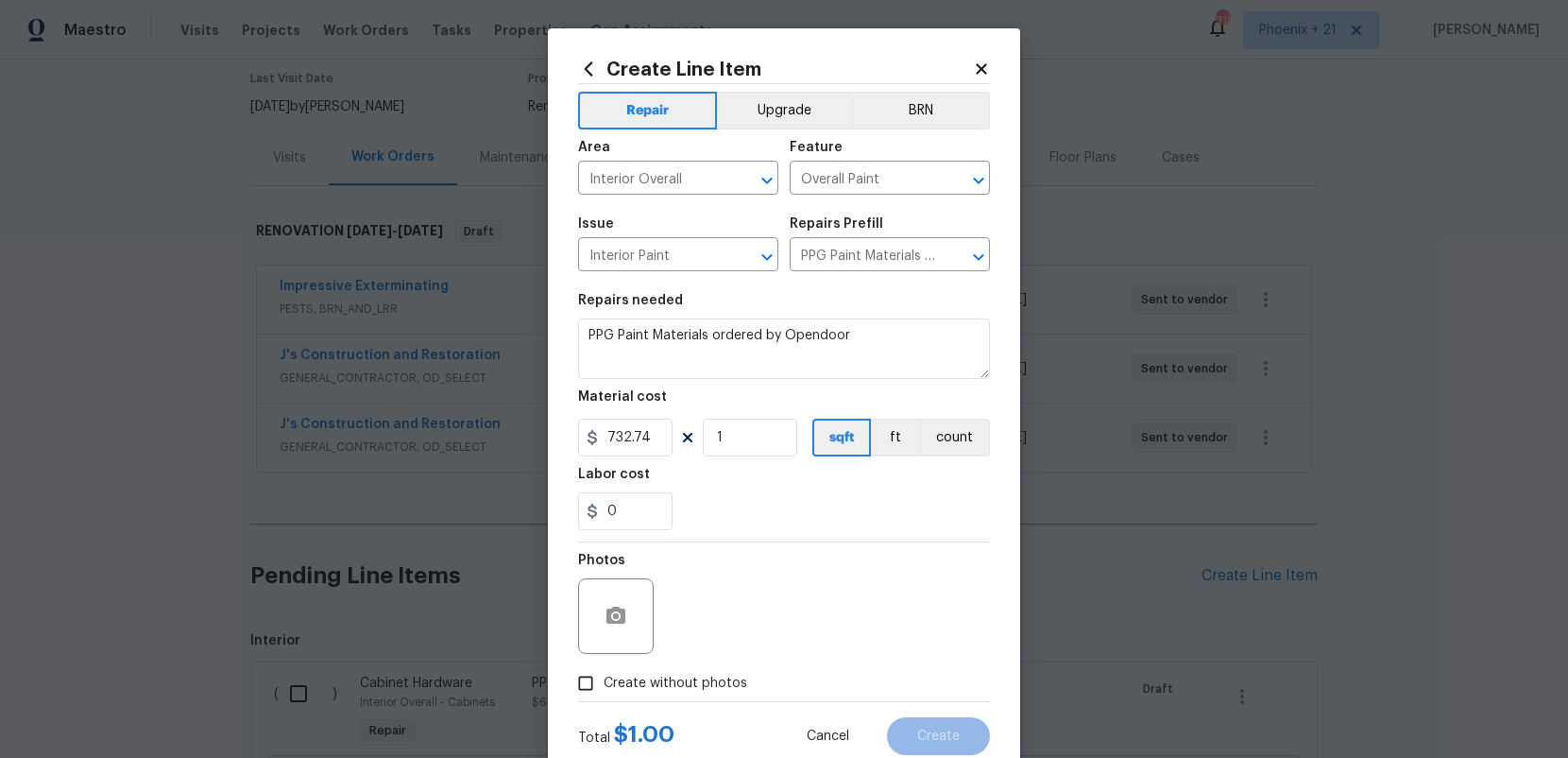
click at [604, 684] on input "Create without photos" at bounding box center [585, 683] width 36 height 36
checkbox input "true"
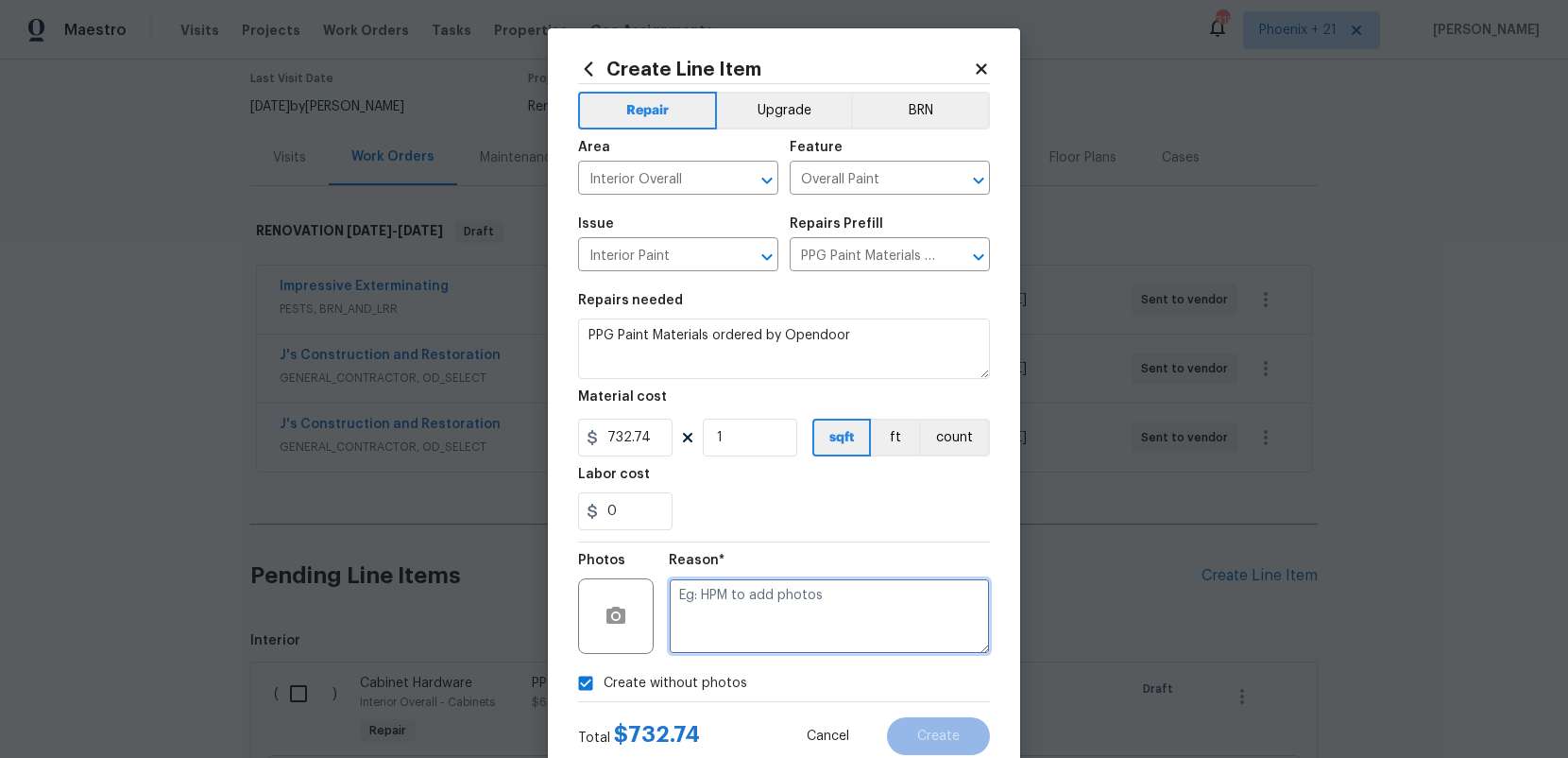
click at [744, 643] on textarea at bounding box center [829, 616] width 321 height 75
type textarea "NA"
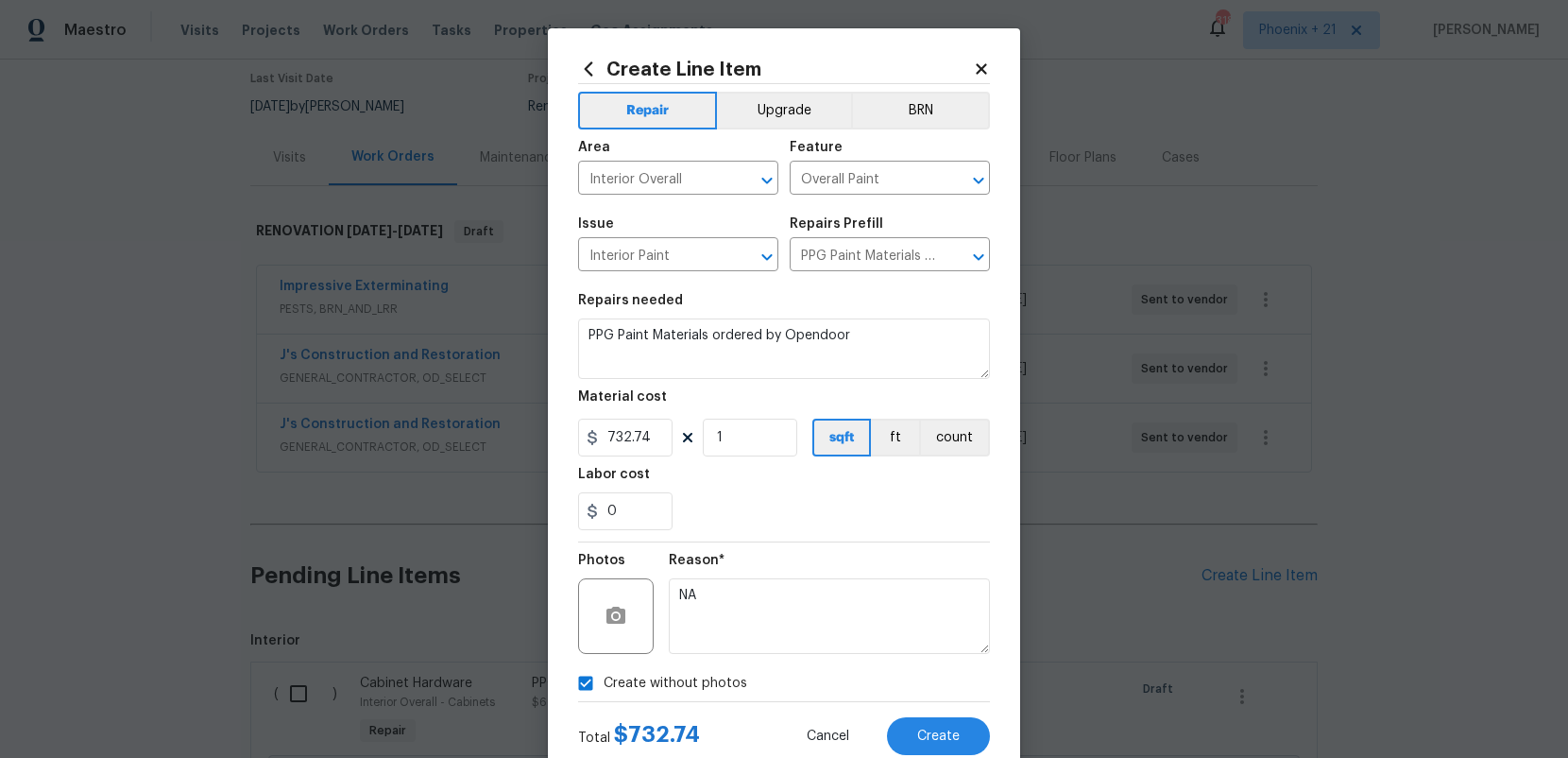
click at [924, 709] on div "Total $ 732.74 Cancel Create" at bounding box center [784, 729] width 412 height 53
click at [928, 719] on button "Create" at bounding box center [938, 735] width 103 height 38
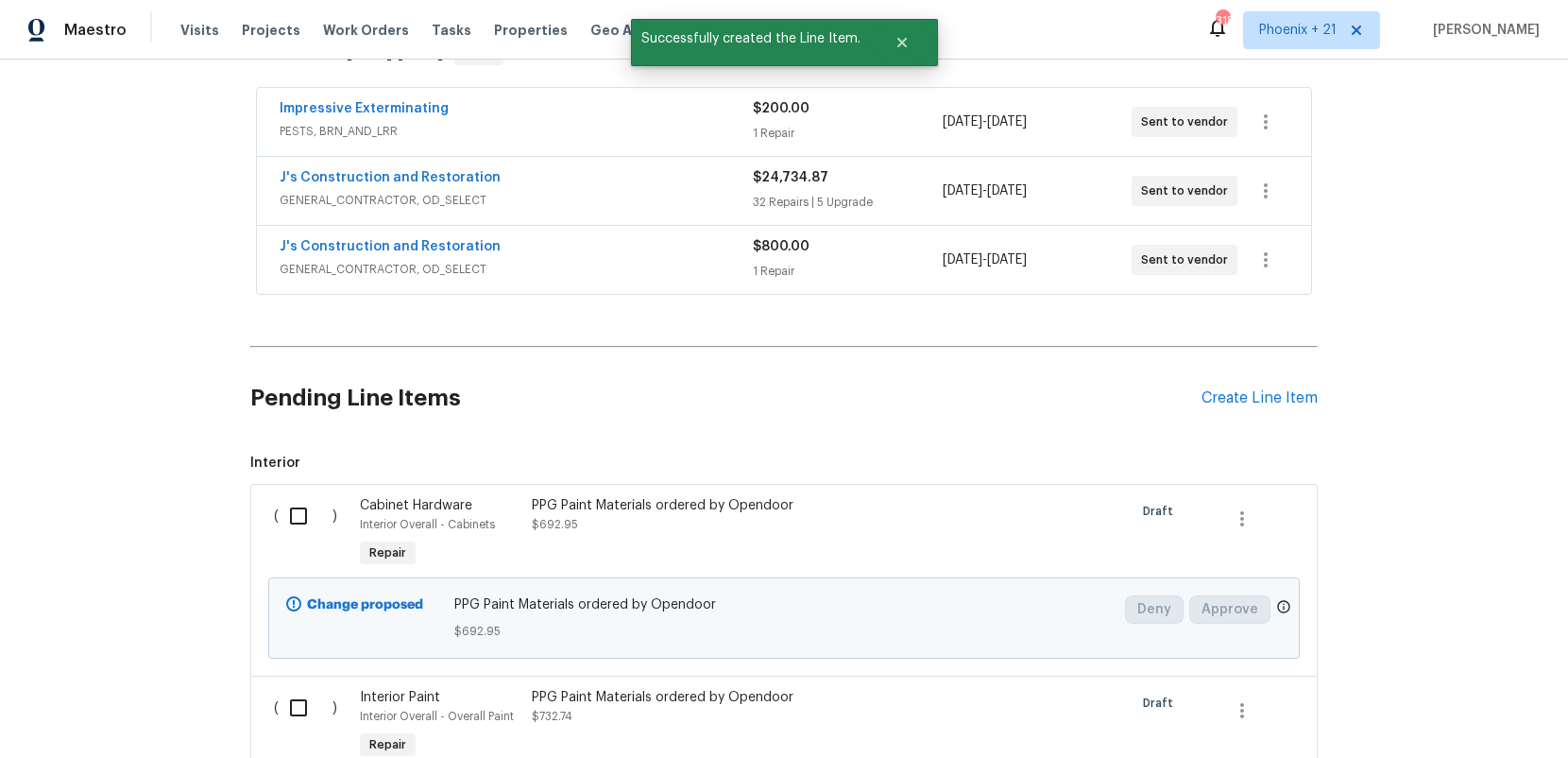
scroll to position [497, 0]
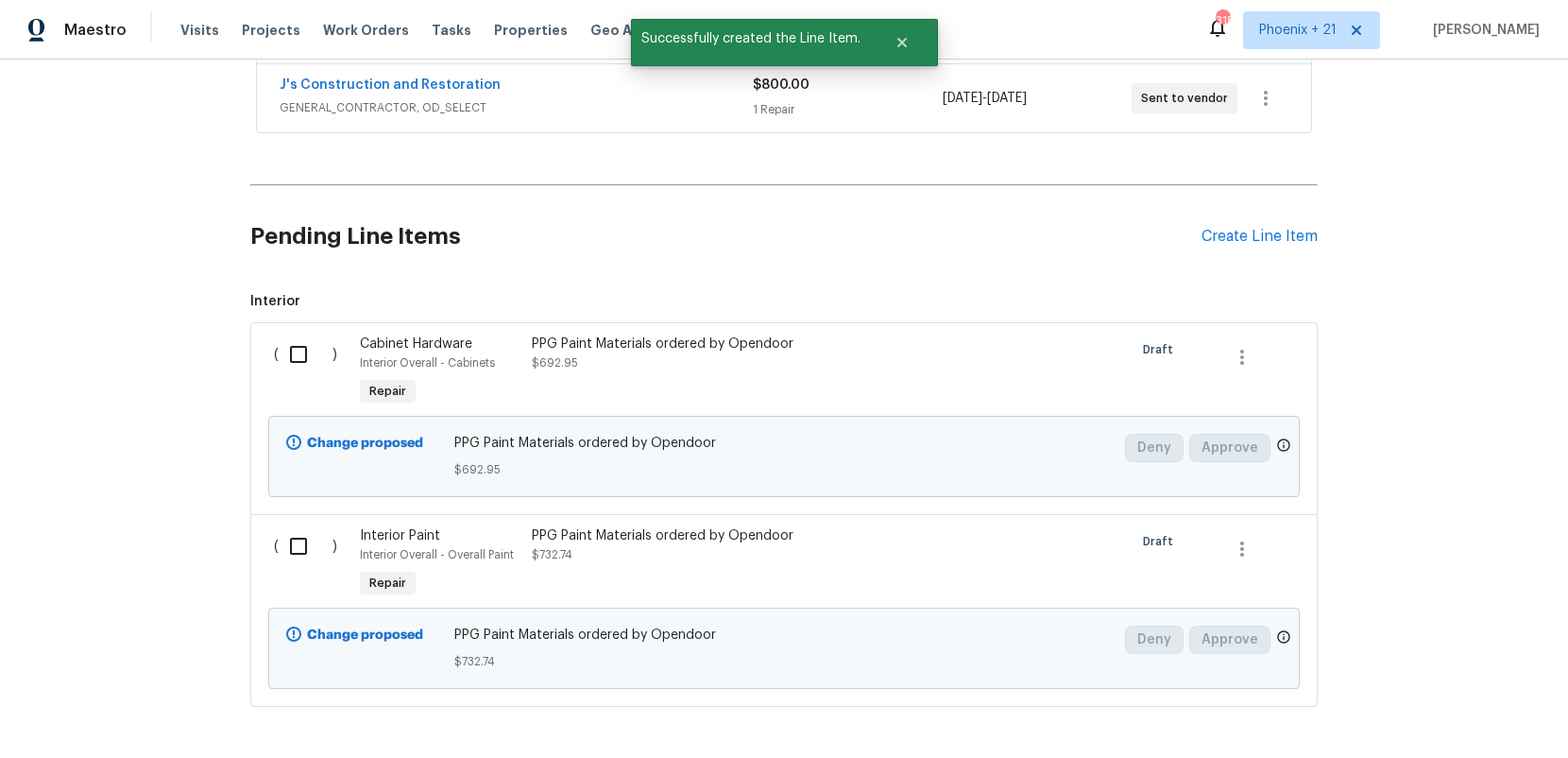
click at [299, 358] on input "checkbox" at bounding box center [305, 355] width 54 height 40
checkbox input "true"
click at [296, 563] on input "checkbox" at bounding box center [305, 545] width 54 height 40
checkbox input "true"
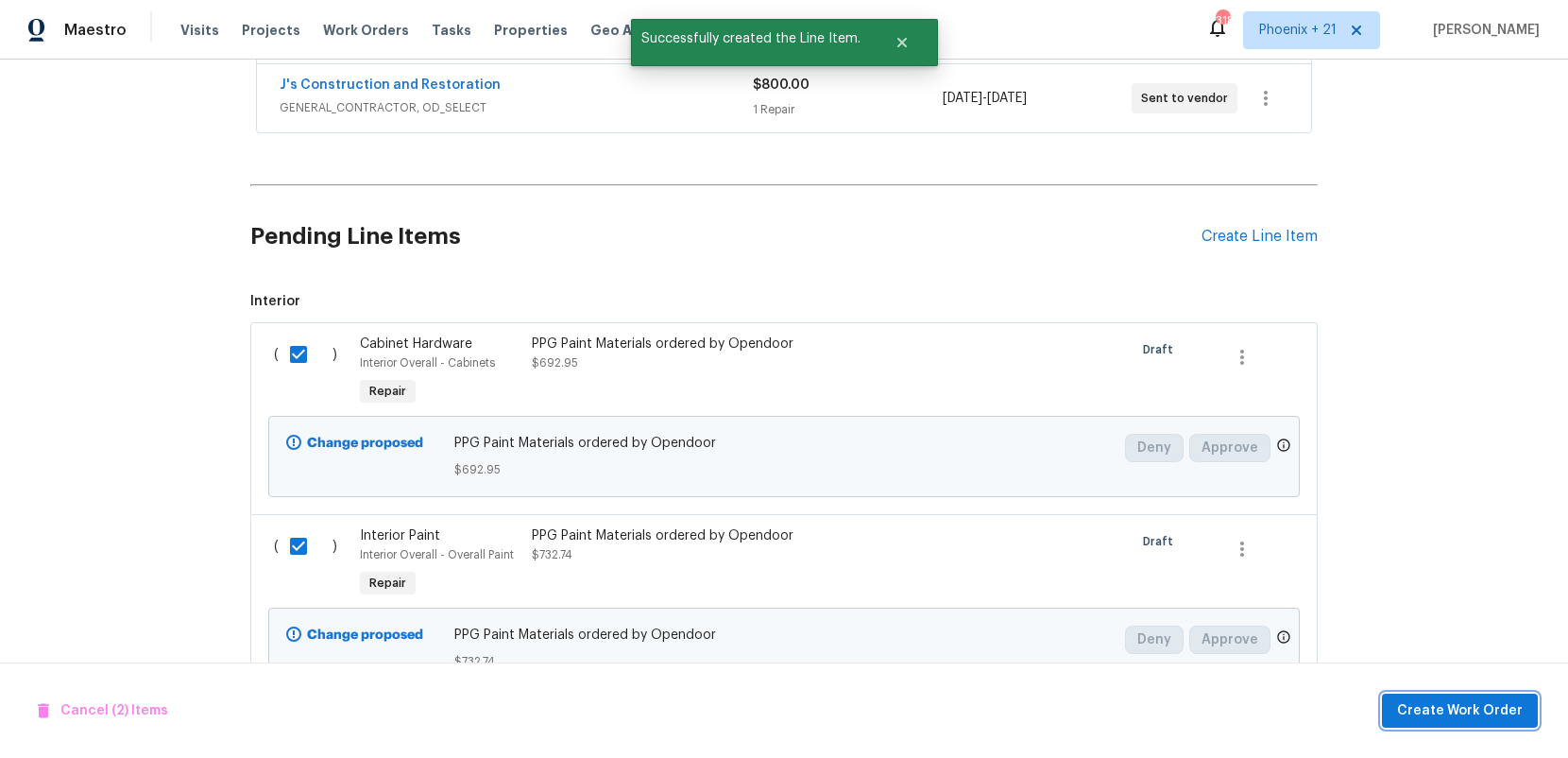
click at [1505, 715] on span "Create Work Order" at bounding box center [1459, 711] width 125 height 24
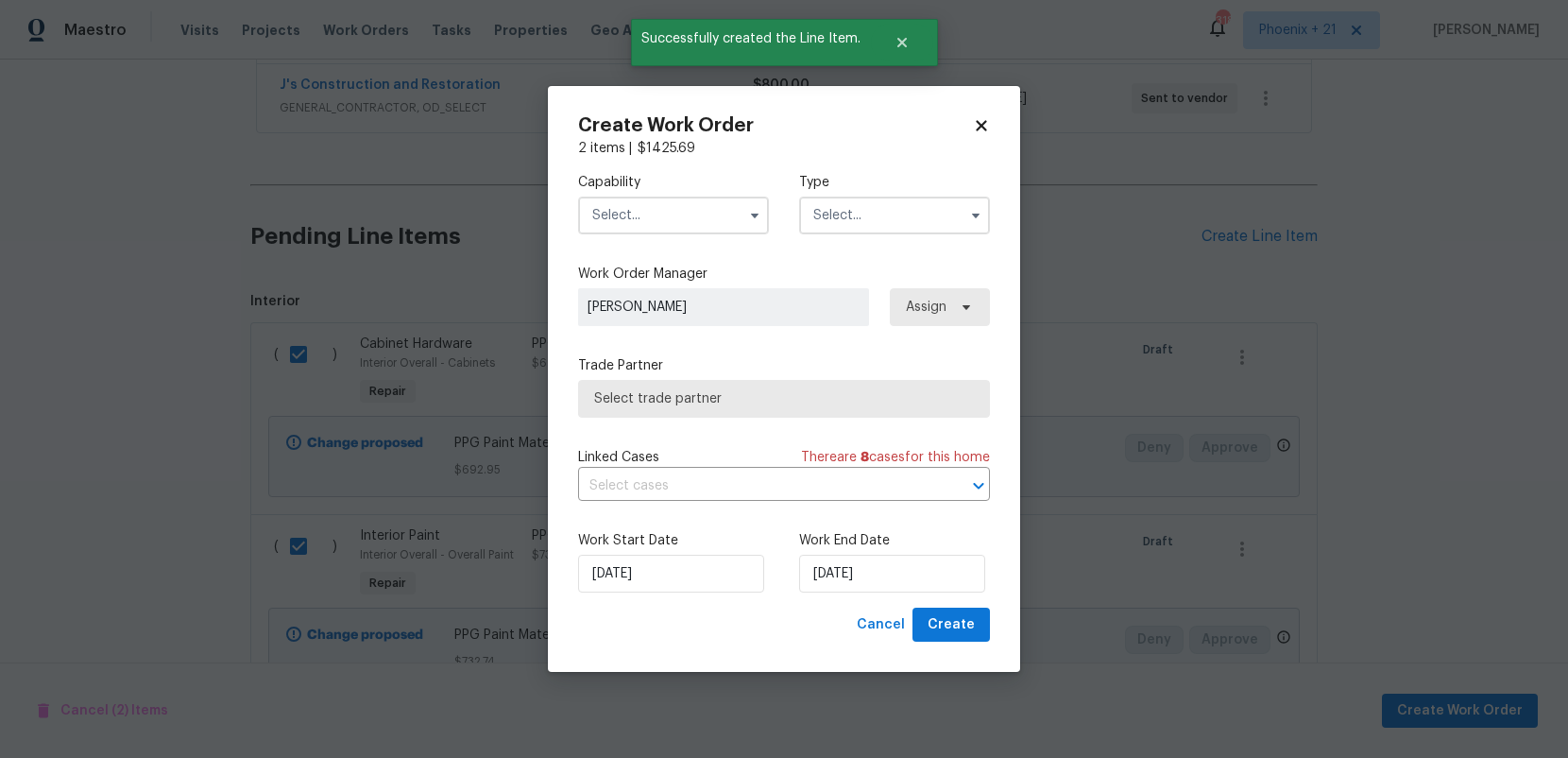
click at [643, 218] on input "text" at bounding box center [673, 215] width 191 height 38
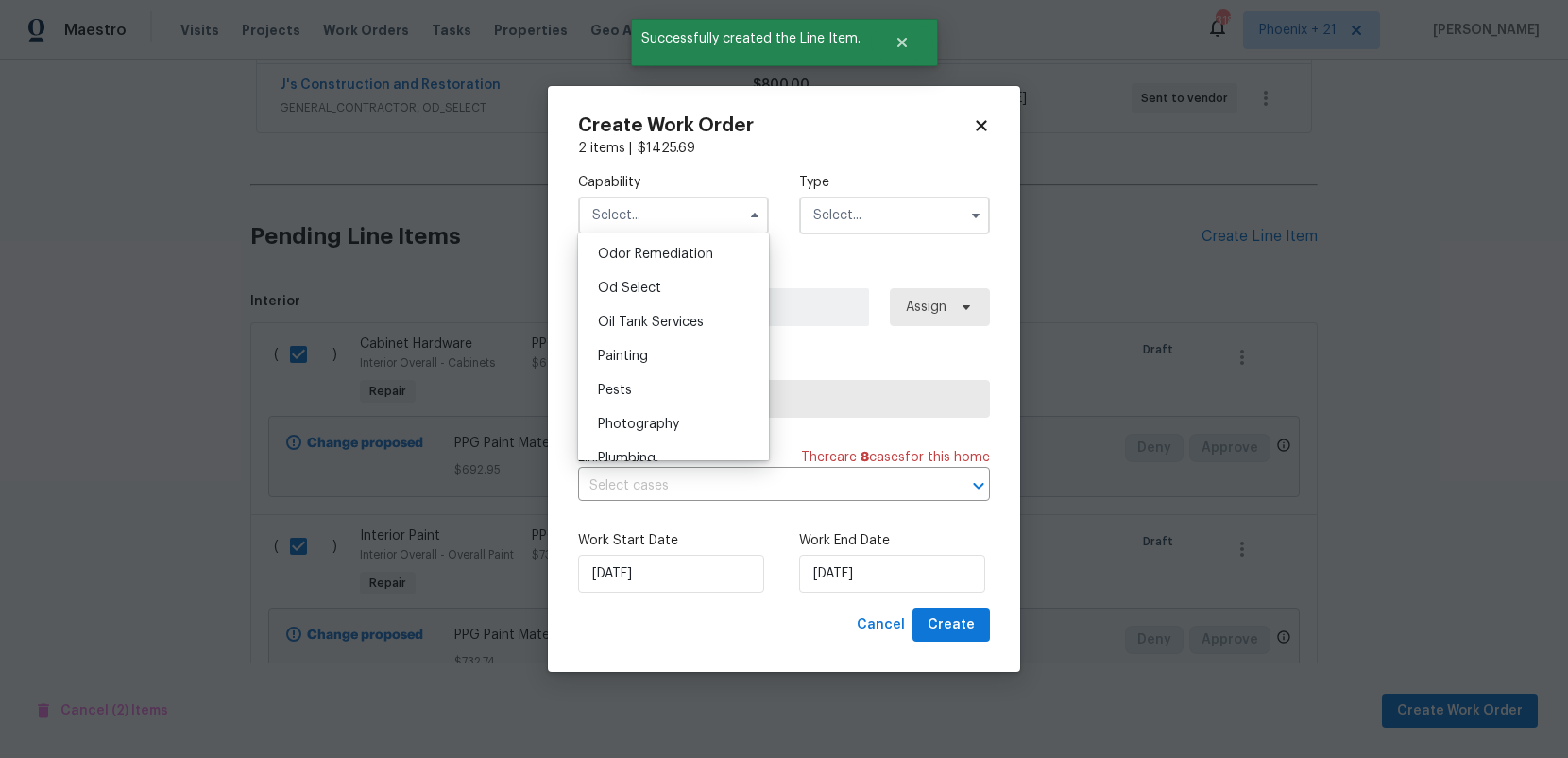
scroll to position [1516, 0]
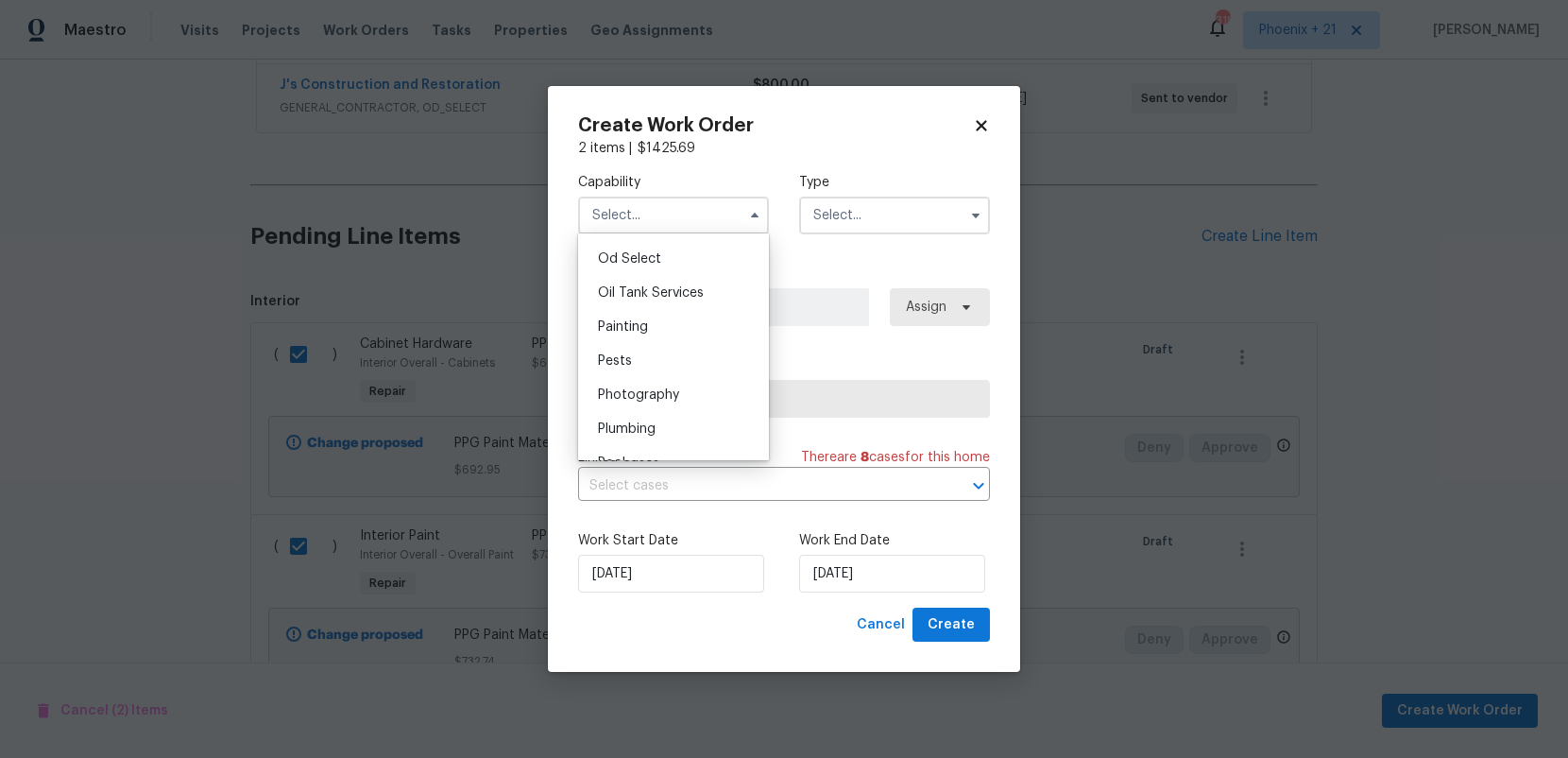
click at [683, 321] on div "Painting" at bounding box center [672, 326] width 181 height 34
type input "Painting"
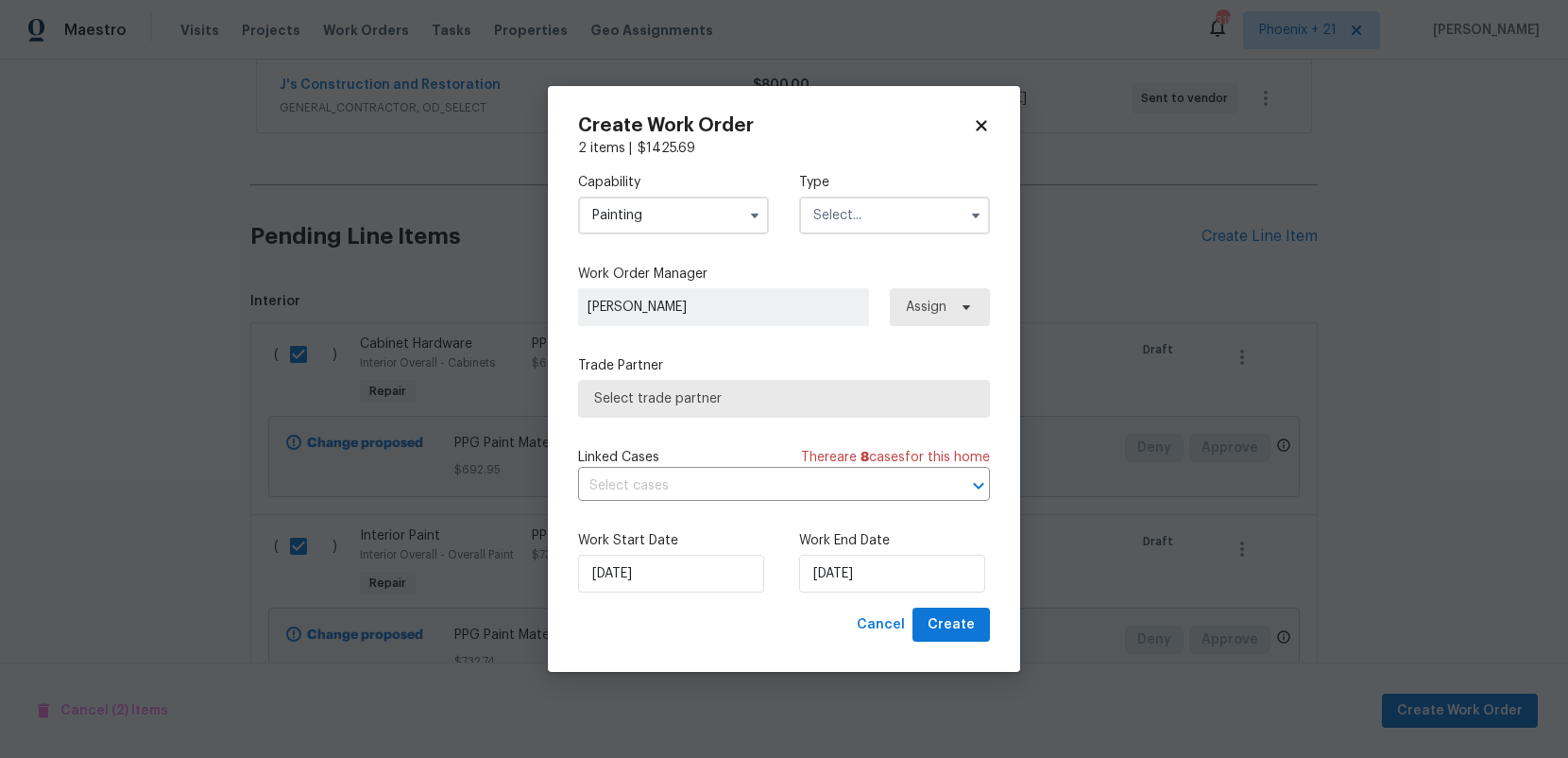
drag, startPoint x: 886, startPoint y: 213, endPoint x: 886, endPoint y: 230, distance: 17.0
click at [886, 215] on input "text" at bounding box center [894, 215] width 191 height 38
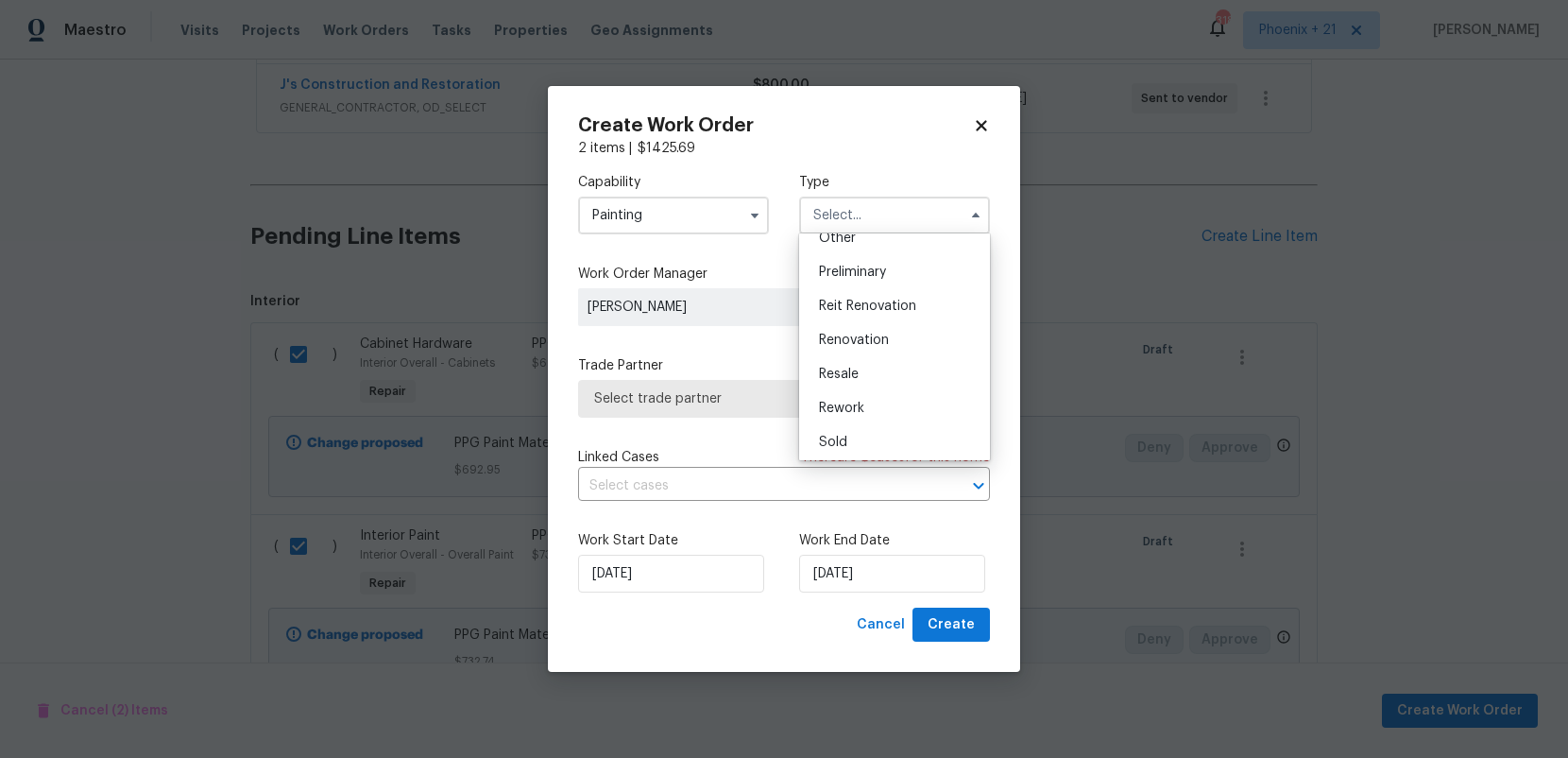
scroll to position [429, 0]
click at [916, 309] on div "Renovation" at bounding box center [894, 302] width 181 height 34
type input "Renovation"
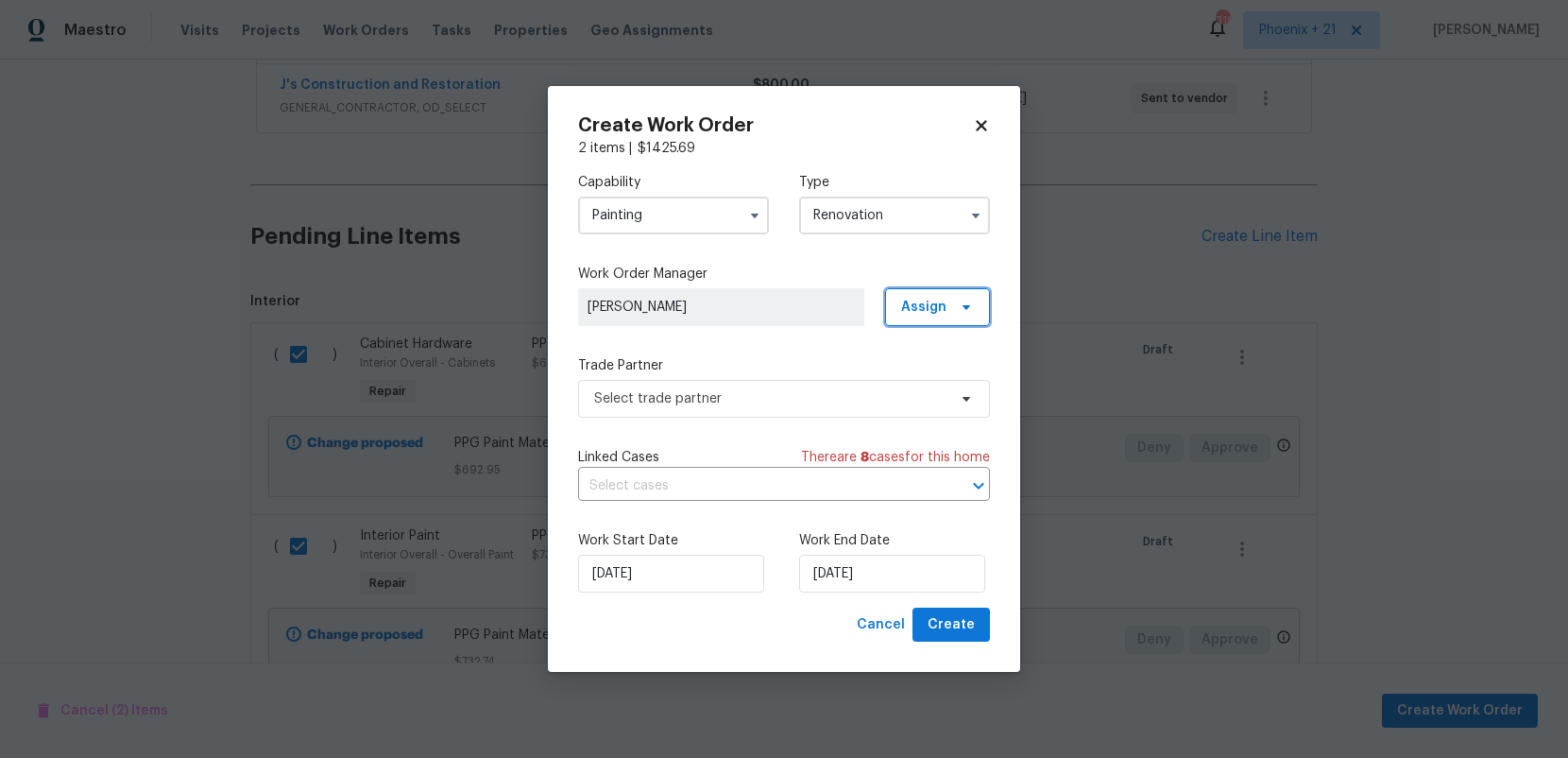
drag, startPoint x: 937, startPoint y: 303, endPoint x: 941, endPoint y: 321, distance: 18.4
click at [937, 303] on span "Assign" at bounding box center [923, 307] width 45 height 19
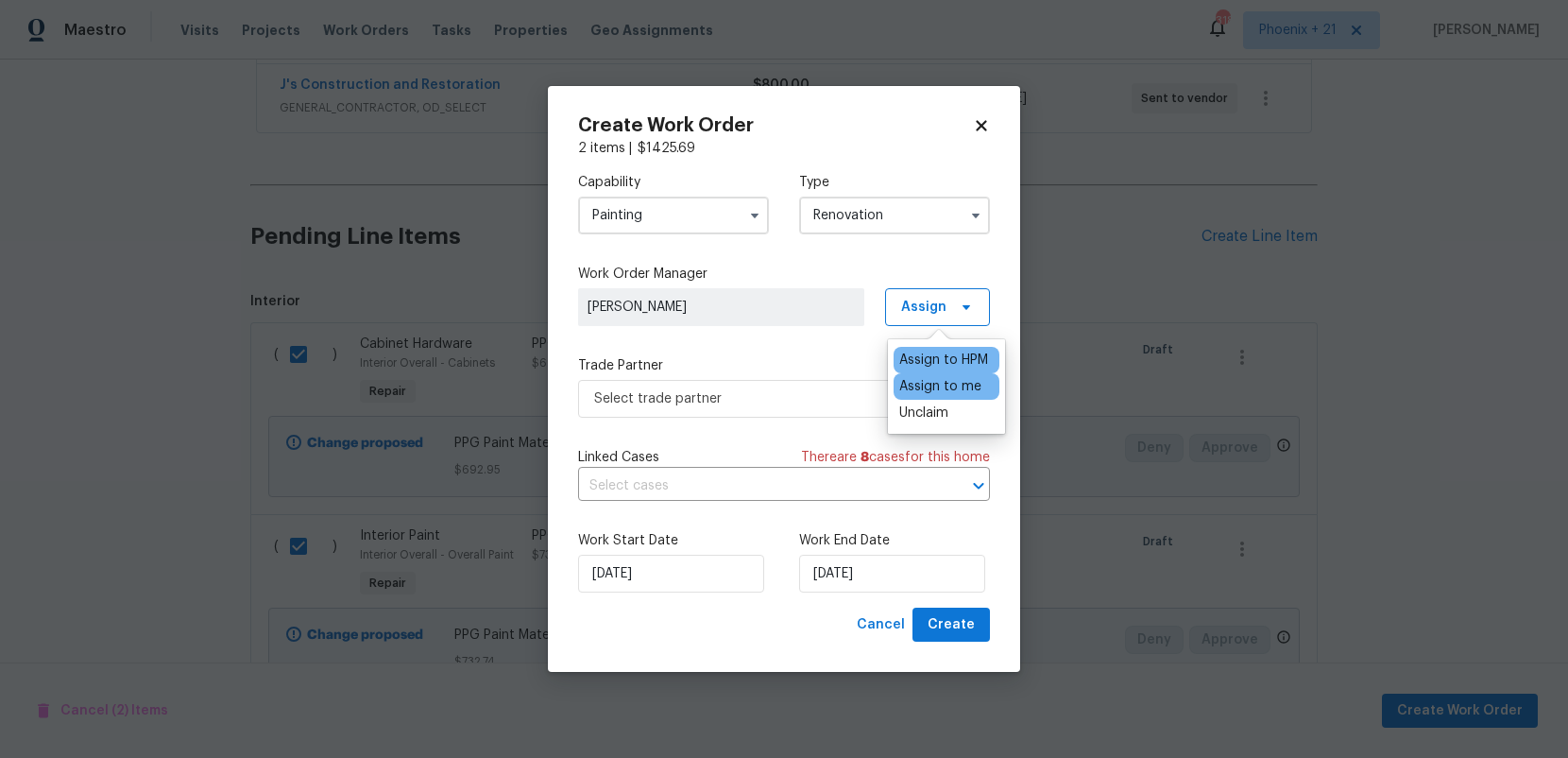
click at [941, 378] on div "Assign to me" at bounding box center [941, 386] width 82 height 19
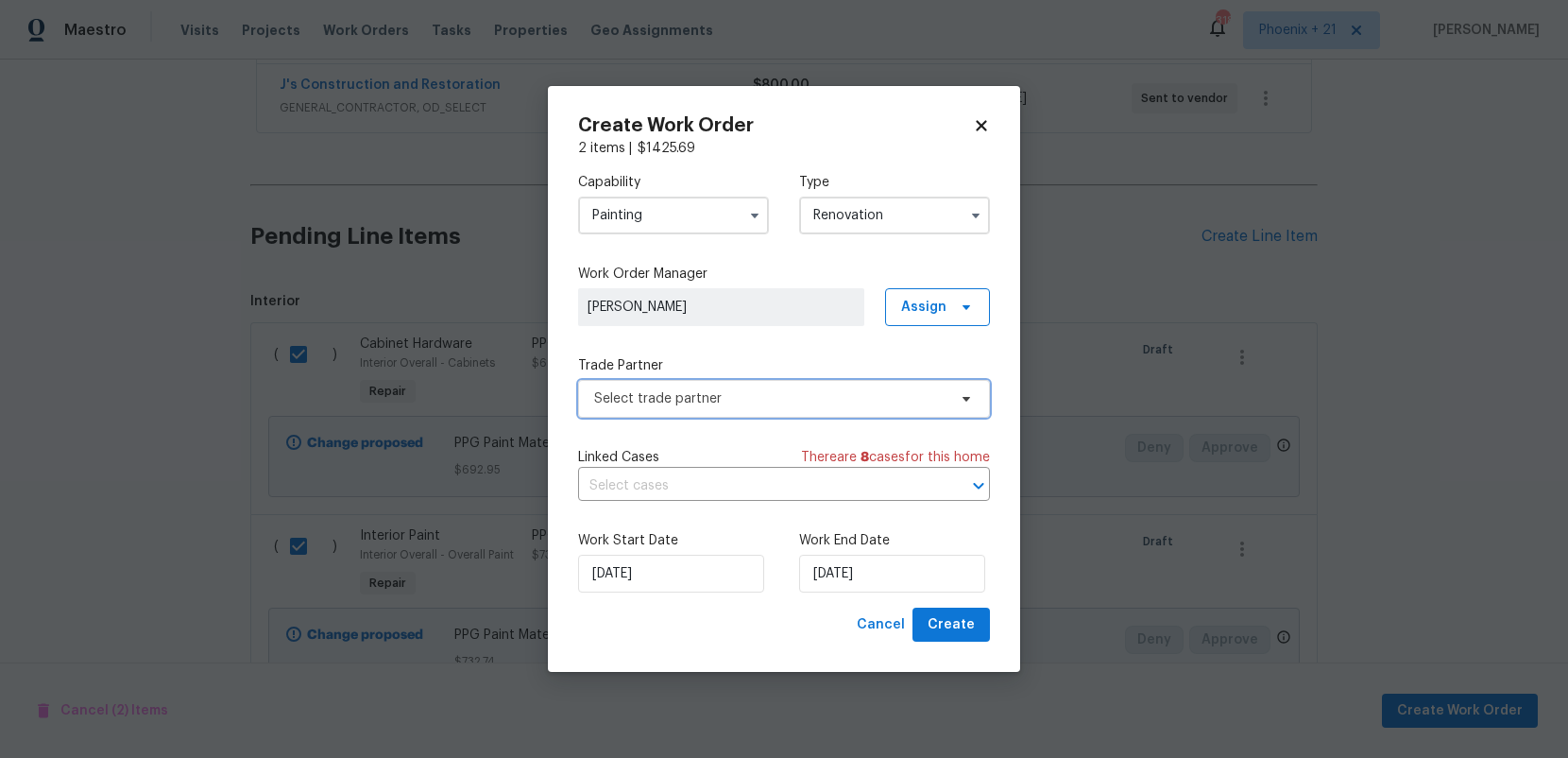
click at [804, 404] on span "Select trade partner" at bounding box center [770, 399] width 352 height 19
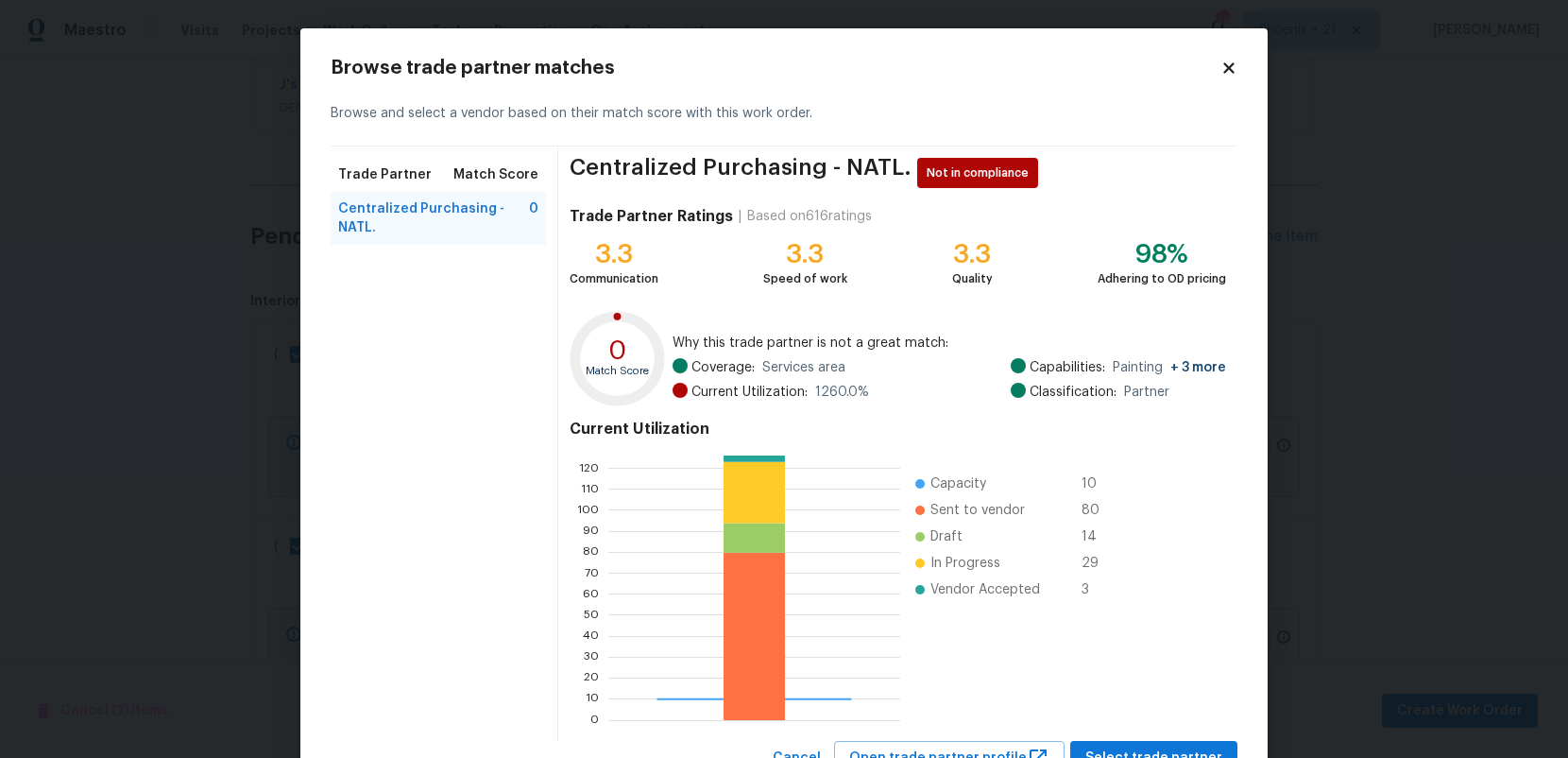
scroll to position [76, 0]
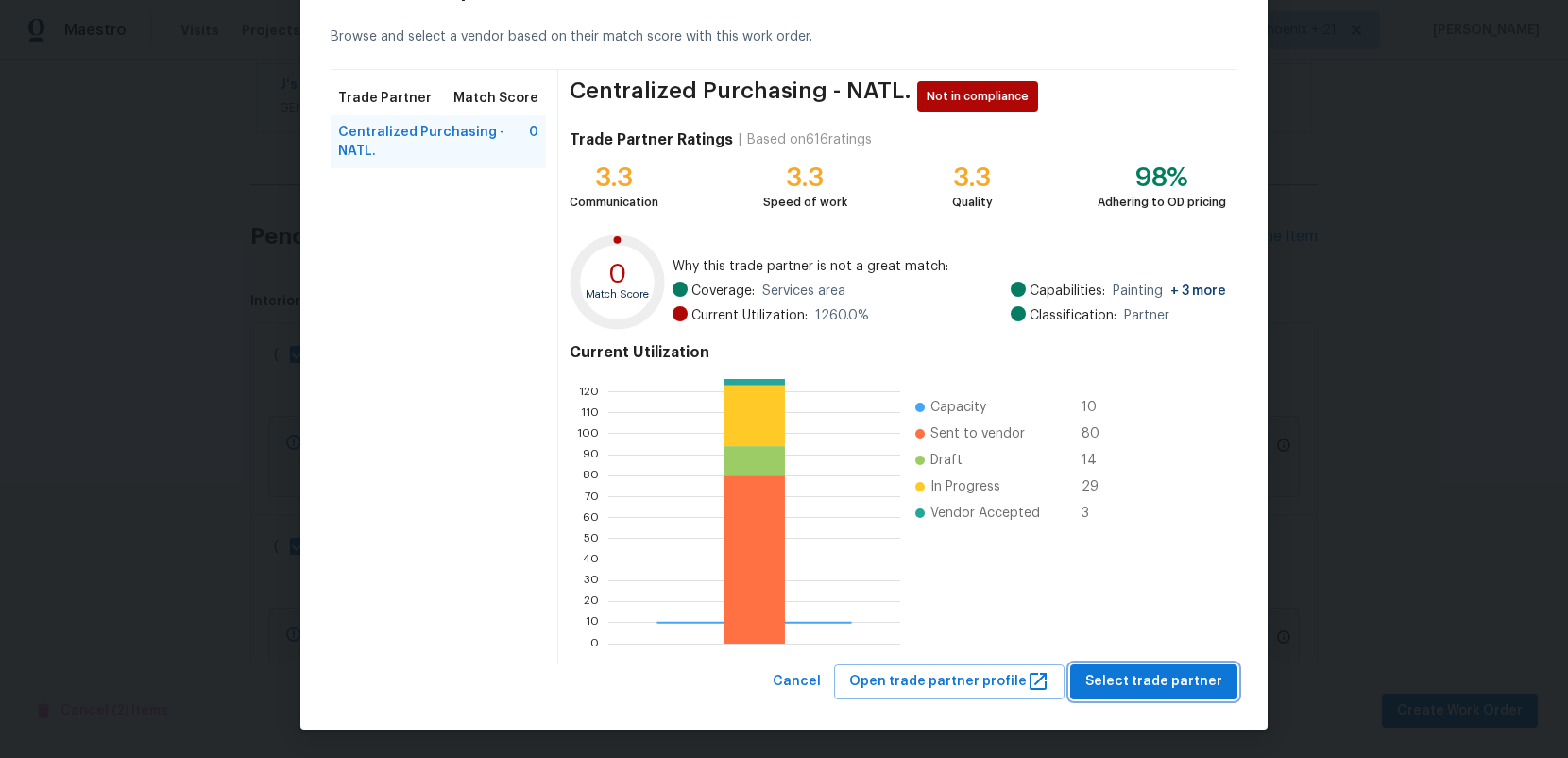
click at [1192, 685] on span "Select trade partner" at bounding box center [1154, 682] width 137 height 24
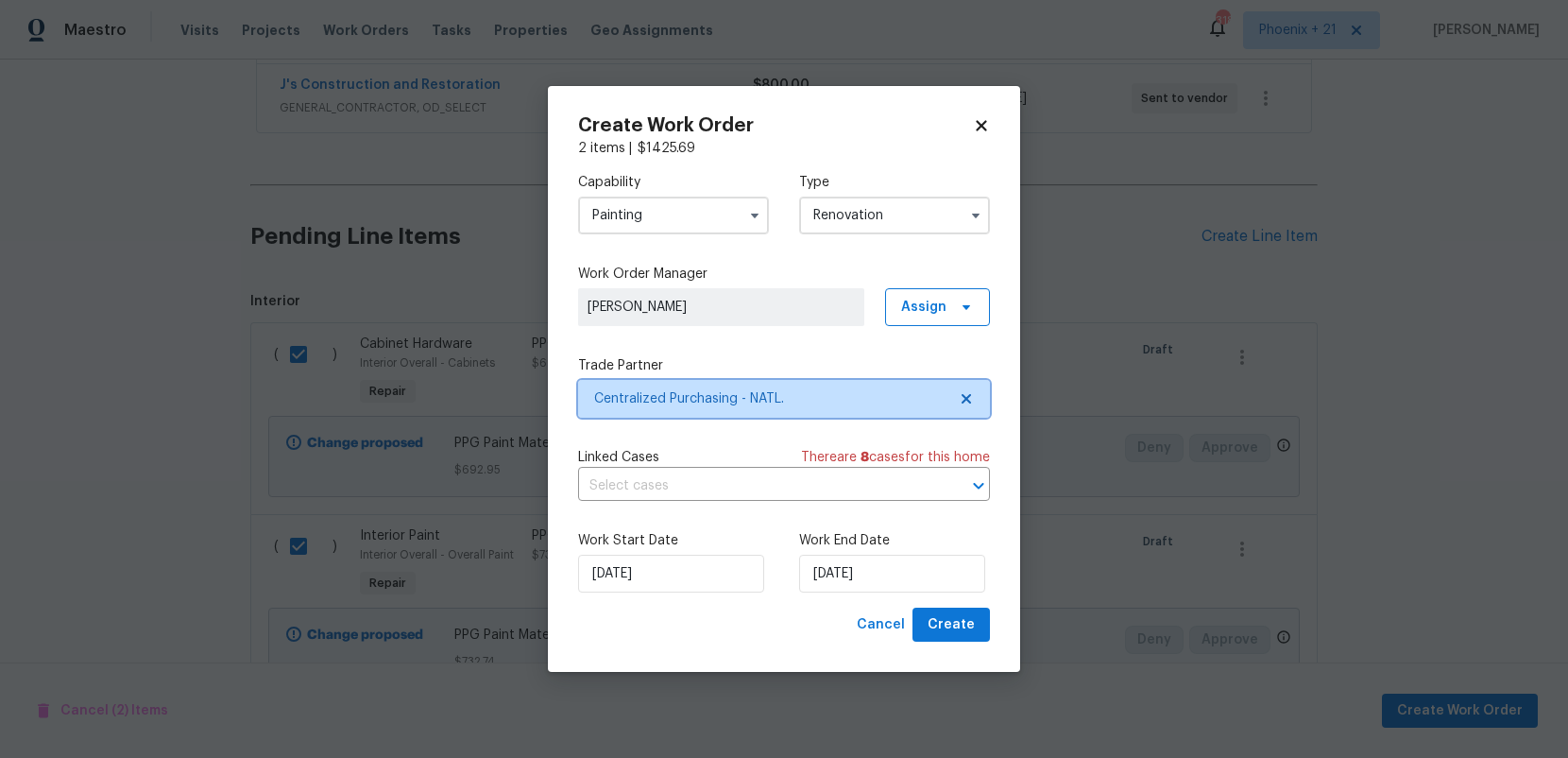
scroll to position [0, 0]
click at [950, 631] on span "Create" at bounding box center [951, 625] width 47 height 24
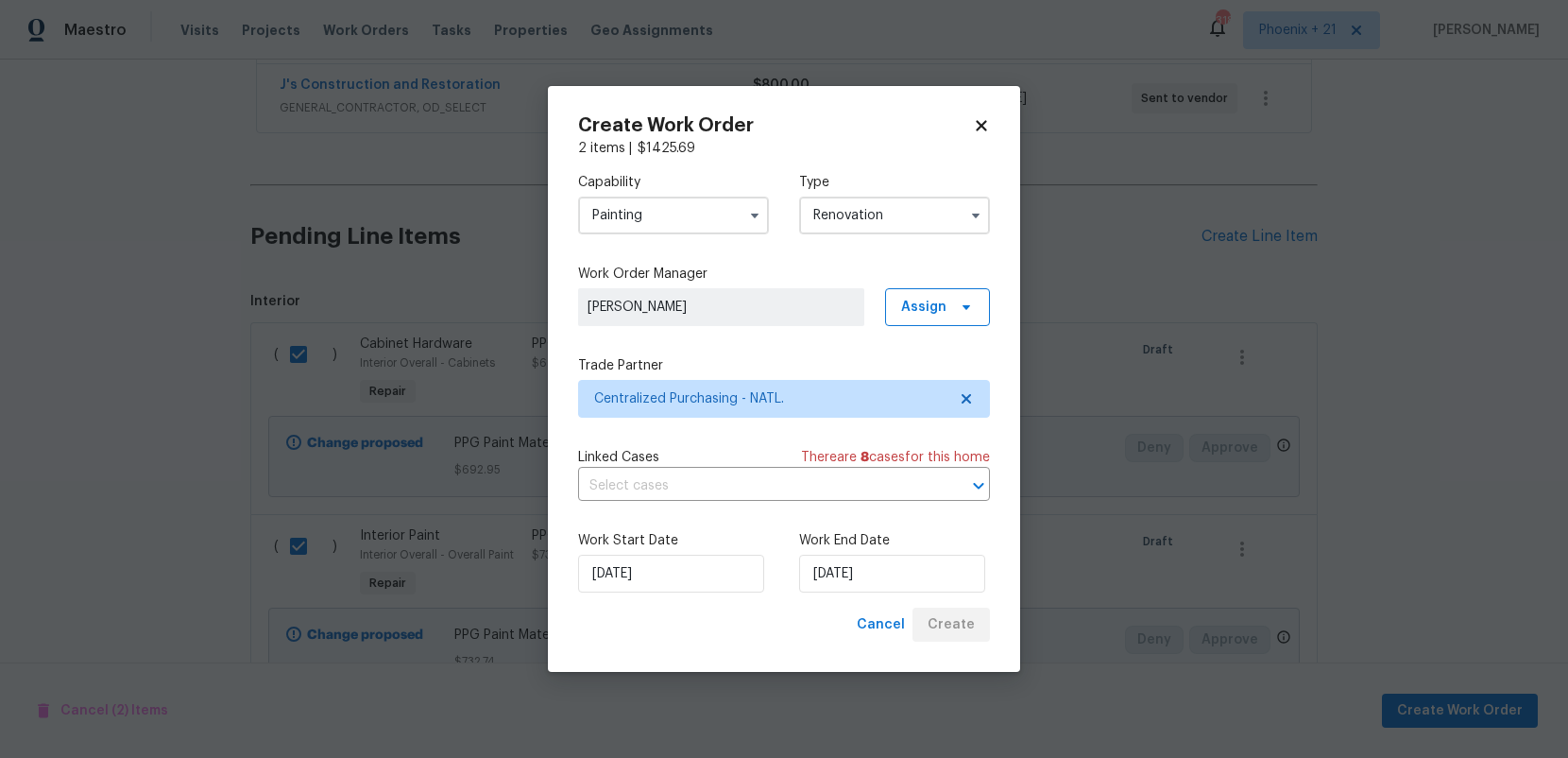
scroll to position [235, 0]
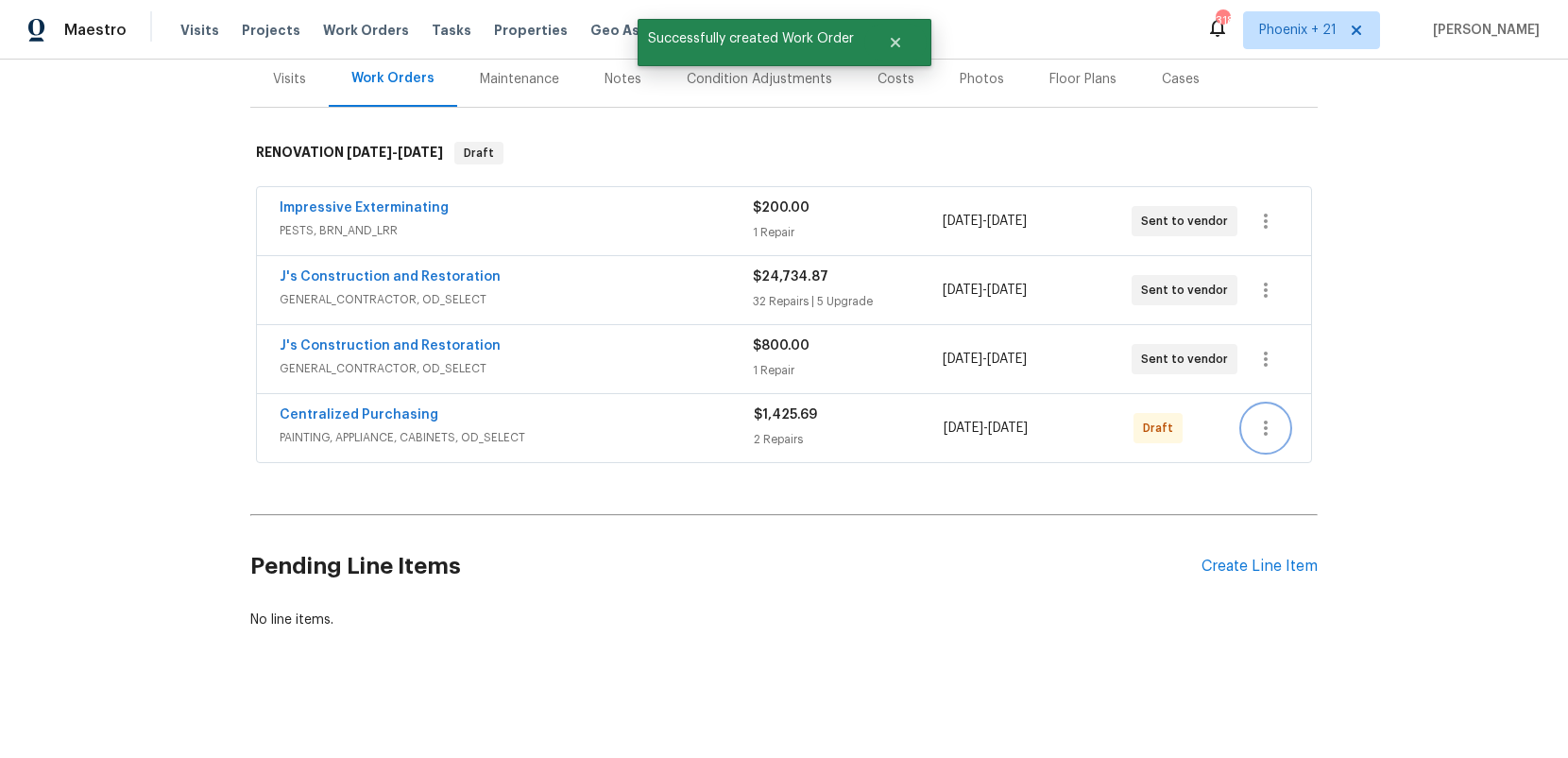
click at [1265, 412] on button "button" at bounding box center [1266, 428] width 45 height 45
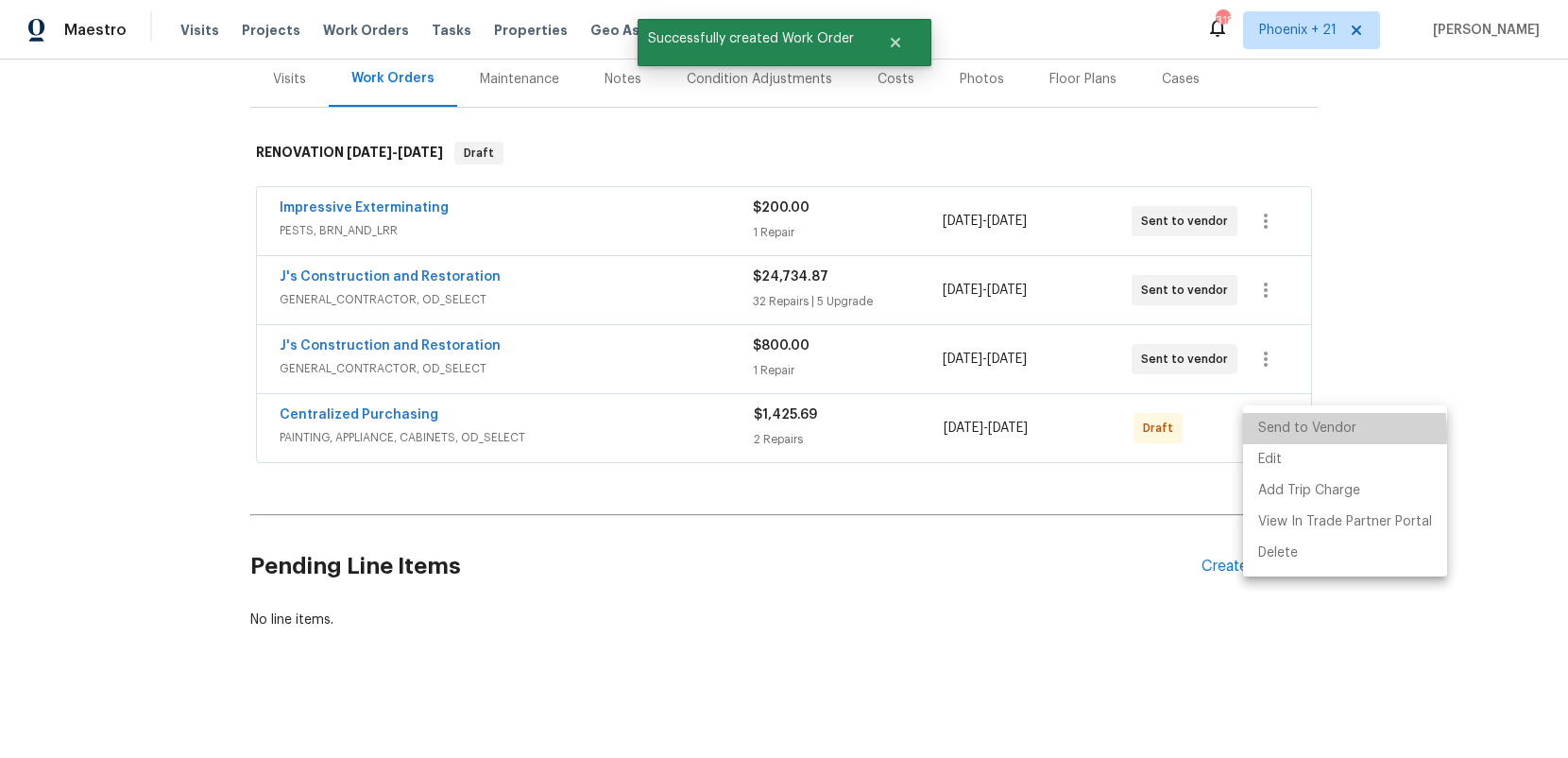
click at [1286, 434] on li "Send to Vendor" at bounding box center [1345, 429] width 204 height 31
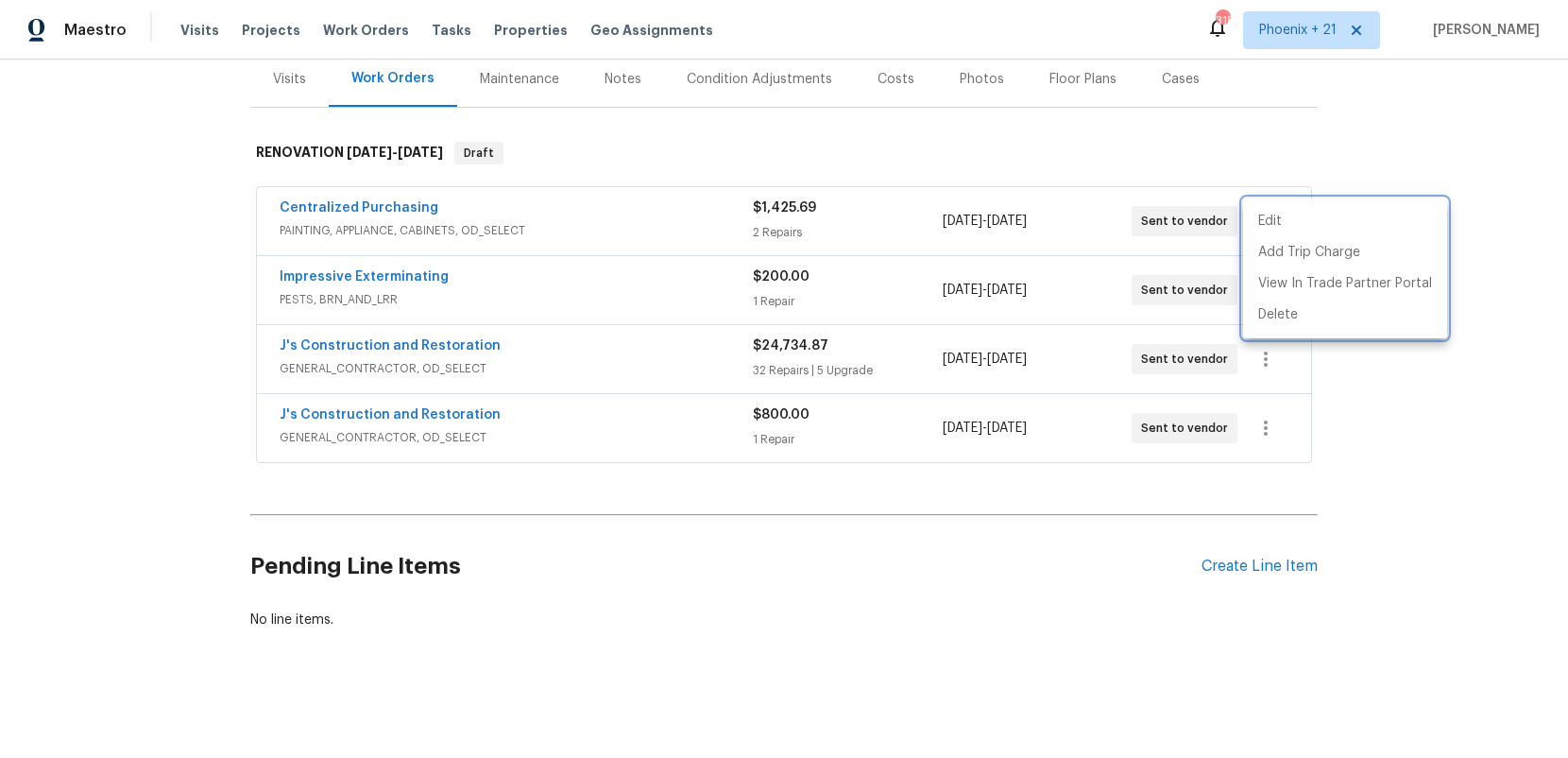
drag, startPoint x: 410, startPoint y: 217, endPoint x: 386, endPoint y: 215, distance: 24.1
click at [397, 217] on div at bounding box center [784, 379] width 1568 height 758
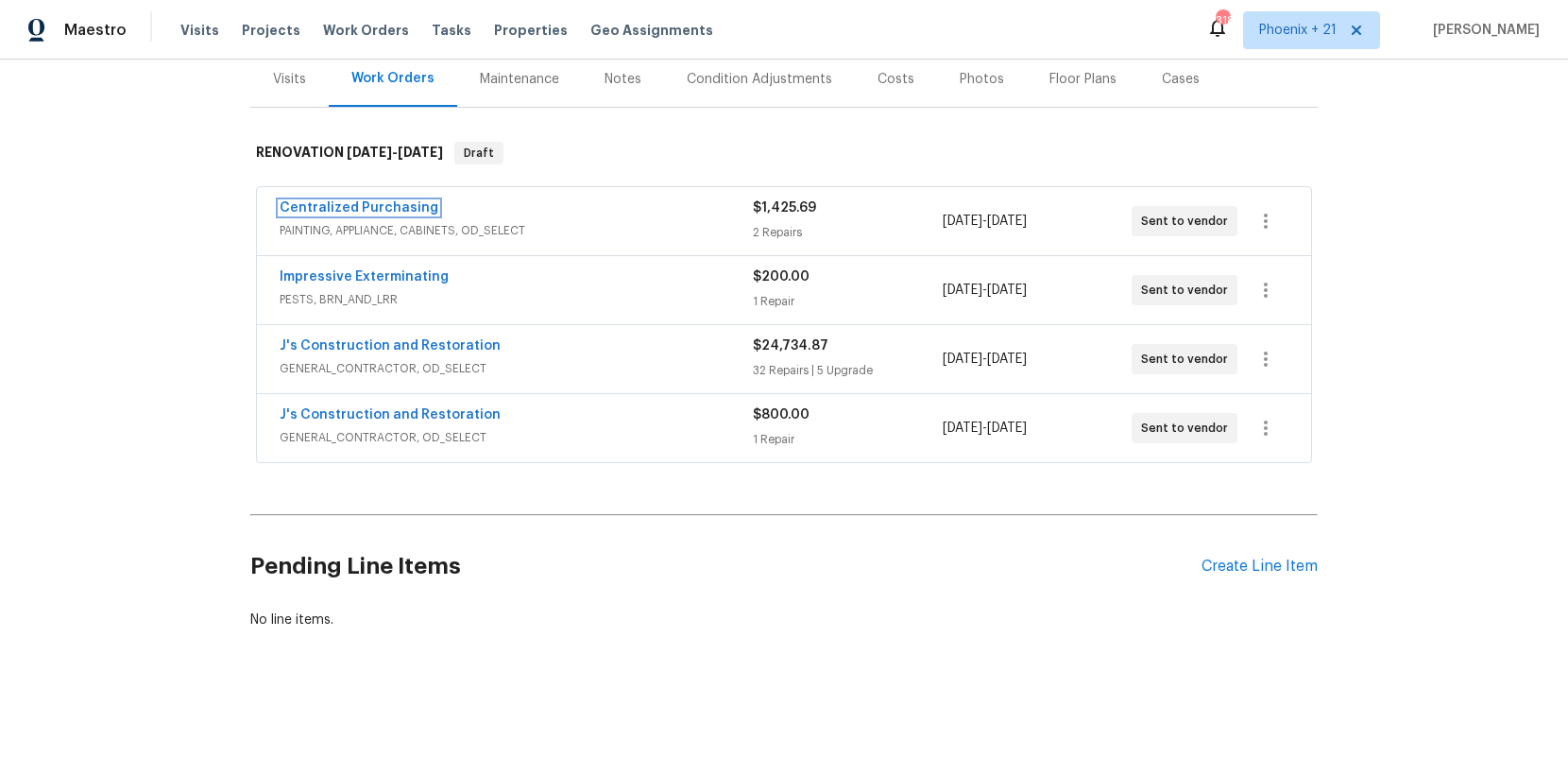
click at [379, 210] on link "Centralized Purchasing" at bounding box center [359, 209] width 159 height 14
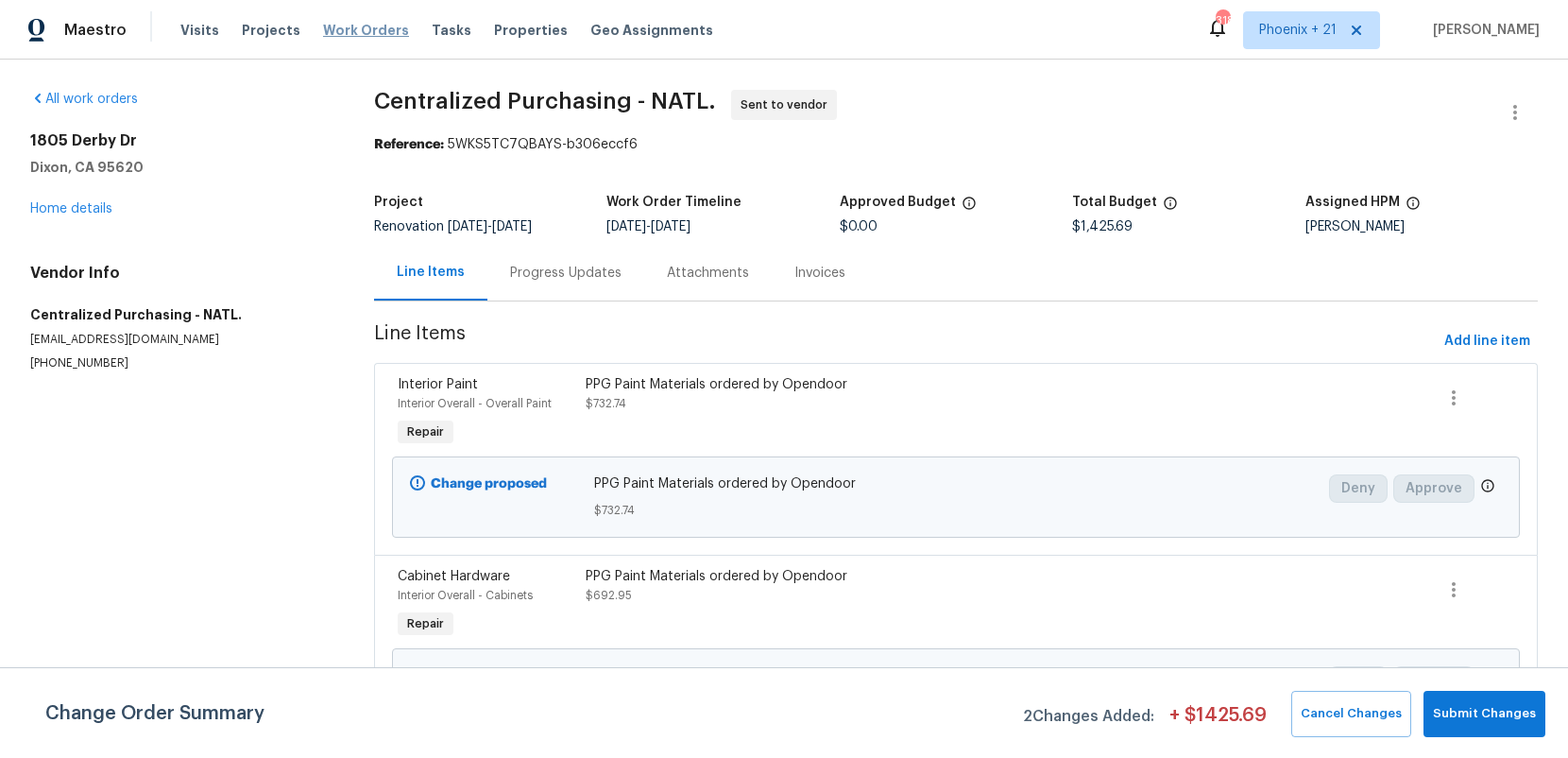
click at [323, 26] on span "Work Orders" at bounding box center [366, 29] width 86 height 19
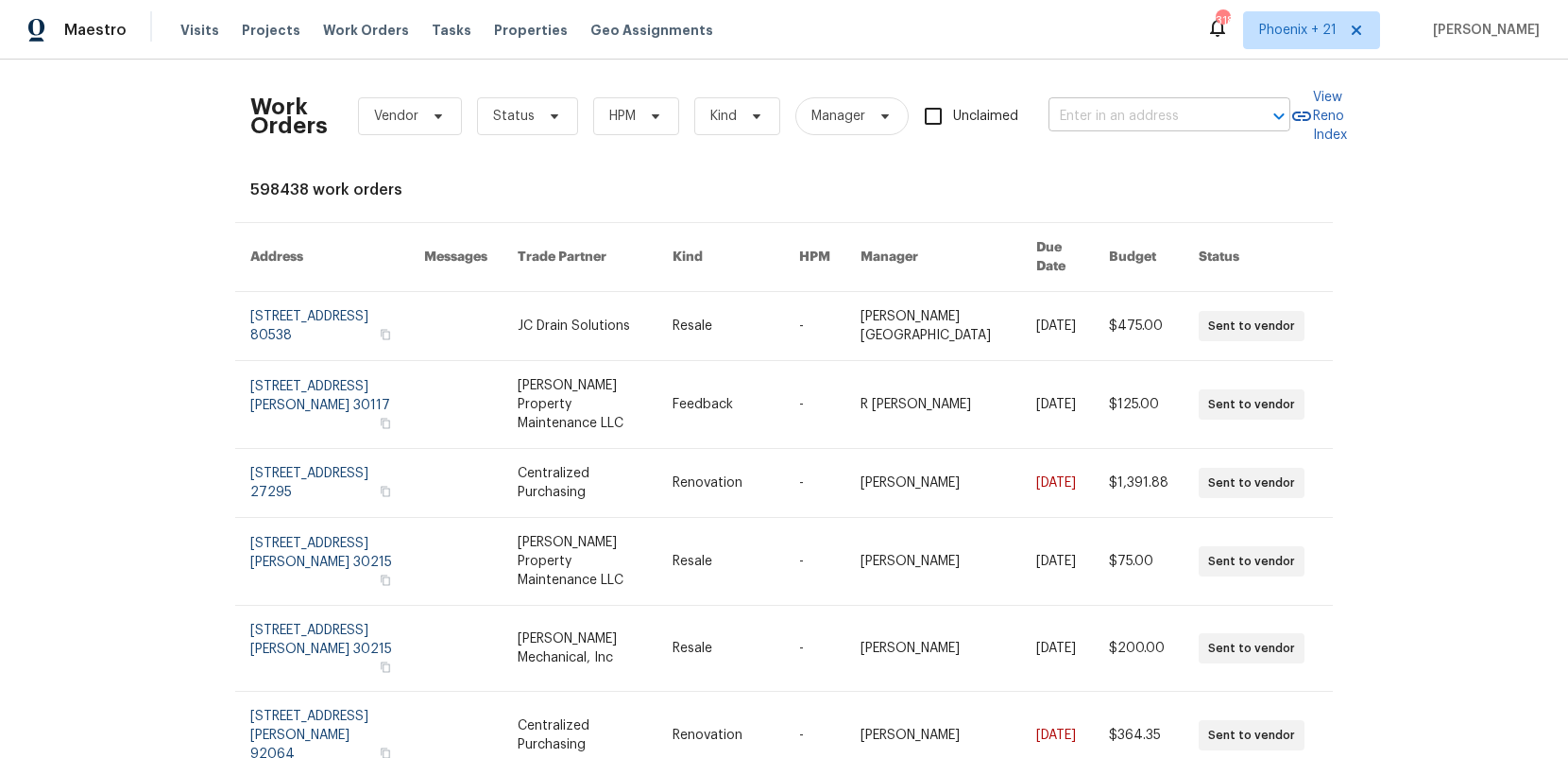
drag, startPoint x: 1029, startPoint y: 83, endPoint x: 1083, endPoint y: 107, distance: 59.1
click at [1049, 93] on div "Work Orders Vendor Status HPM Kind Manager Unclaimed ​" at bounding box center [770, 116] width 1039 height 83
click at [1083, 107] on input "text" at bounding box center [1142, 117] width 189 height 29
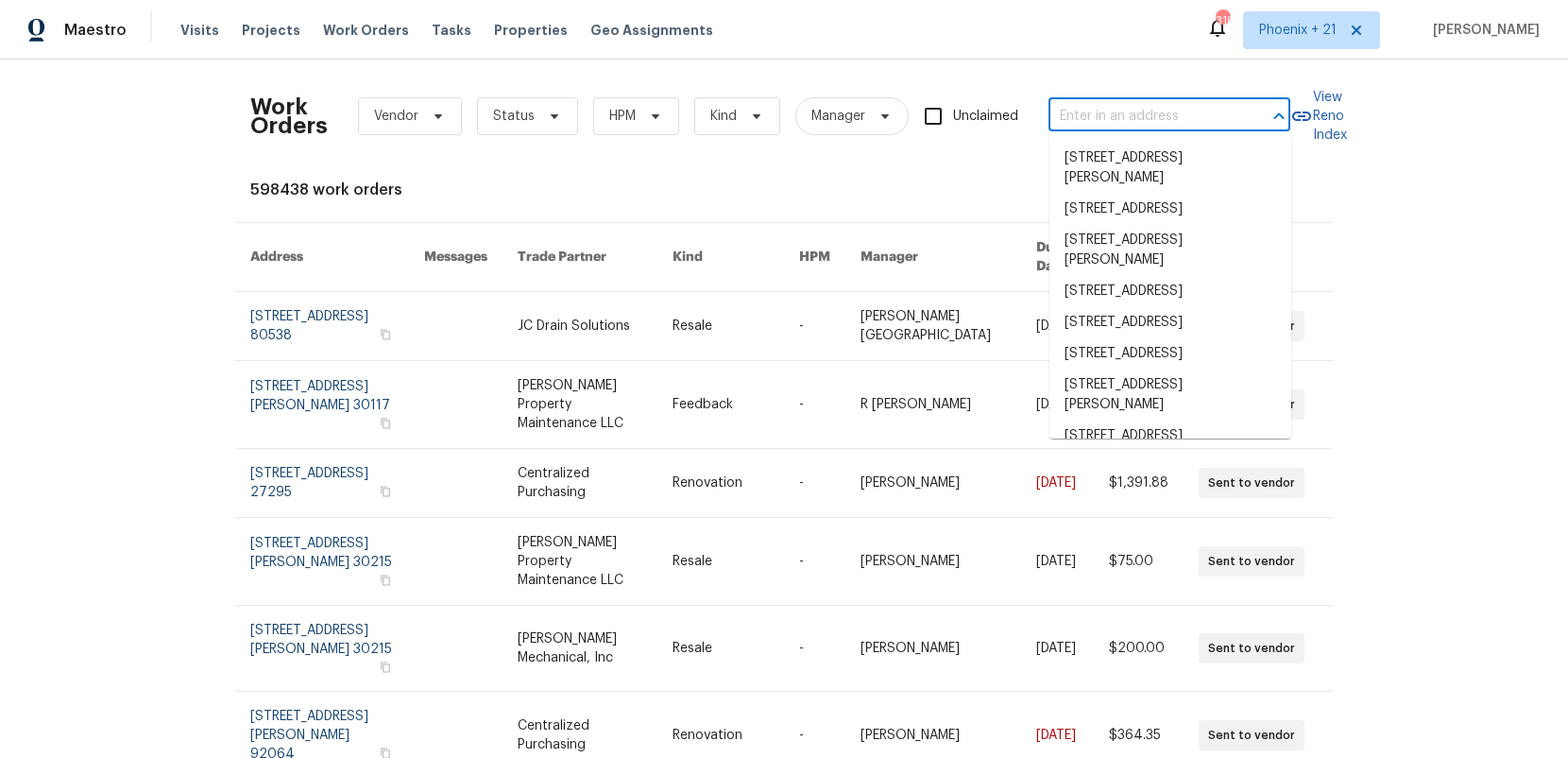
paste input "[STREET_ADDRESS][PERSON_NAME]"
type input "[STREET_ADDRESS][PERSON_NAME]"
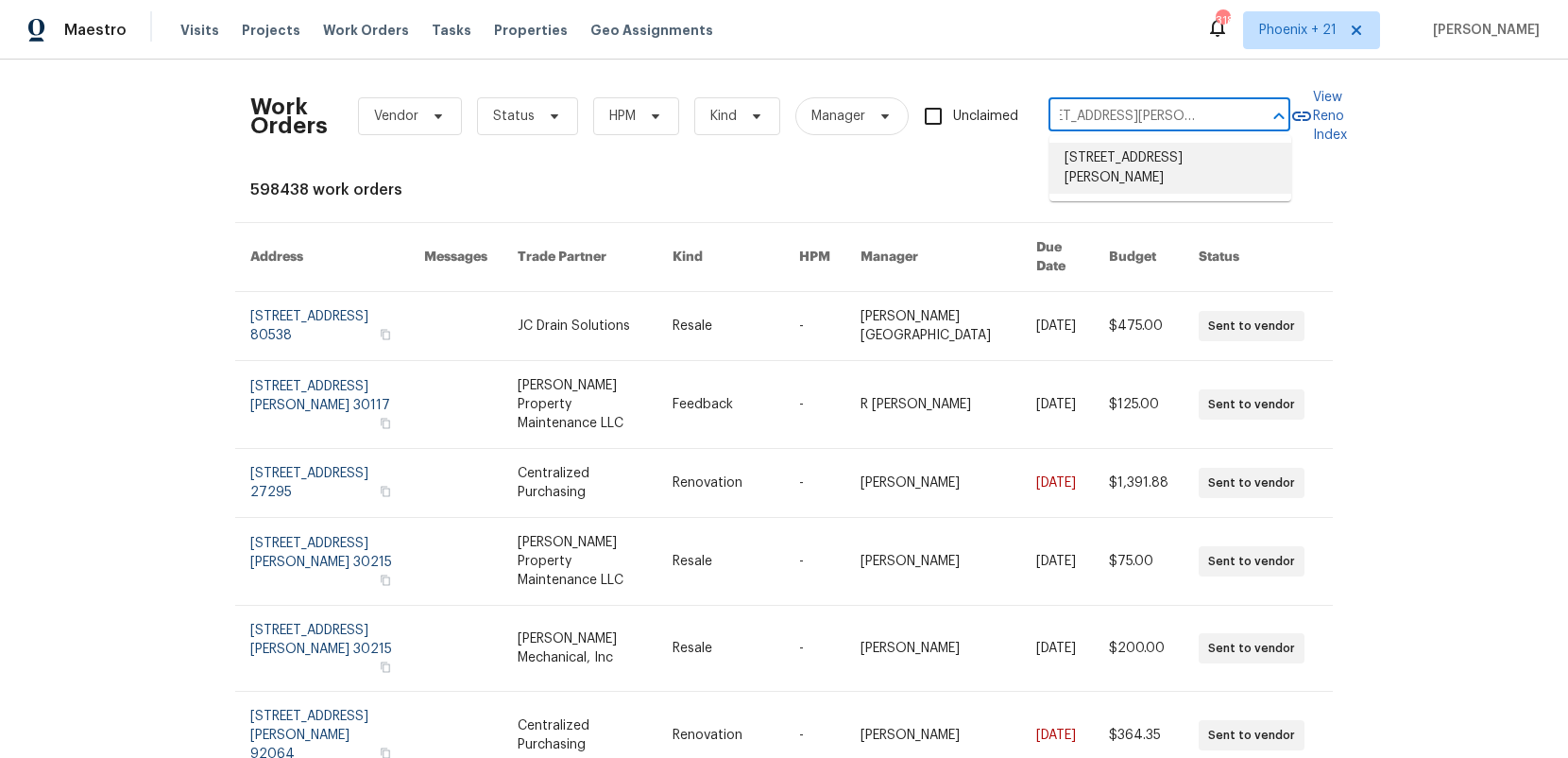
click at [1114, 149] on li "[STREET_ADDRESS][PERSON_NAME]" at bounding box center [1170, 168] width 242 height 51
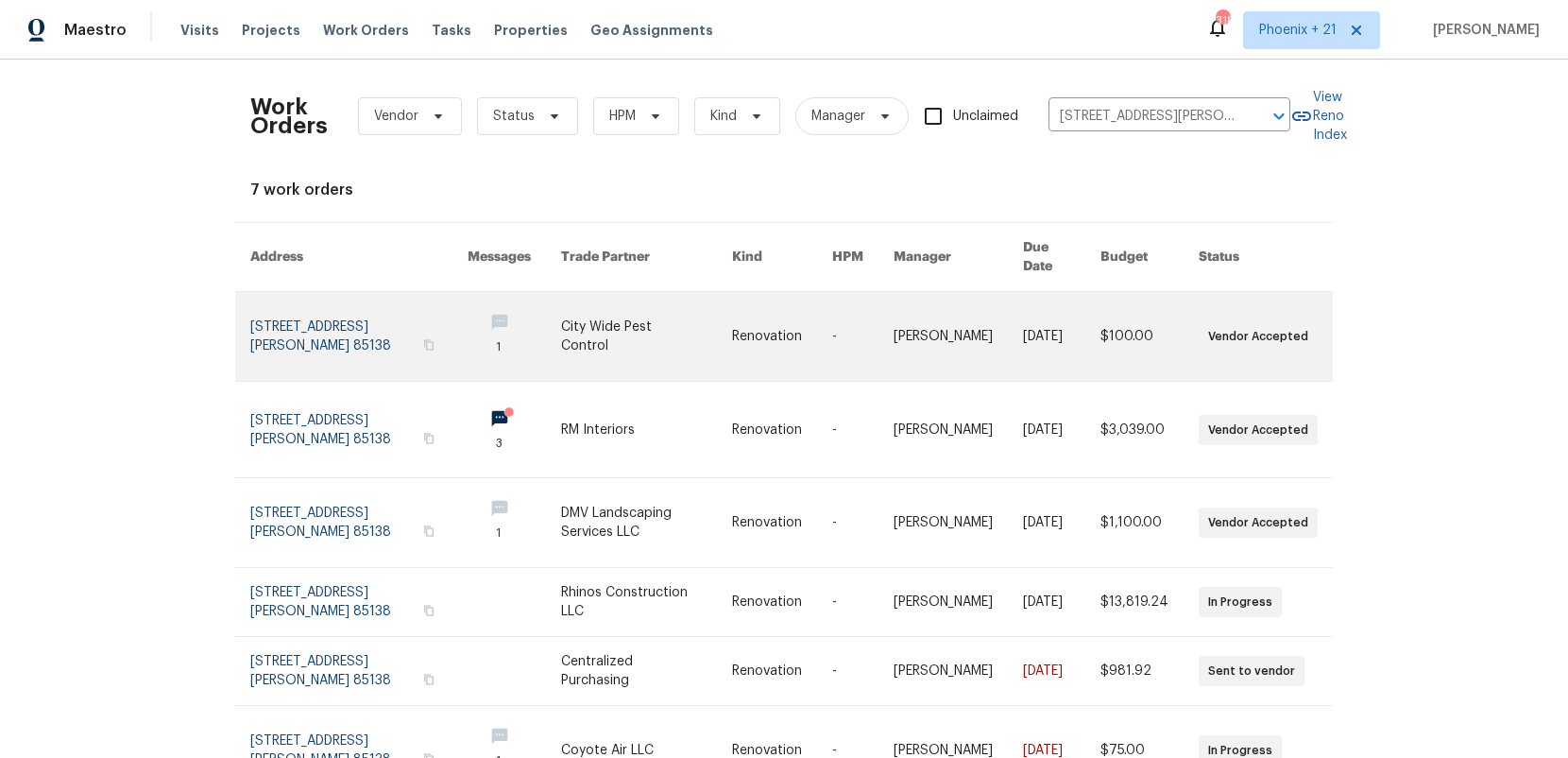
click at [671, 304] on link at bounding box center [646, 336] width 170 height 89
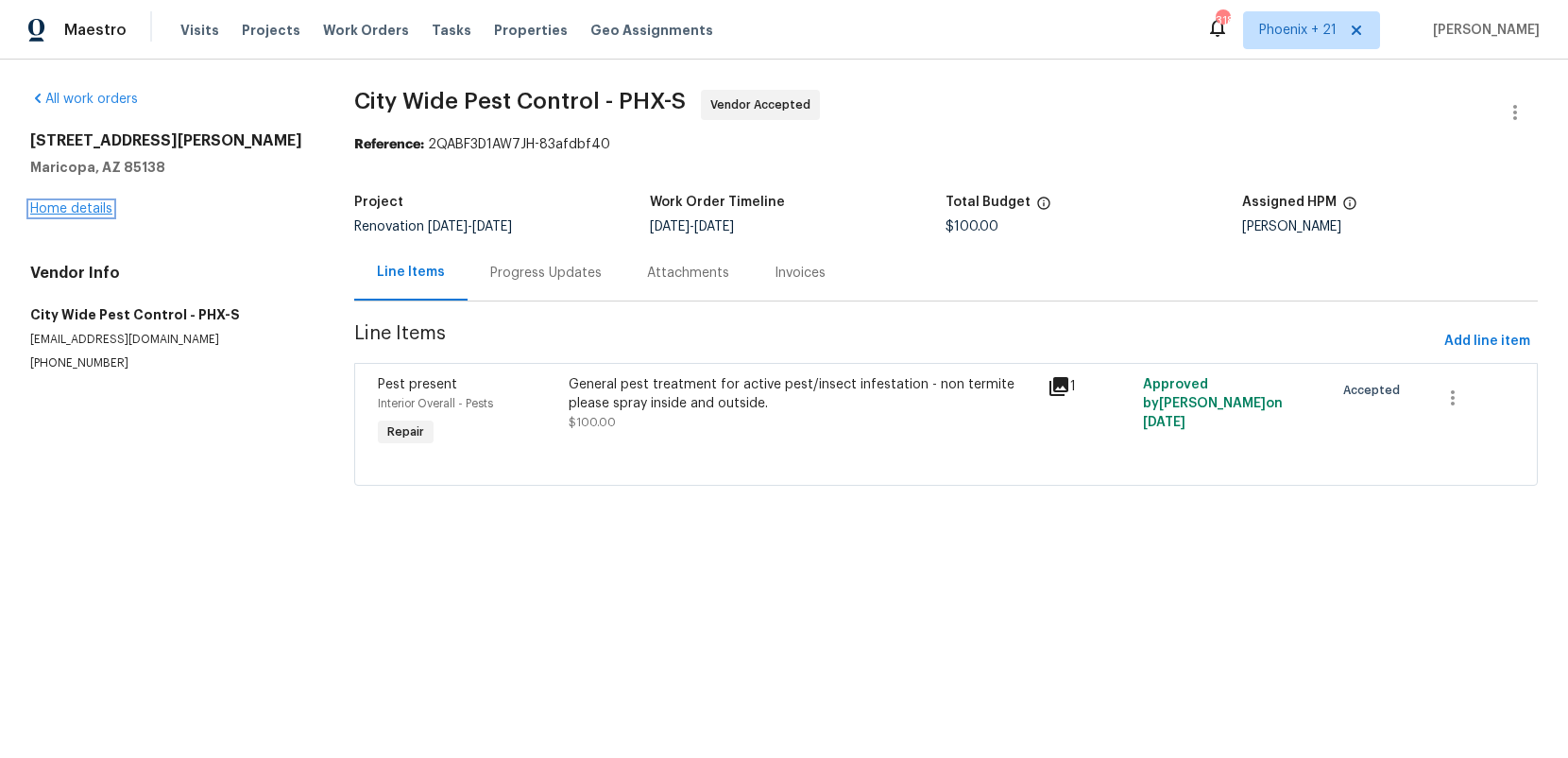
click at [80, 213] on link "Home details" at bounding box center [71, 209] width 82 height 14
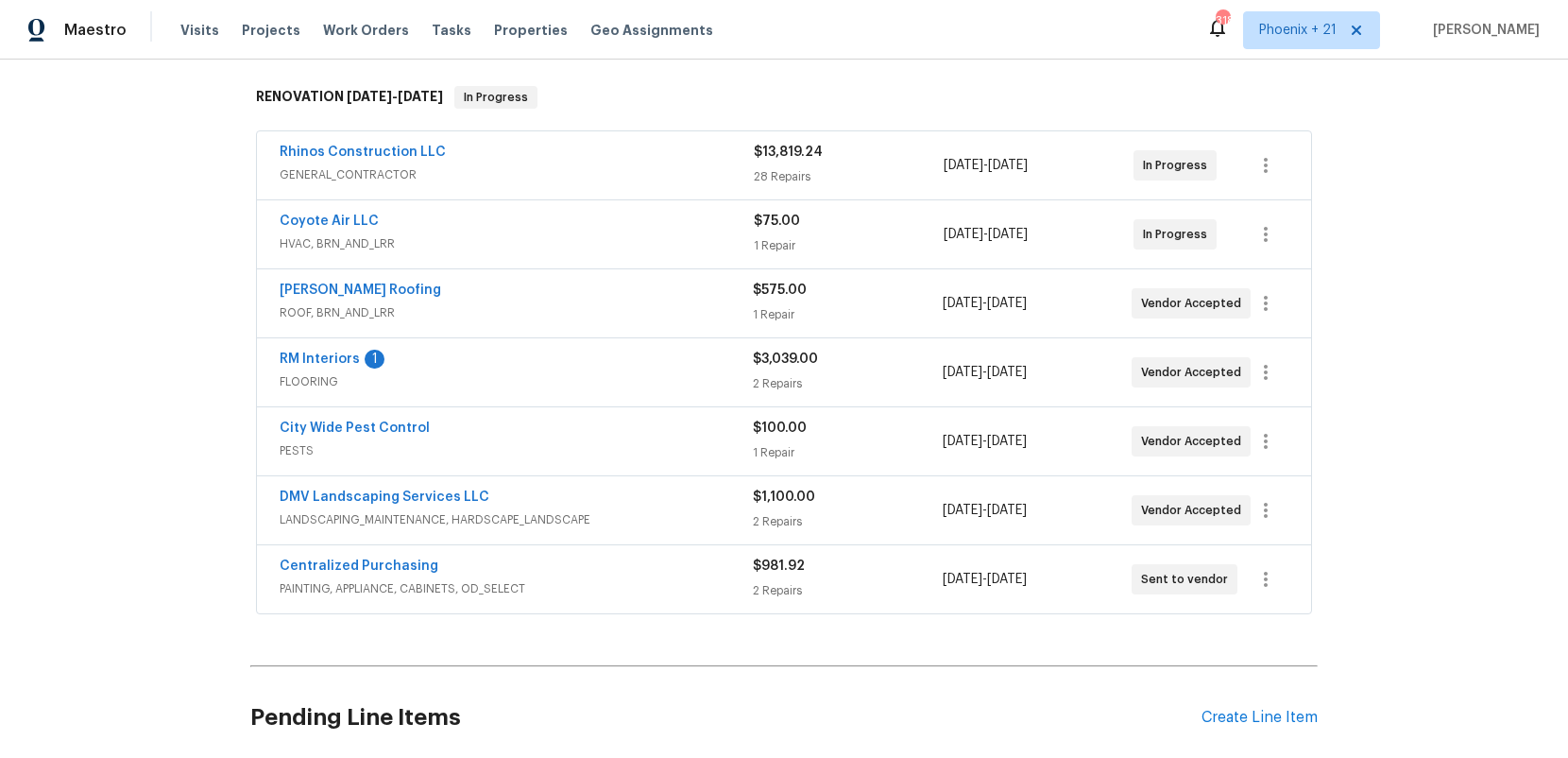
scroll to position [292, 0]
click at [417, 567] on link "Centralized Purchasing" at bounding box center [359, 565] width 159 height 14
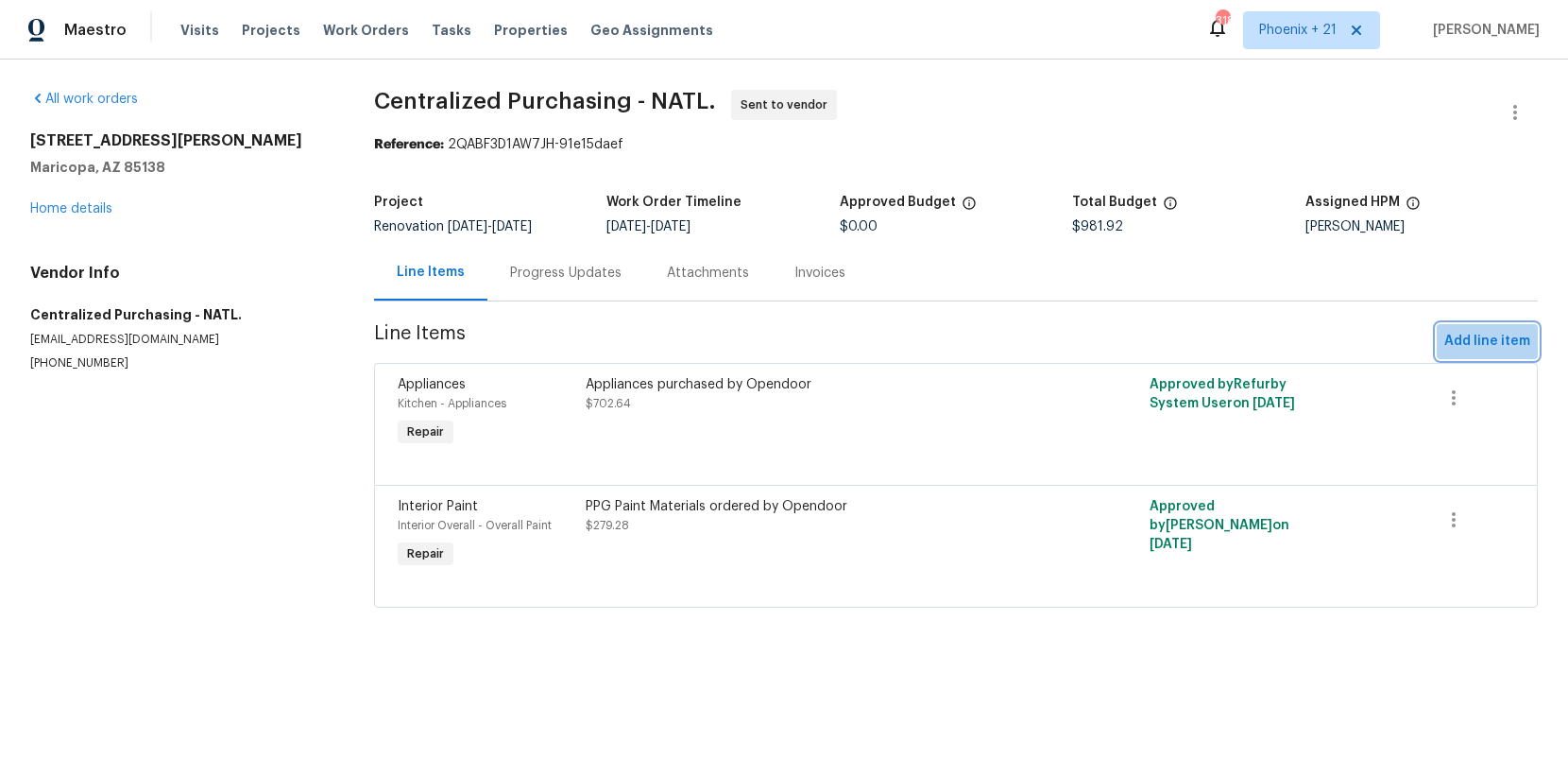
click at [1525, 331] on span "Add line item" at bounding box center [1487, 342] width 86 height 24
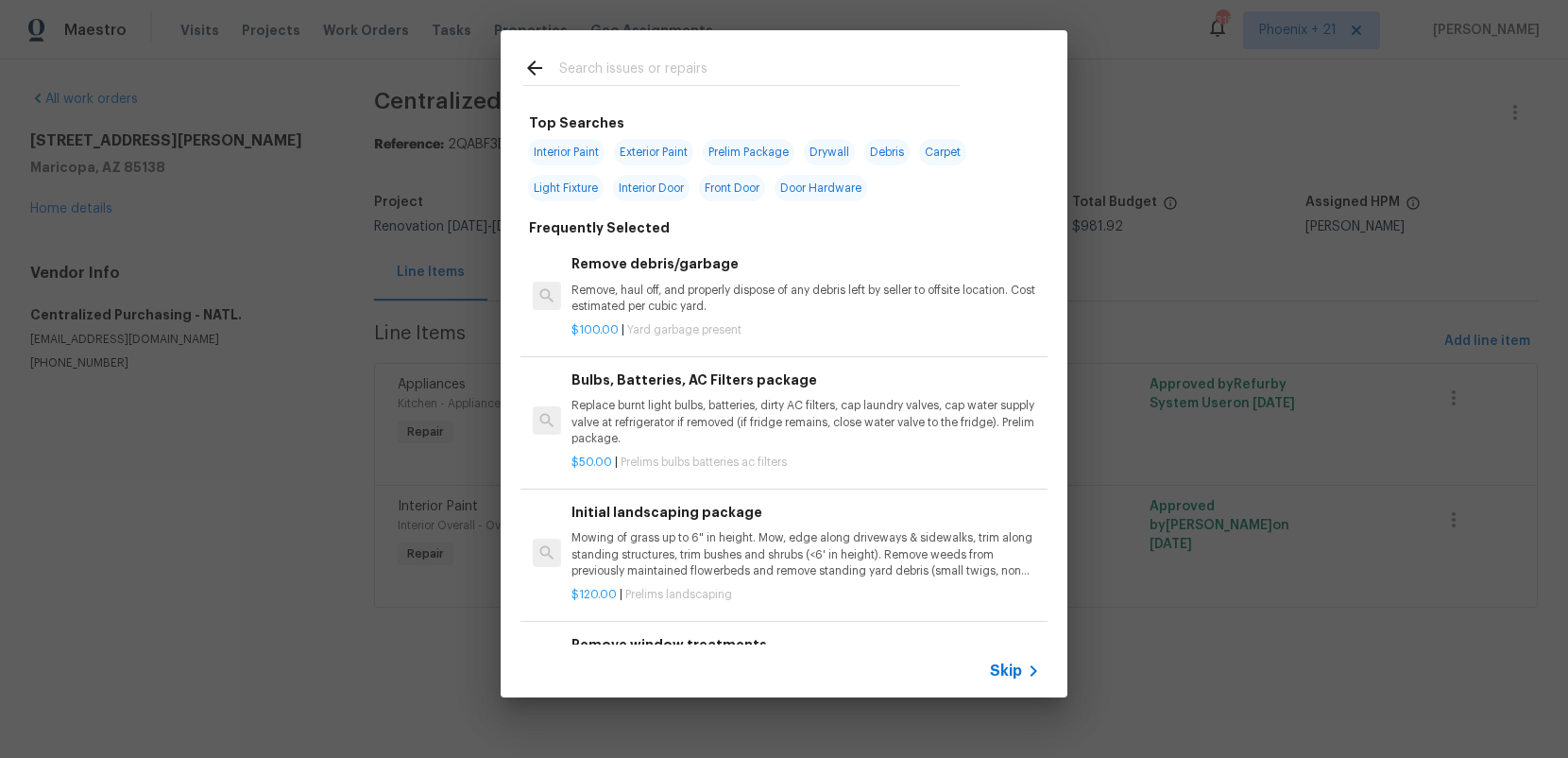
click at [592, 69] on input "text" at bounding box center [759, 71] width 400 height 28
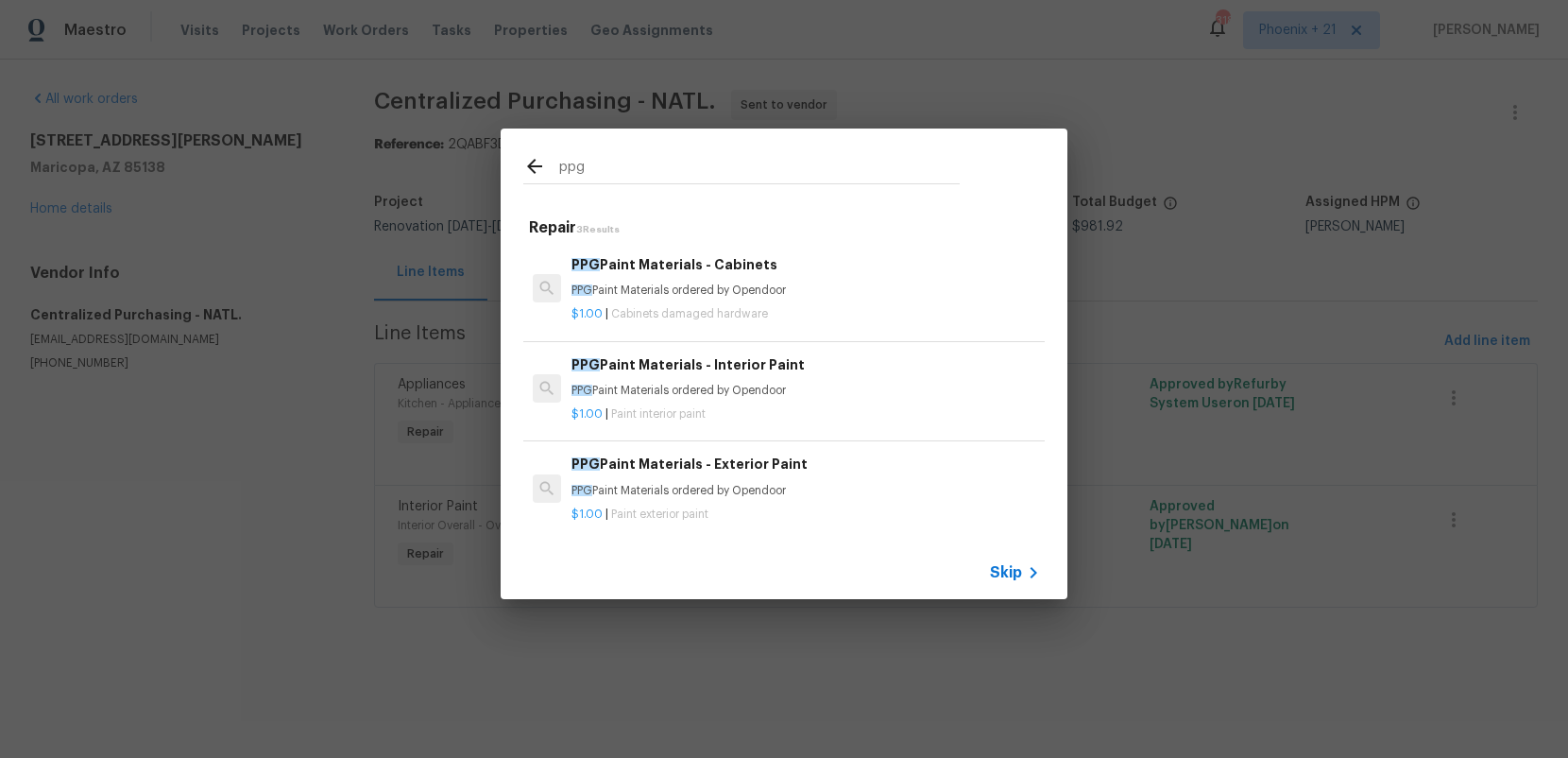
type input "ppg"
click at [832, 473] on h6 "PPG Paint Materials - Exterior Paint" at bounding box center [806, 463] width 469 height 21
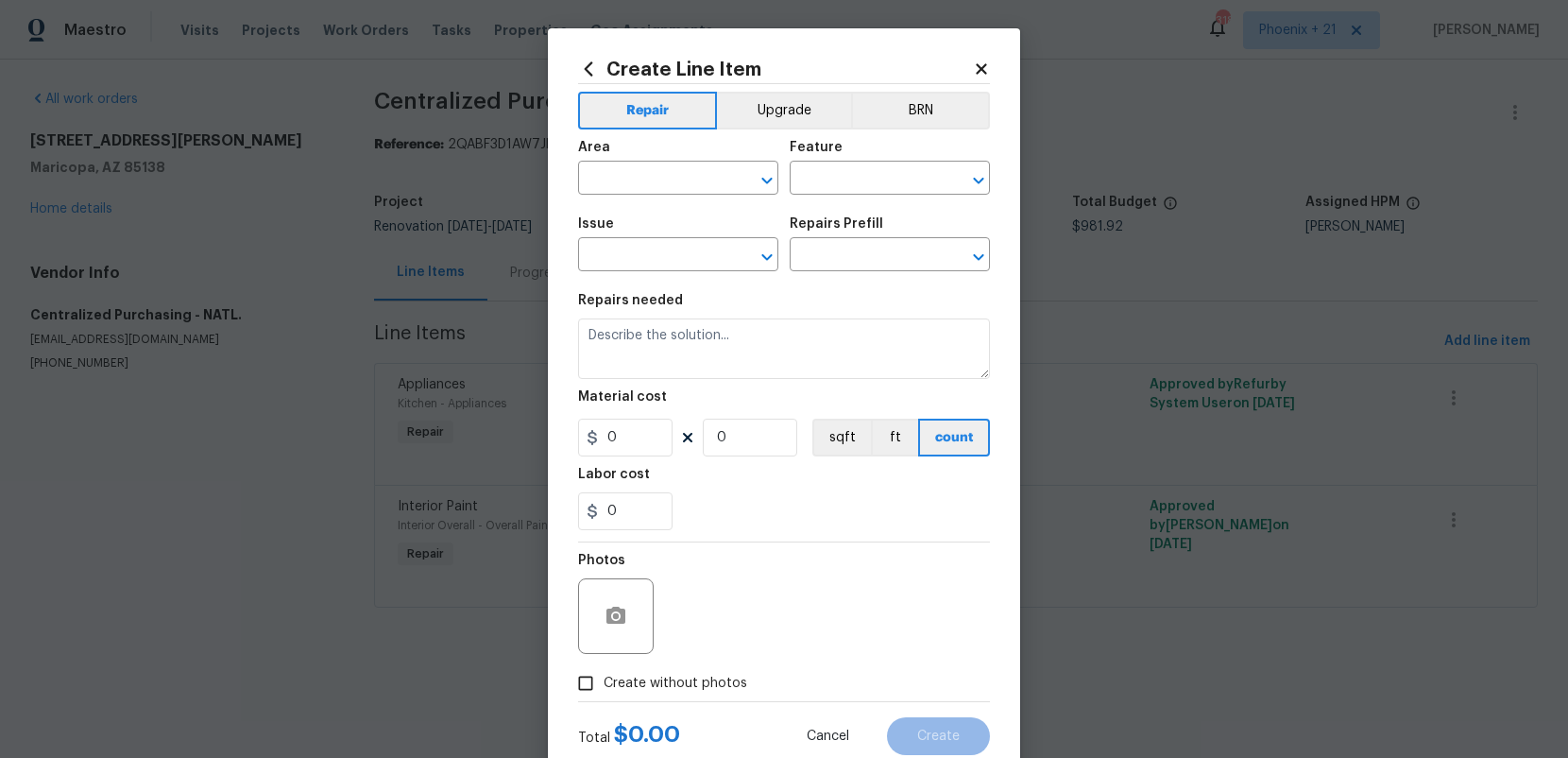
type input "Overall Paint"
type input "Exterior Paint"
type input "PPG Paint Materials - Exterior Paint $1.00"
type textarea "PPG Paint Materials ordered by Opendoor"
type input "1"
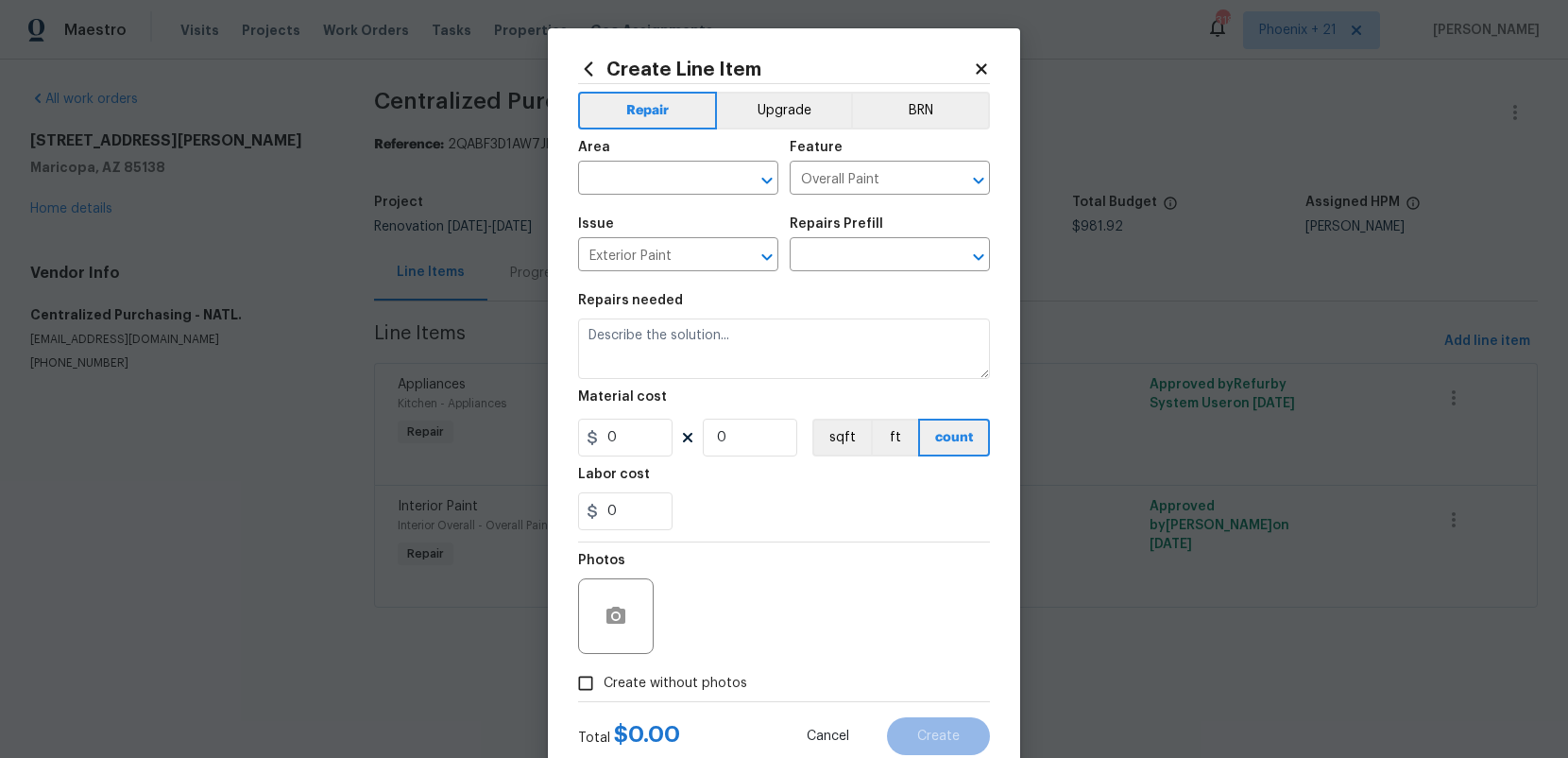
type input "1"
click at [588, 67] on icon at bounding box center [588, 69] width 9 height 14
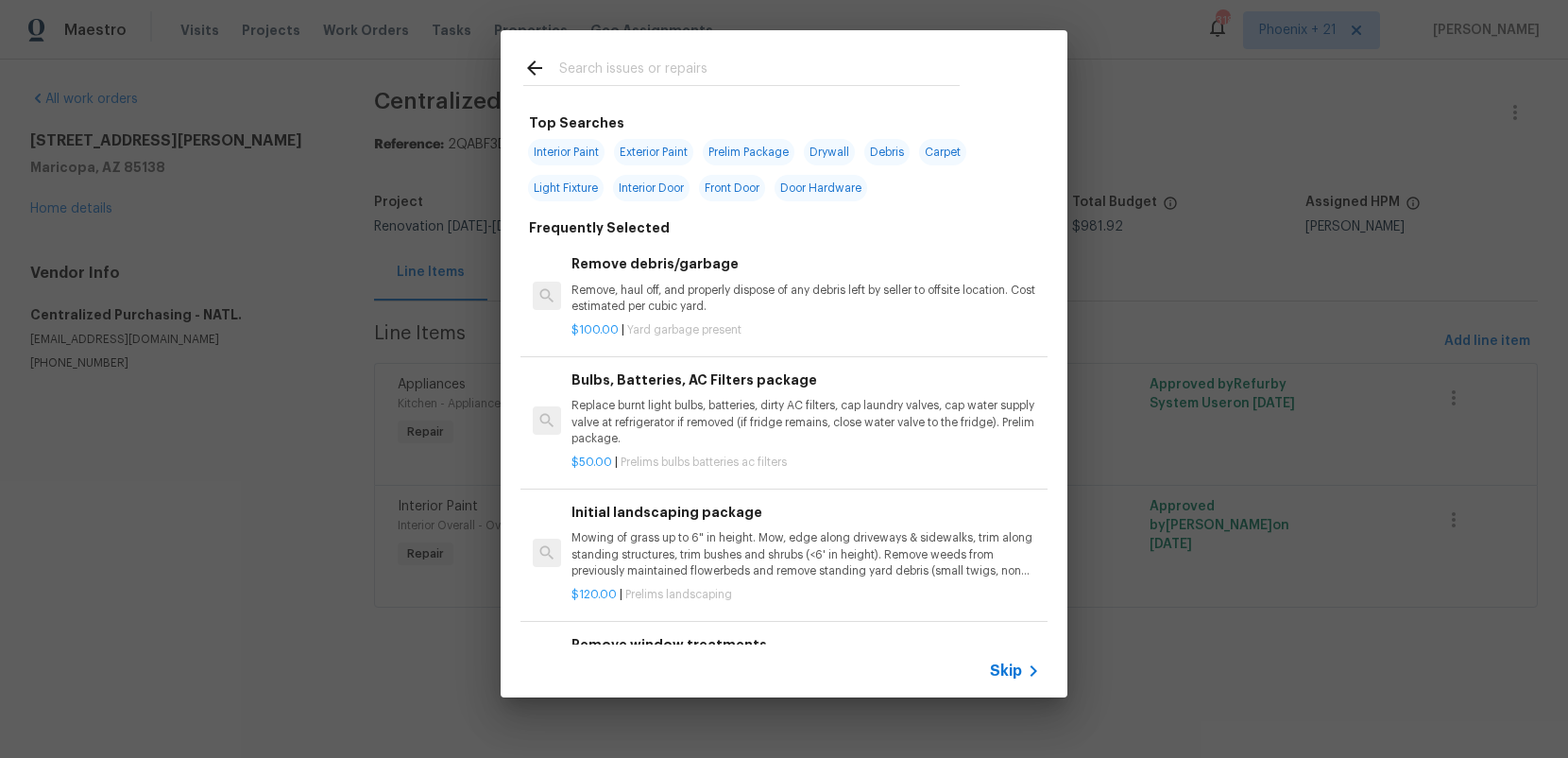
click at [693, 67] on input "text" at bounding box center [759, 71] width 400 height 28
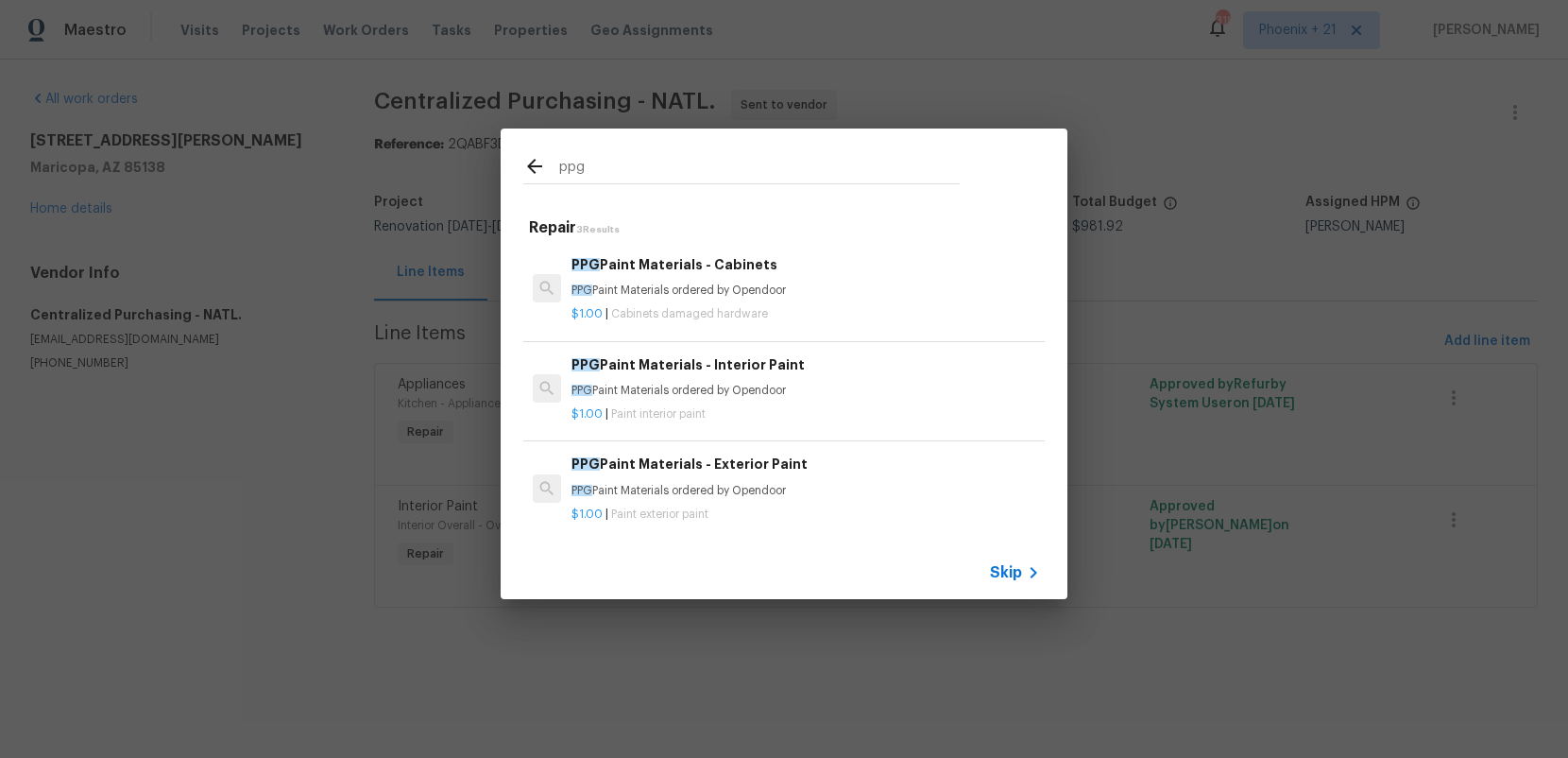
type input "ppg"
click at [837, 308] on p "$1.00 | Cabinets damaged hardware" at bounding box center [806, 314] width 469 height 16
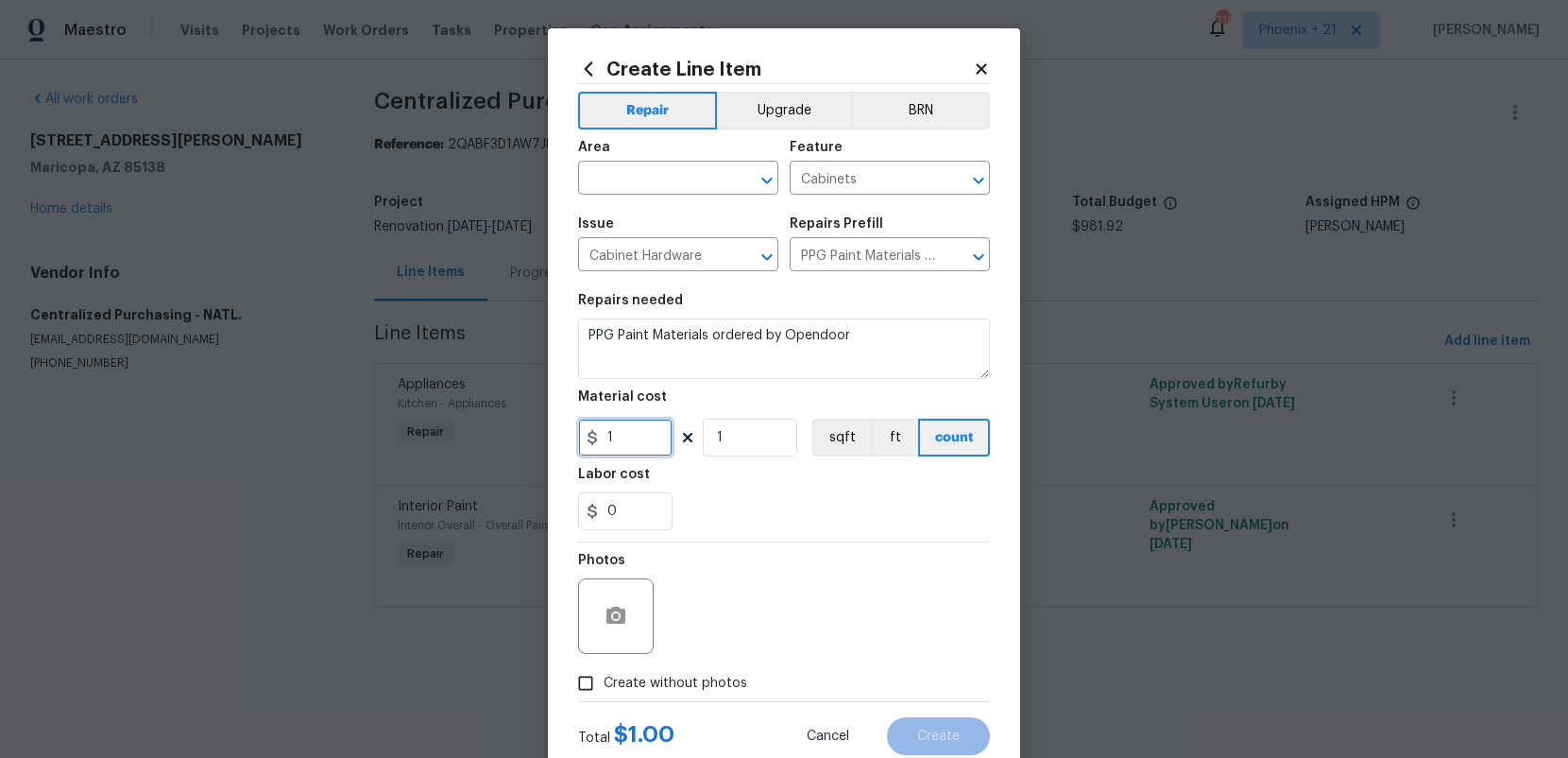
click at [639, 439] on input "1" at bounding box center [625, 437] width 94 height 38
drag, startPoint x: 638, startPoint y: 438, endPoint x: 576, endPoint y: 434, distance: 62.1
click at [575, 436] on div "Create Line Item Repair Upgrade BRN Area ​ Feature Cabinets ​ Issue Cabinet Har…" at bounding box center [784, 406] width 472 height 757
type input "87.03"
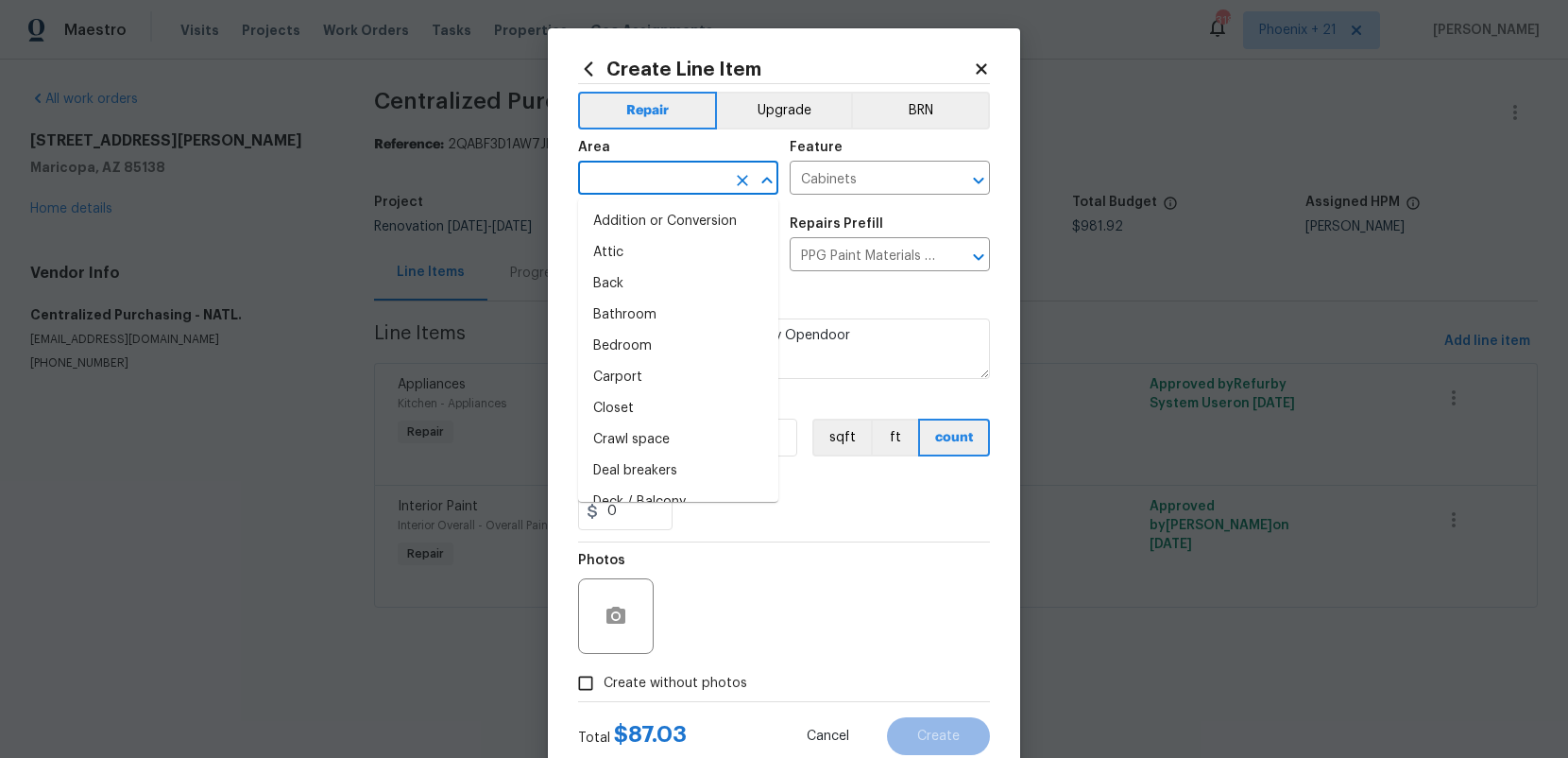
click at [636, 168] on input "text" at bounding box center [652, 180] width 148 height 29
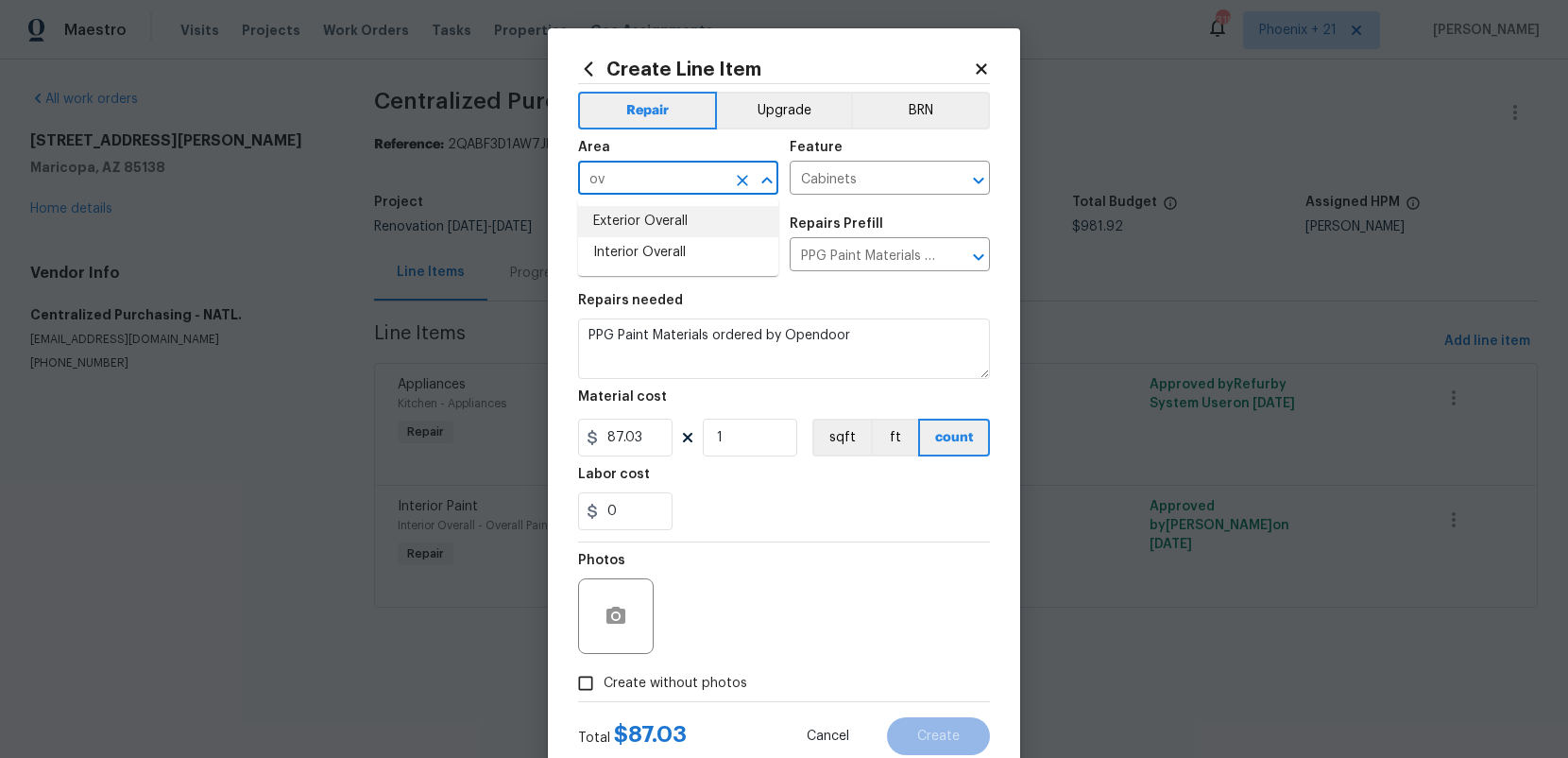
click at [646, 248] on li "Interior Overall" at bounding box center [678, 253] width 201 height 31
type input "Interior Overall"
click at [689, 670] on label "Create without photos" at bounding box center [657, 683] width 179 height 36
click at [604, 670] on input "Create without photos" at bounding box center [585, 683] width 36 height 36
checkbox input "true"
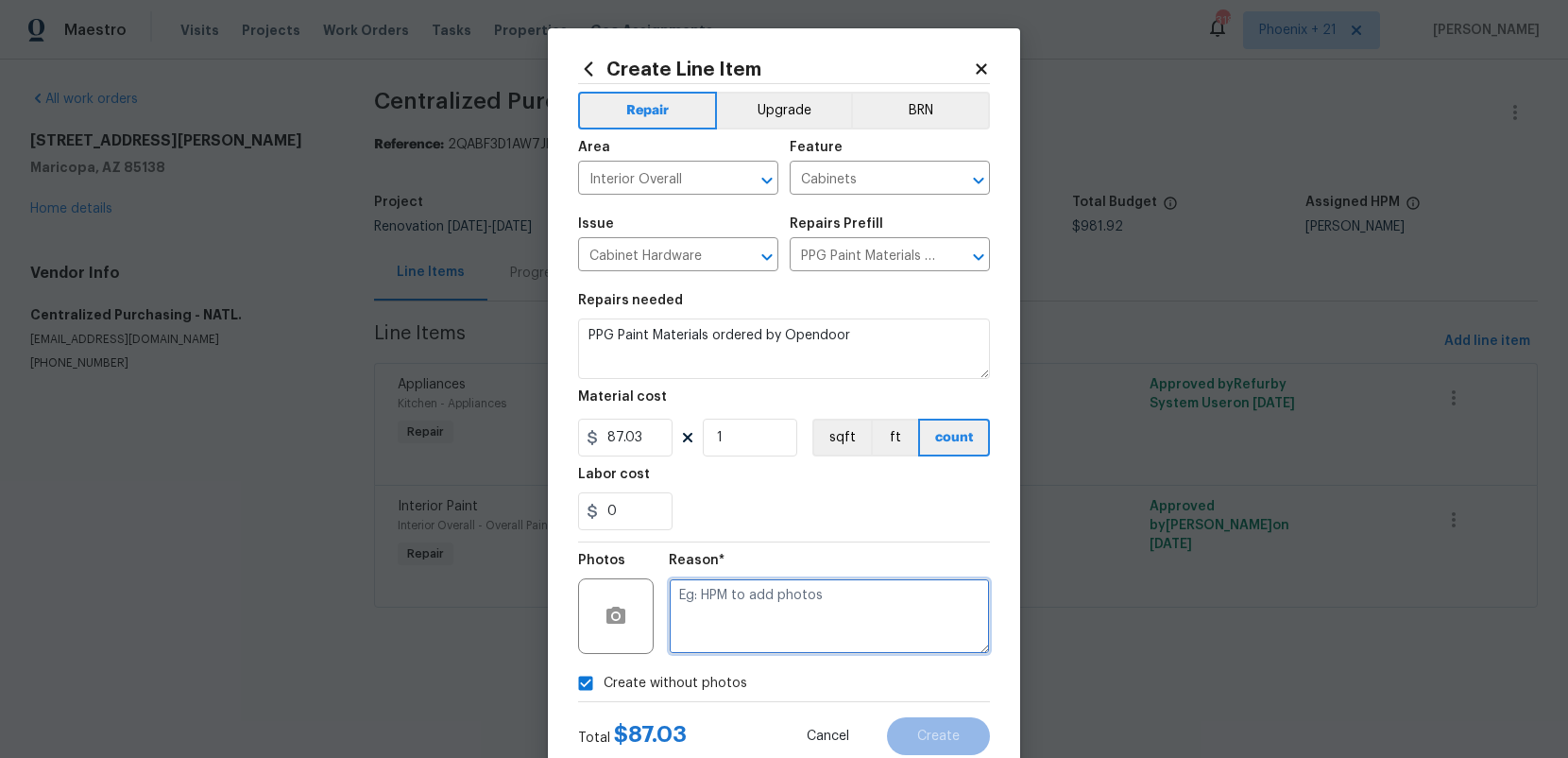
click at [714, 645] on textarea at bounding box center [829, 616] width 321 height 75
type textarea "NA"
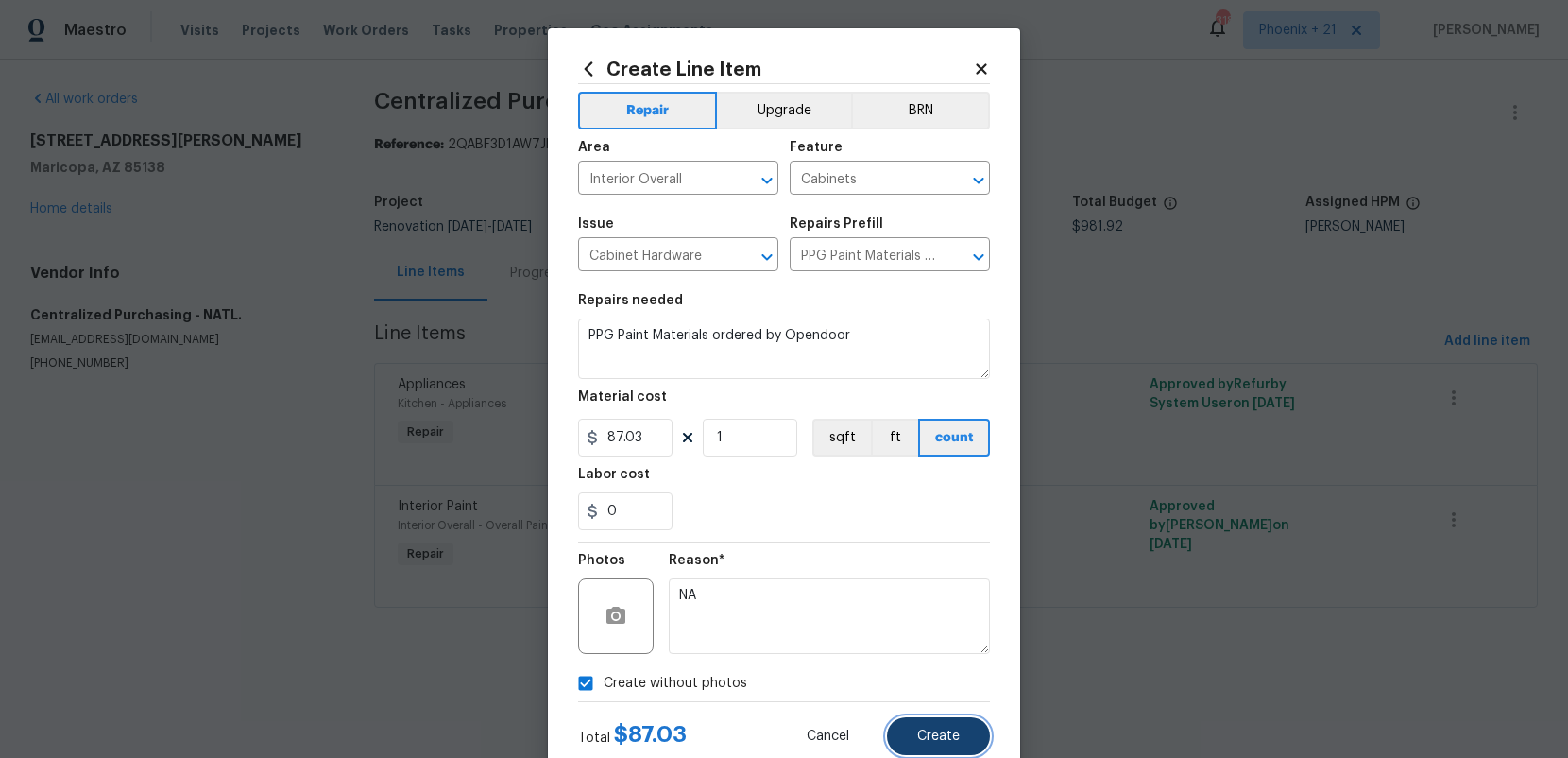
click at [933, 726] on button "Create" at bounding box center [938, 735] width 103 height 38
